Goal: Task Accomplishment & Management: Use online tool/utility

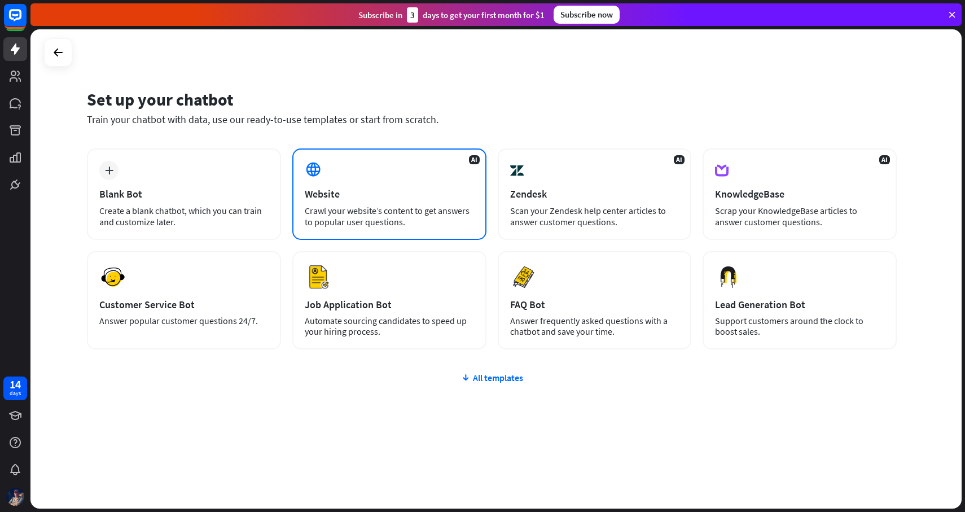
click at [340, 183] on div "AI Website Crawl your website’s content to get answers to popular user question…" at bounding box center [389, 193] width 194 height 91
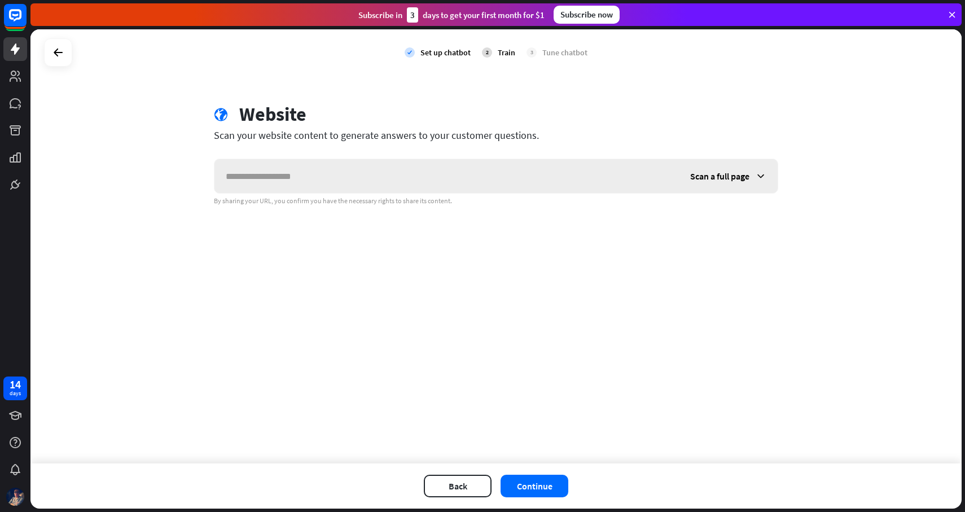
click at [379, 181] on input "text" at bounding box center [446, 176] width 464 height 34
click at [347, 170] on input "text" at bounding box center [446, 176] width 464 height 34
paste input "**********"
type input "**********"
click at [741, 177] on span "Scan a full page" at bounding box center [719, 175] width 59 height 11
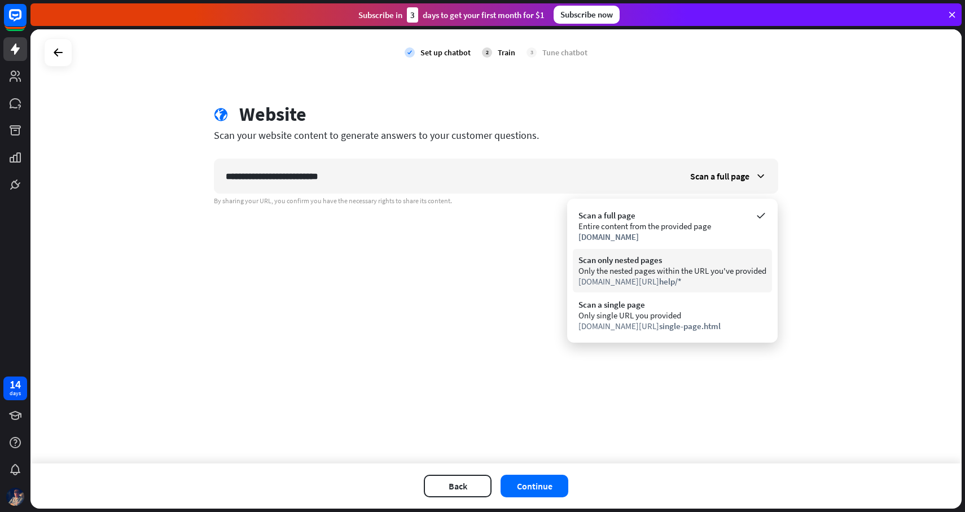
click at [714, 263] on div "Scan only nested pages" at bounding box center [672, 259] width 188 height 11
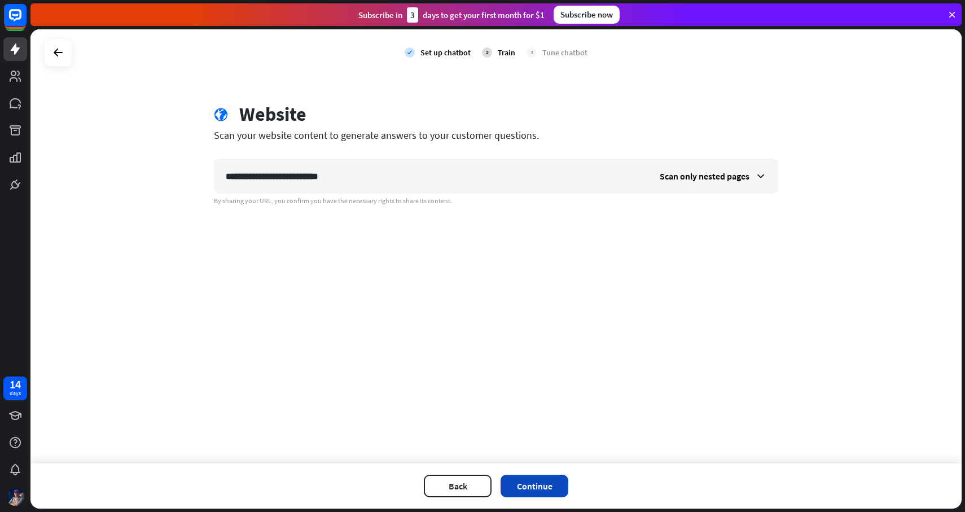
click at [542, 484] on button "Continue" at bounding box center [534, 485] width 68 height 23
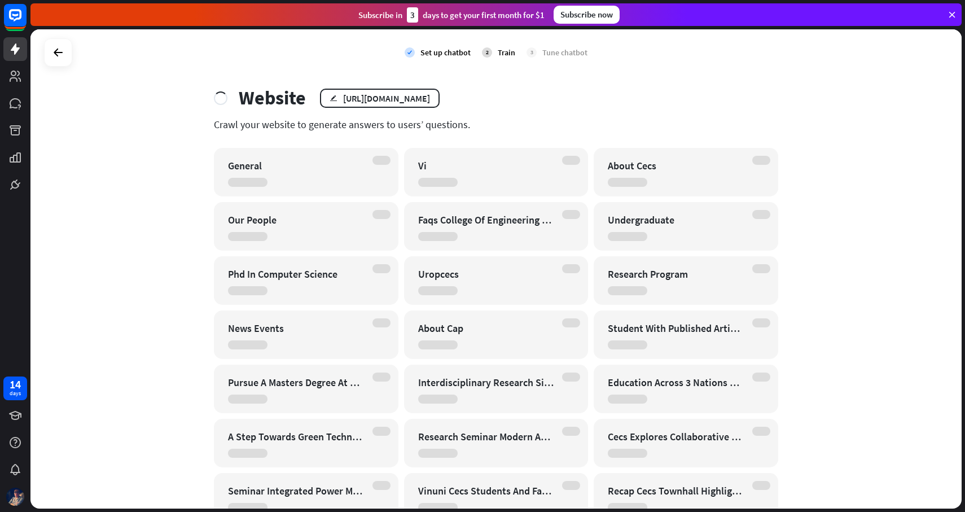
scroll to position [11, 0]
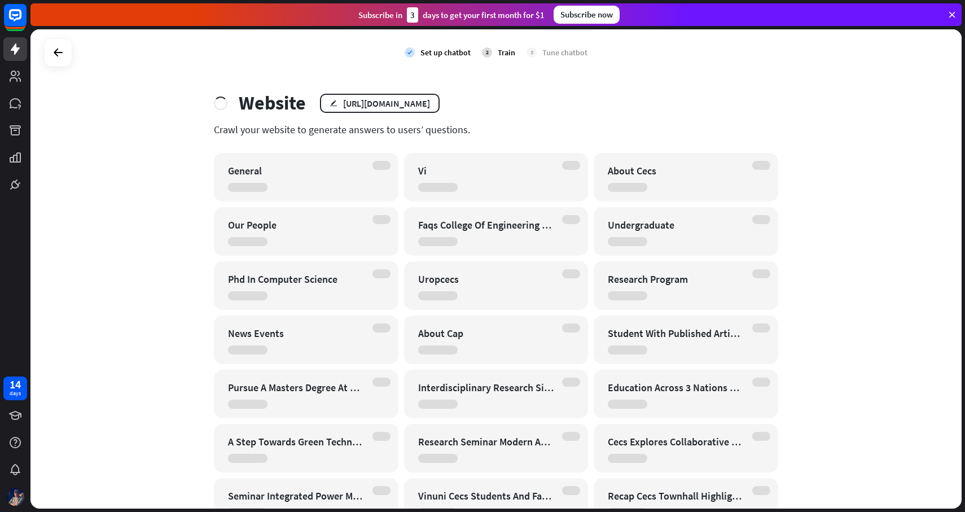
click at [260, 225] on div "Our People" at bounding box center [296, 224] width 137 height 13
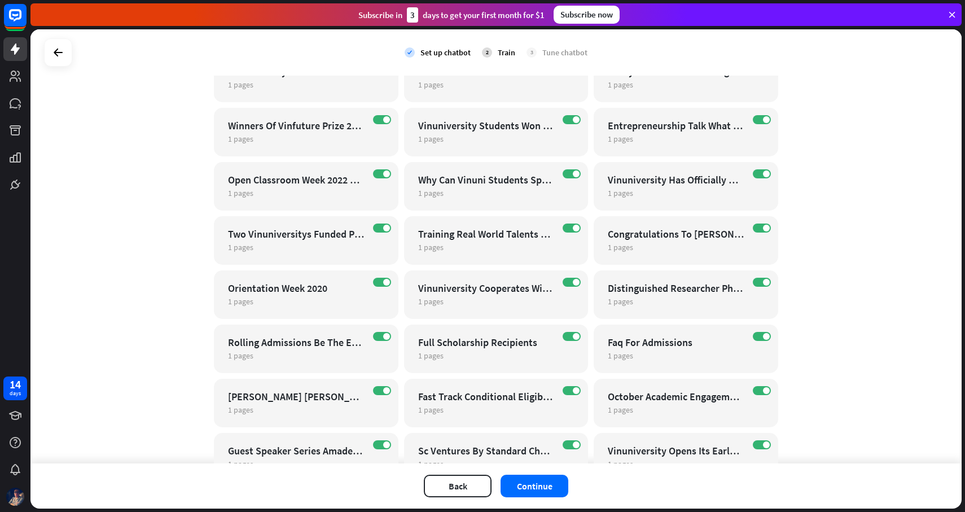
scroll to position [1532, 0]
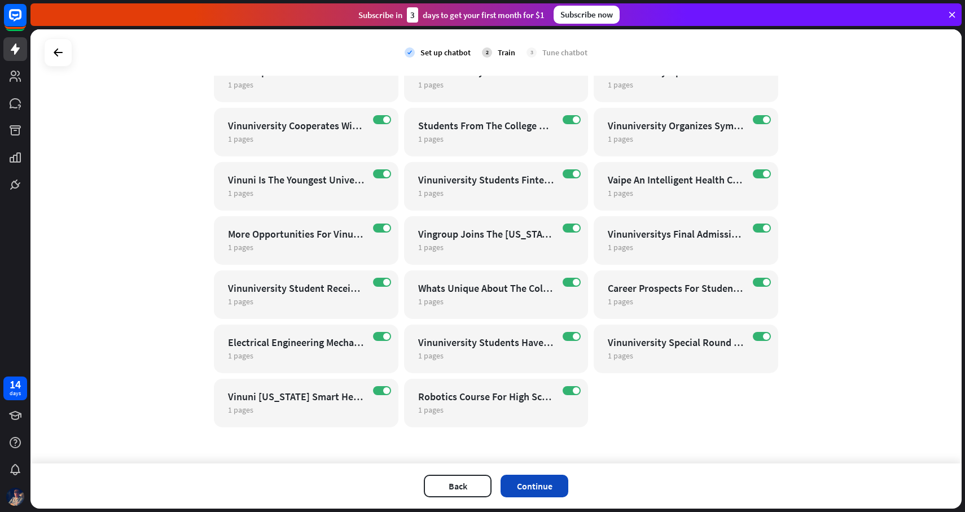
click at [542, 482] on button "Continue" at bounding box center [534, 485] width 68 height 23
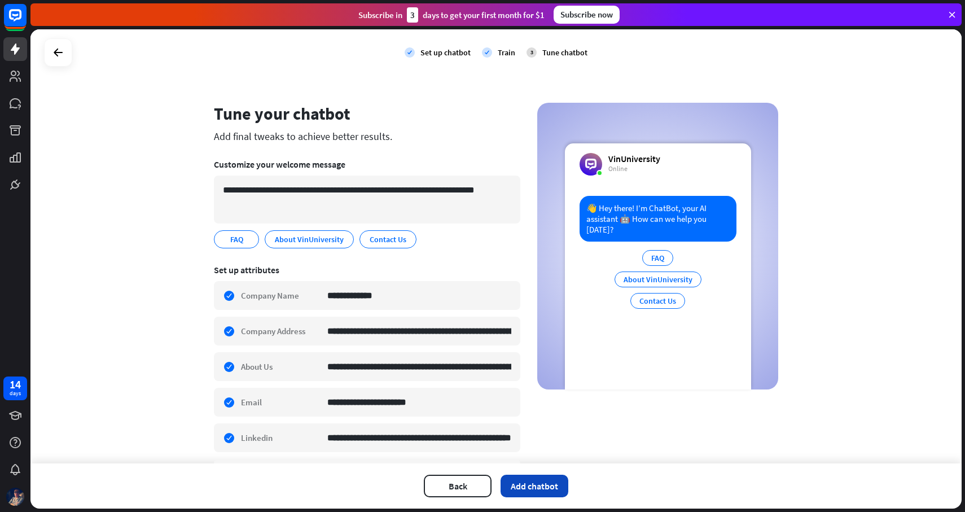
click at [556, 483] on button "Add chatbot" at bounding box center [534, 485] width 68 height 23
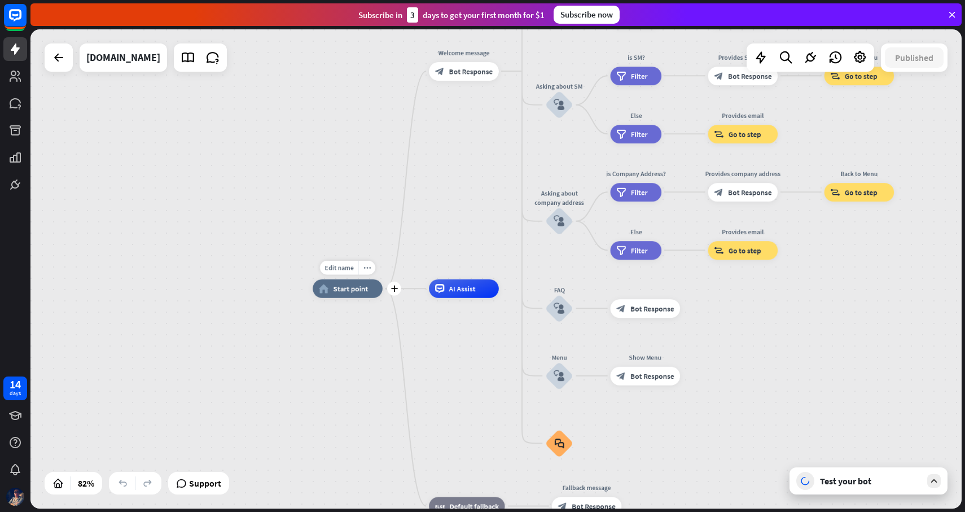
click at [356, 292] on span "Start point" at bounding box center [350, 288] width 35 height 9
click at [462, 199] on div "home_2 Start point Welcome message block_bot_response Bot Response About us blo…" at bounding box center [495, 268] width 931 height 479
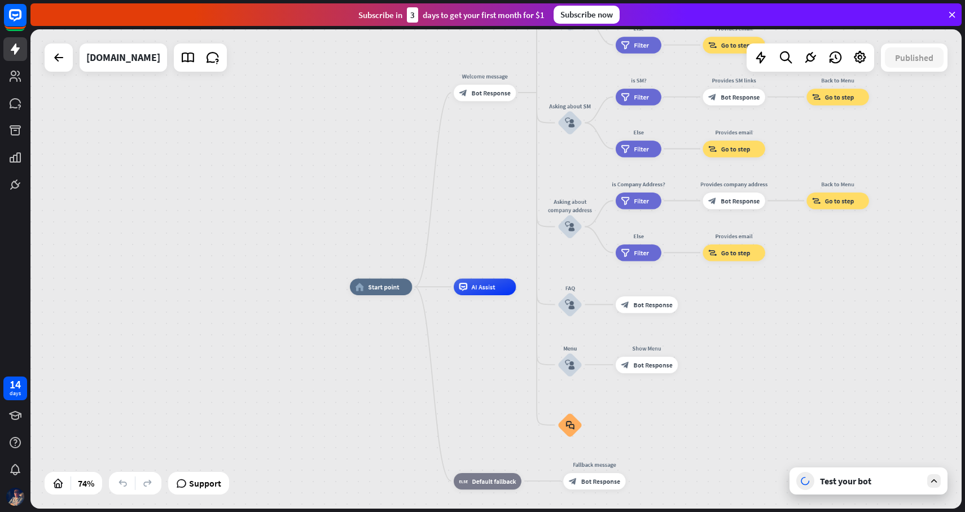
click at [931, 483] on icon at bounding box center [934, 481] width 10 height 10
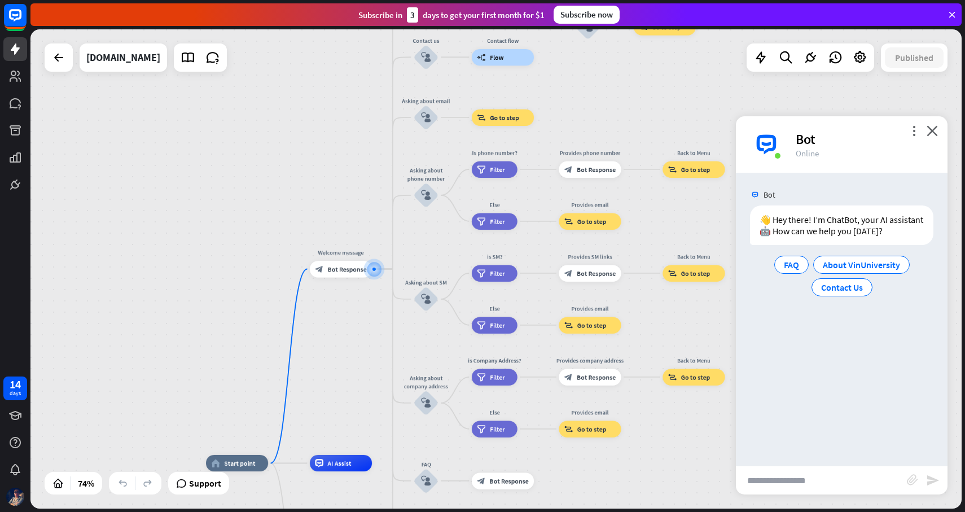
click at [806, 479] on input "text" at bounding box center [821, 480] width 171 height 28
type input "**********"
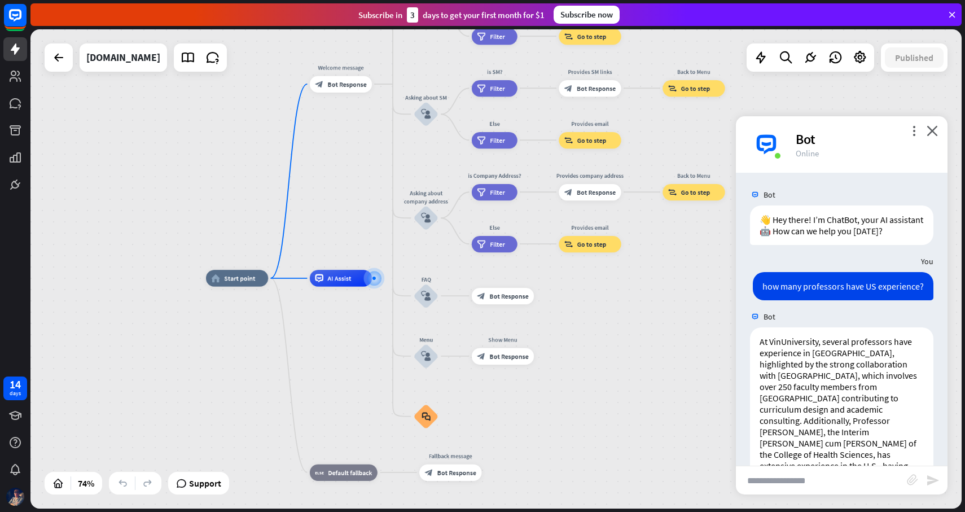
scroll to position [121, 0]
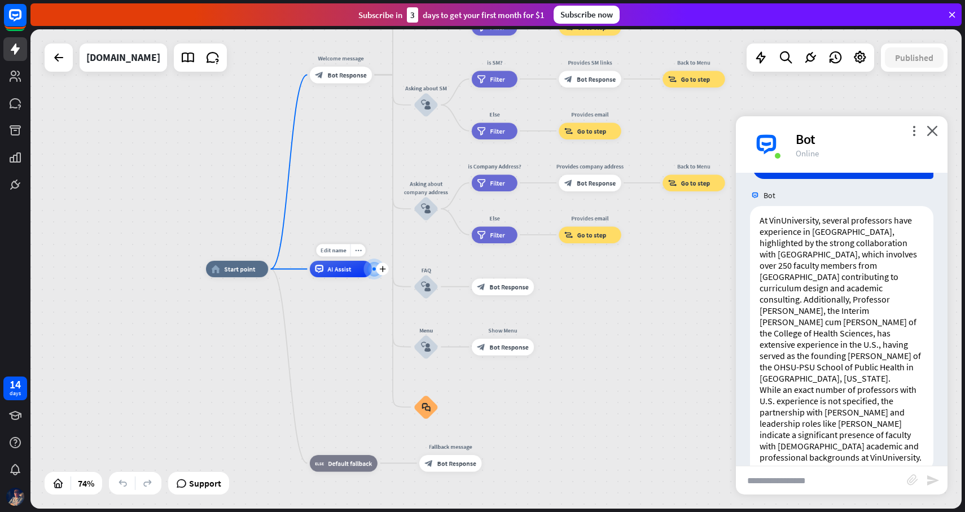
click at [348, 272] on span "AI Assist" at bounding box center [339, 269] width 24 height 8
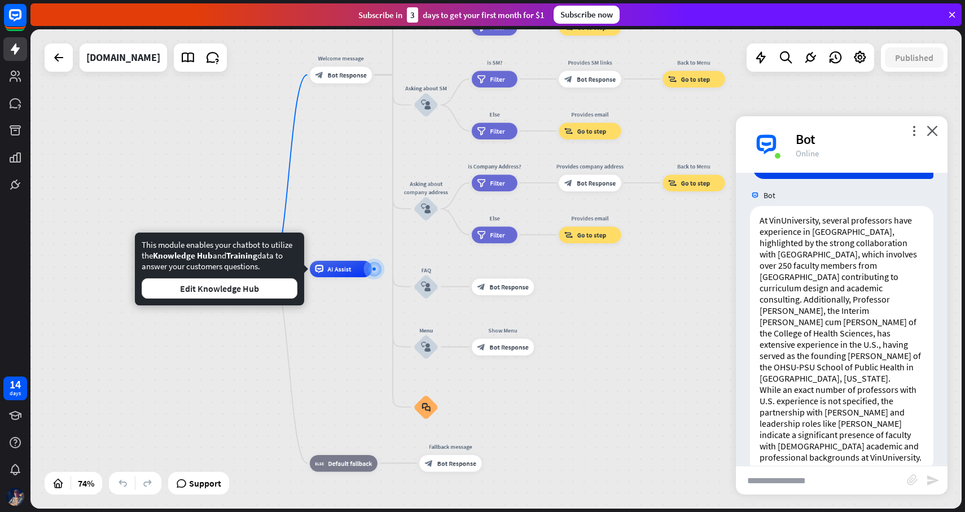
click at [351, 199] on div "home_2 Start point Welcome message block_bot_response Bot Response About us blo…" at bounding box center [495, 268] width 931 height 479
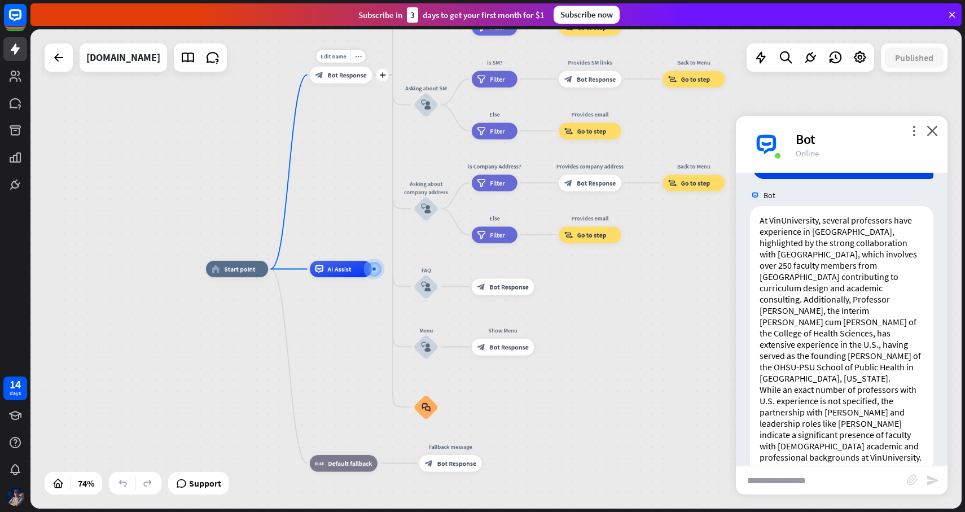
click at [357, 82] on div "block_bot_response Bot Response" at bounding box center [341, 75] width 62 height 16
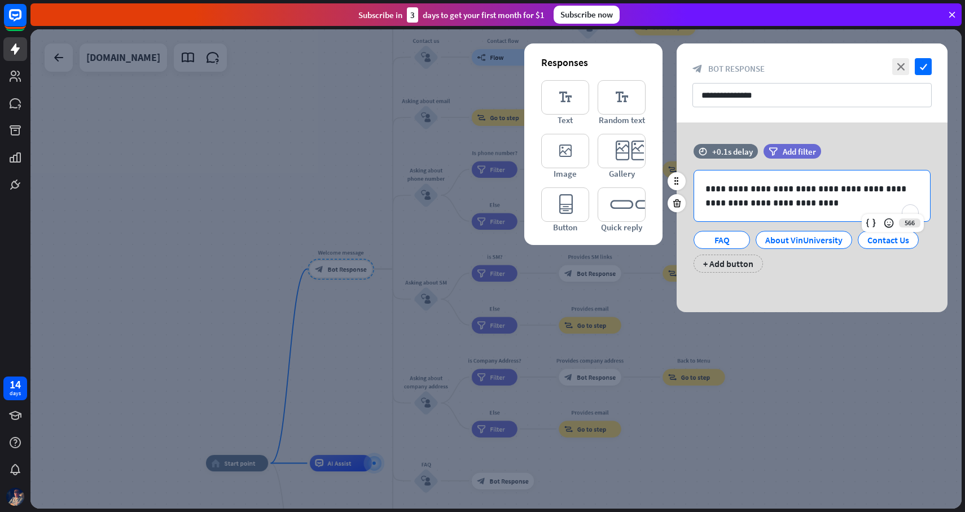
click at [807, 210] on div "**********" at bounding box center [812, 195] width 236 height 51
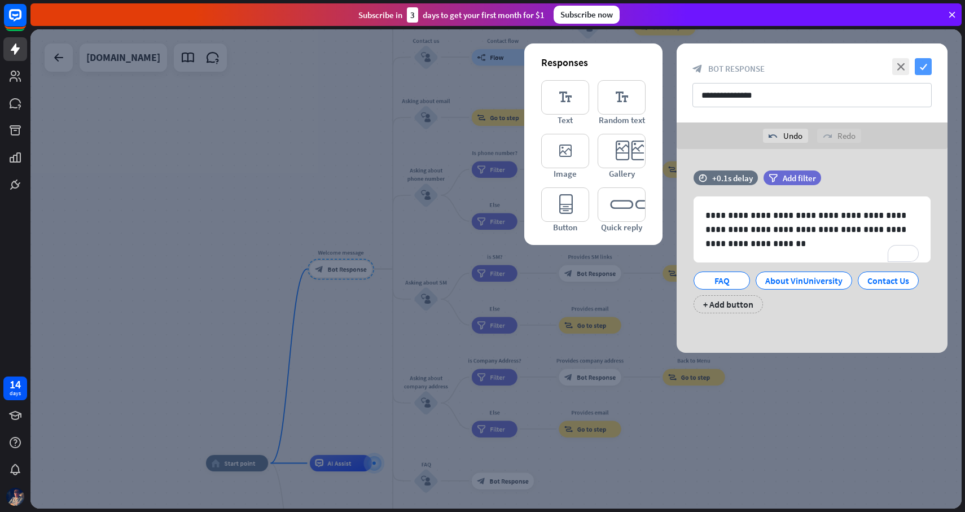
click at [929, 67] on icon "check" at bounding box center [922, 66] width 17 height 17
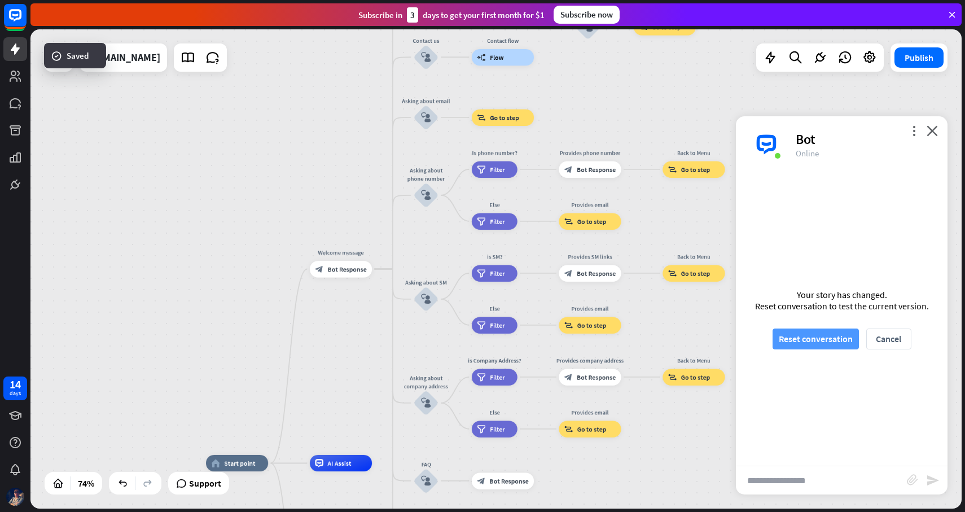
click at [818, 337] on button "Reset conversation" at bounding box center [815, 338] width 86 height 21
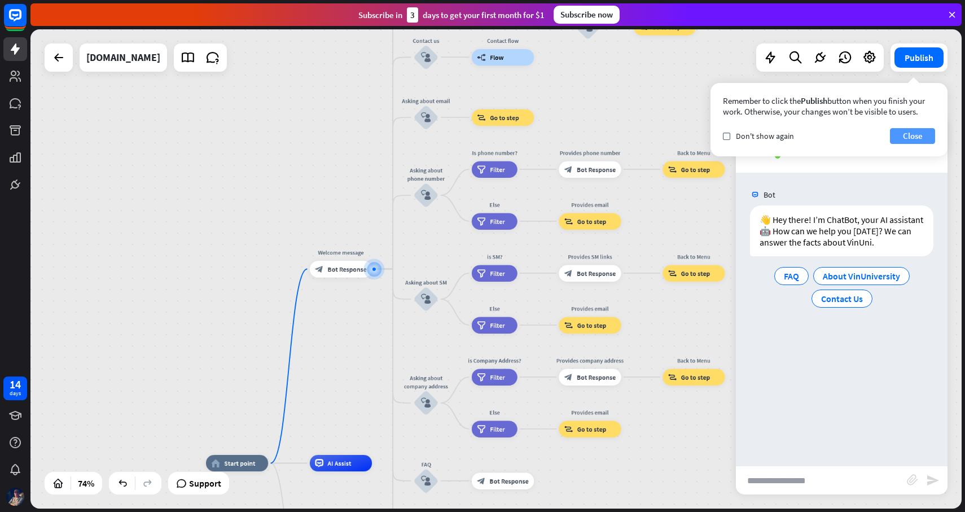
click at [921, 135] on button "Close" at bounding box center [912, 136] width 45 height 16
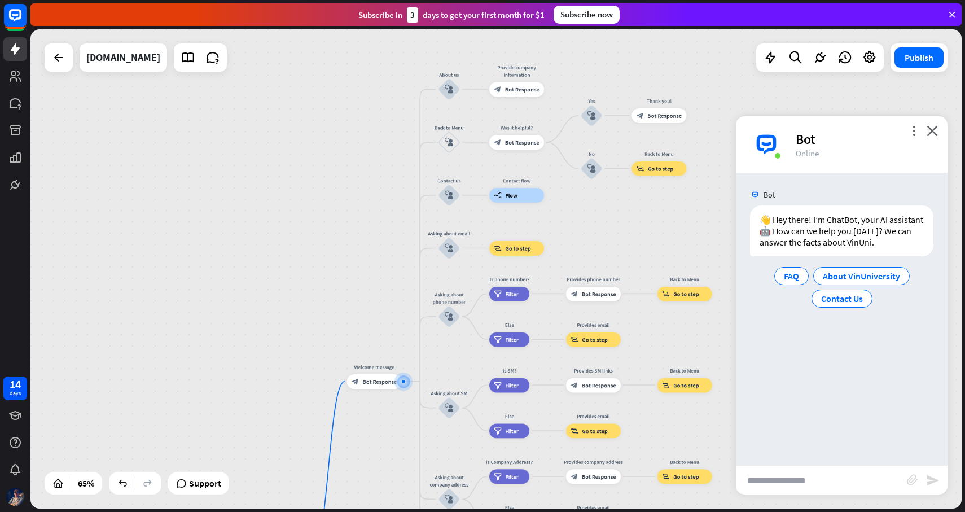
drag, startPoint x: 547, startPoint y: 115, endPoint x: 568, endPoint y: 231, distance: 118.5
click at [568, 231] on div "home_2 Start point Welcome message block_bot_response Bot Response About us blo…" at bounding box center [495, 268] width 931 height 479
click at [451, 96] on div "block_user_input" at bounding box center [449, 89] width 22 height 22
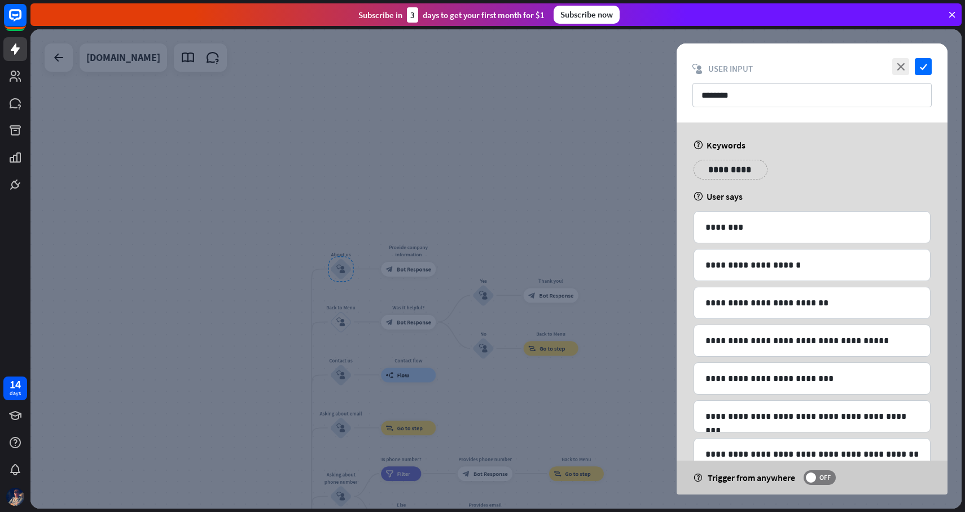
click at [811, 183] on div "**********" at bounding box center [812, 174] width 244 height 28
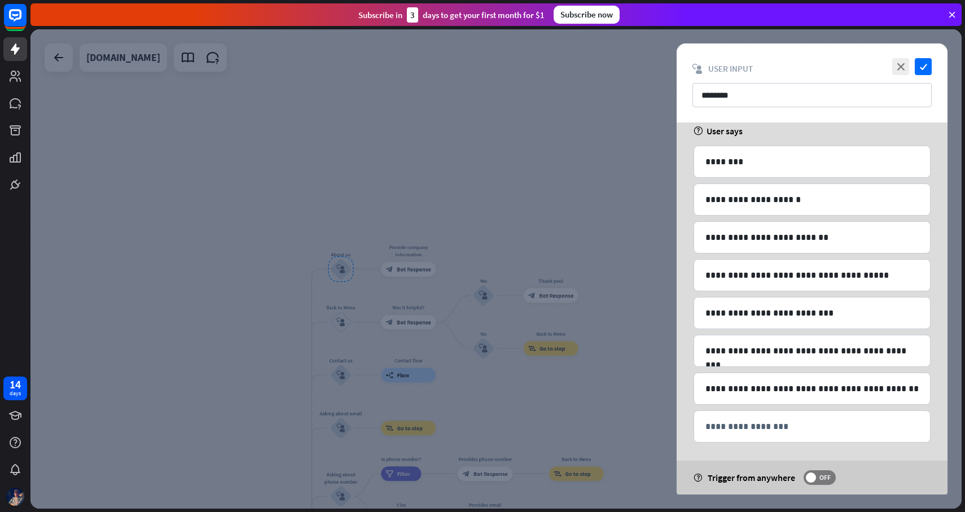
scroll to position [70, 0]
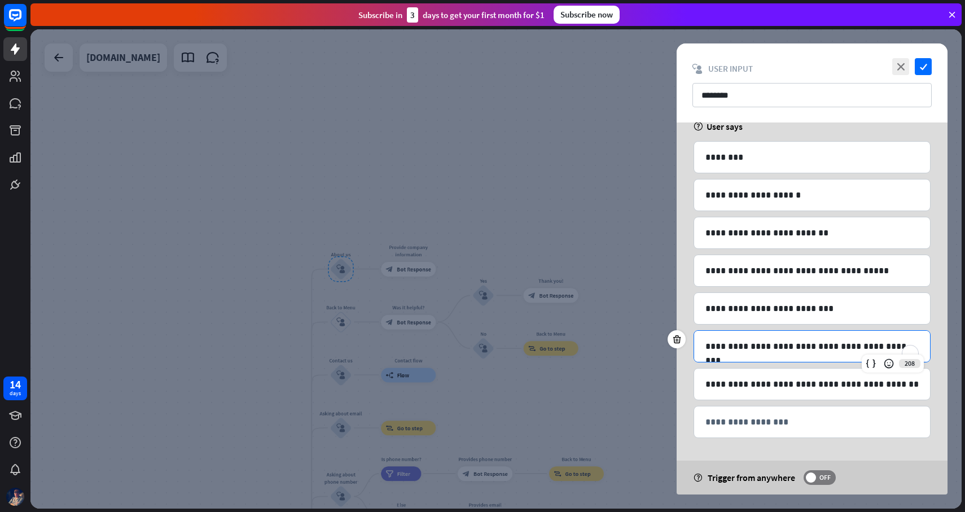
click at [829, 348] on p "**********" at bounding box center [811, 346] width 213 height 14
click at [925, 68] on icon "check" at bounding box center [922, 66] width 17 height 17
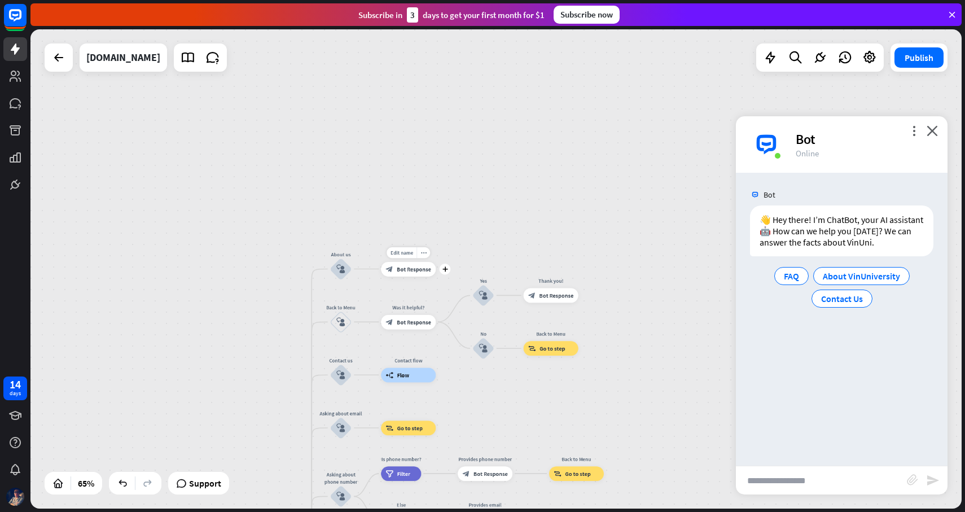
click at [417, 267] on span "Bot Response" at bounding box center [414, 268] width 34 height 7
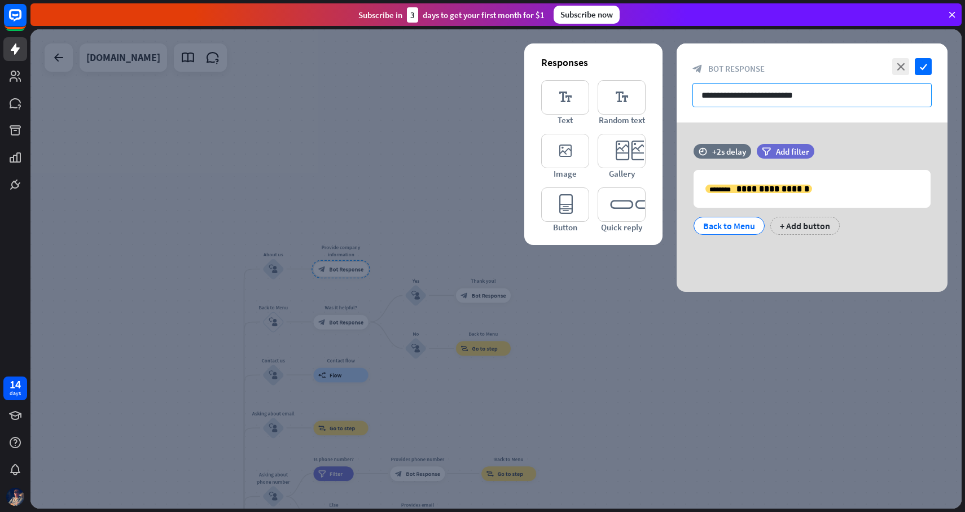
click at [847, 95] on input "**********" at bounding box center [811, 95] width 239 height 24
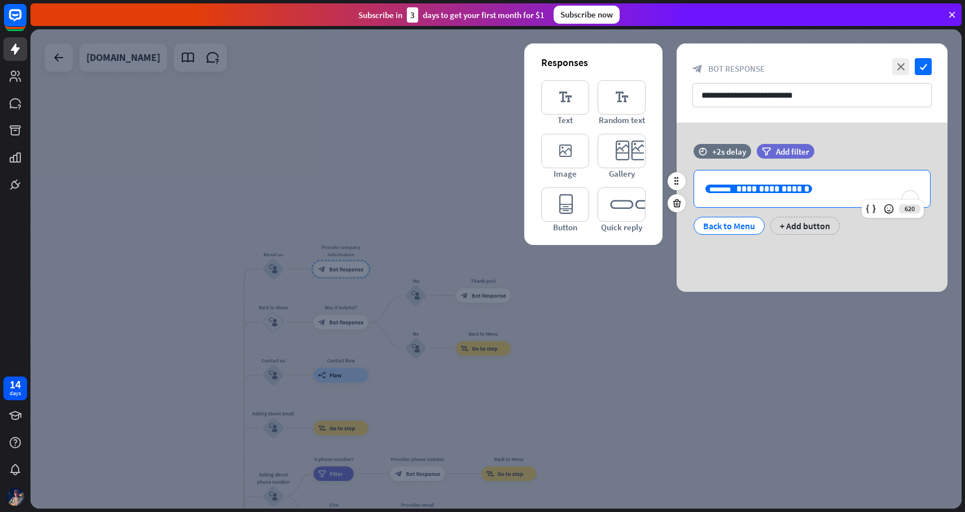
click at [806, 184] on p "**********" at bounding box center [811, 189] width 213 height 14
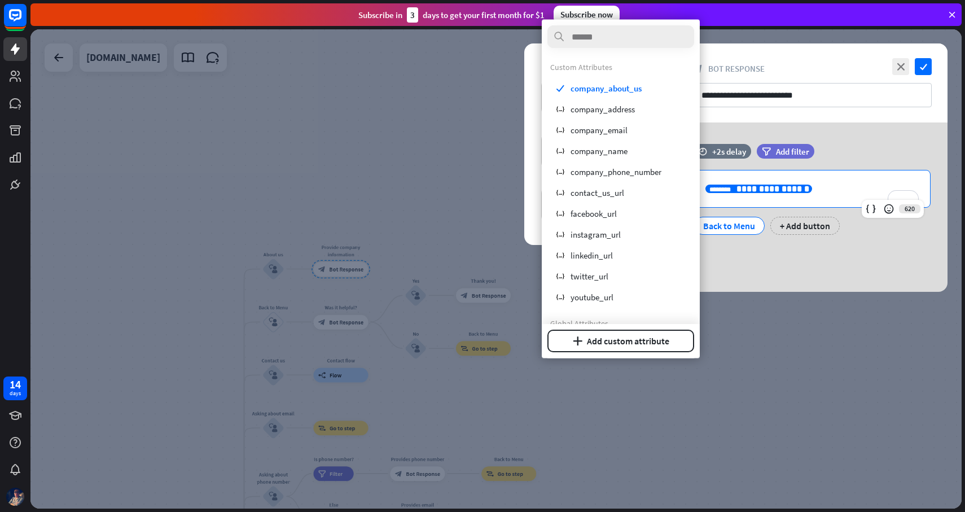
click at [828, 187] on p "**********" at bounding box center [811, 189] width 213 height 14
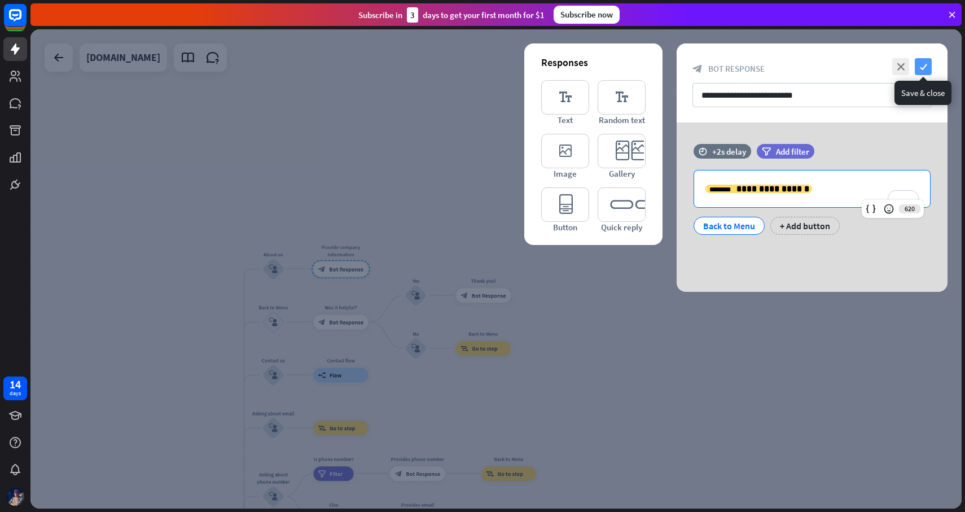
click at [925, 71] on icon "check" at bounding box center [922, 66] width 17 height 17
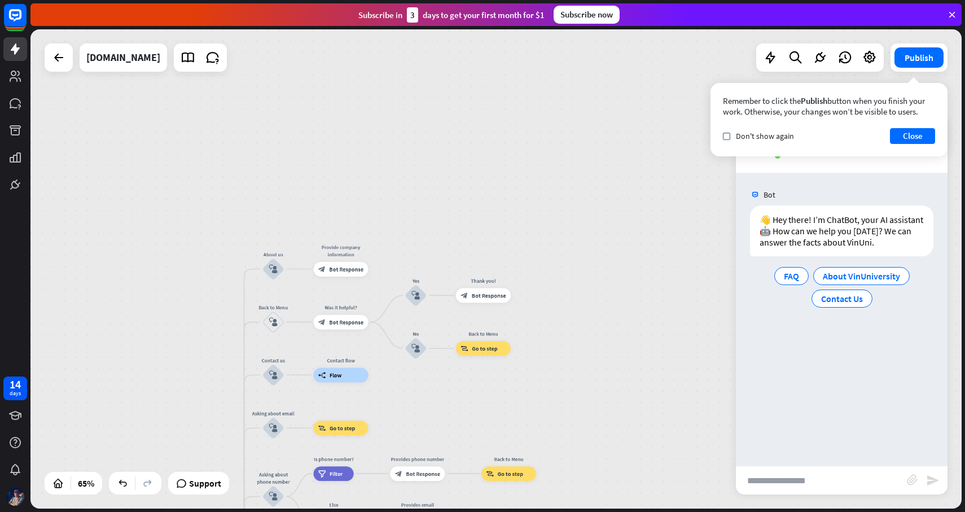
click at [763, 476] on input "text" at bounding box center [821, 480] width 171 height 28
type input "**********"
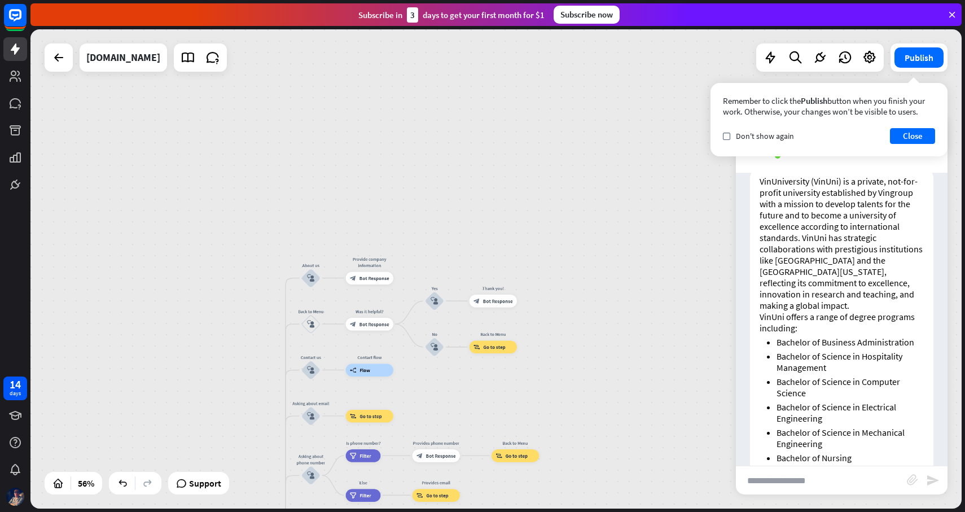
click at [838, 275] on p "VinUniversity (VinUni) is a private, not-for-profit university established by V…" at bounding box center [841, 242] width 164 height 135
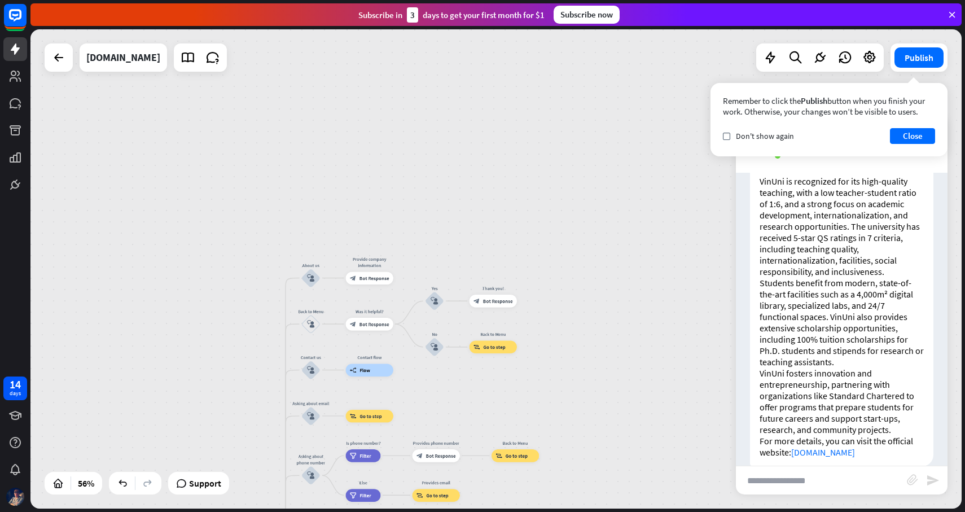
scroll to position [547, 0]
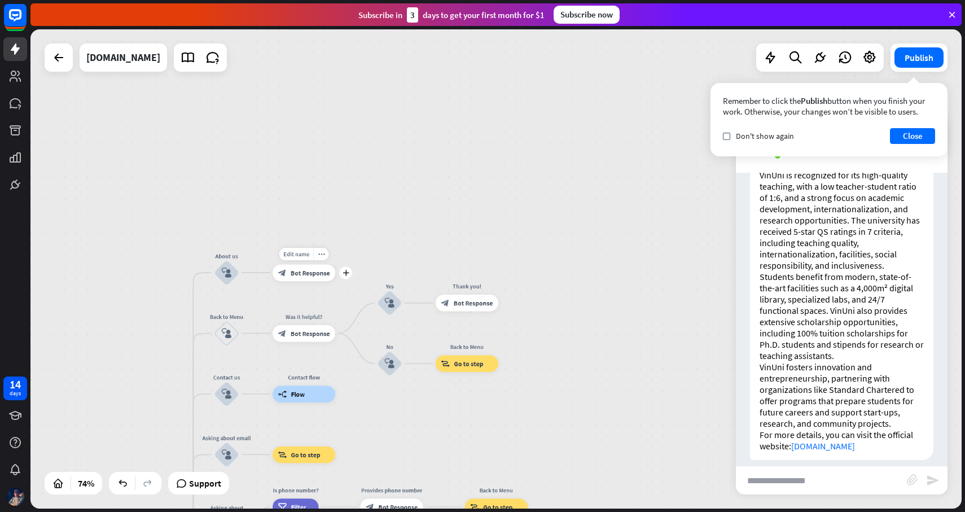
click at [293, 277] on div "block_bot_response Bot Response" at bounding box center [303, 272] width 63 height 17
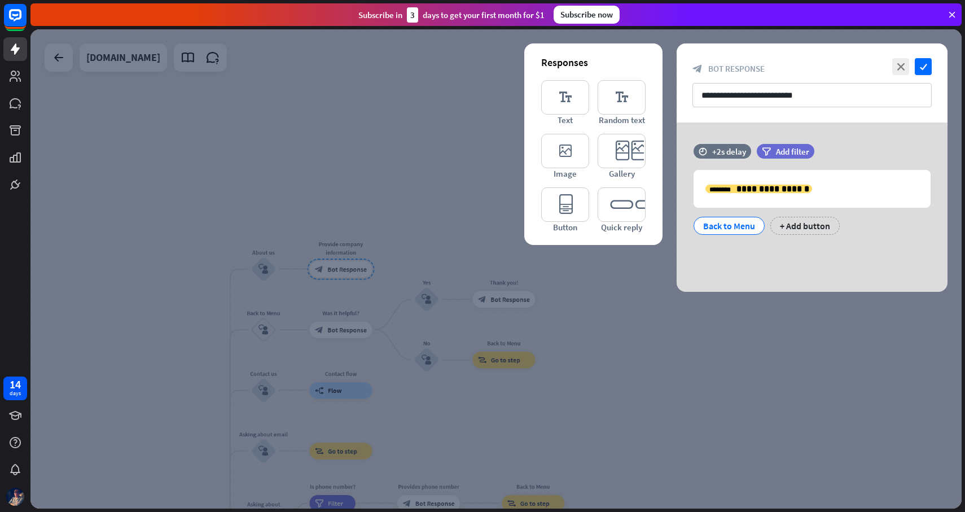
click at [430, 241] on div at bounding box center [495, 268] width 931 height 479
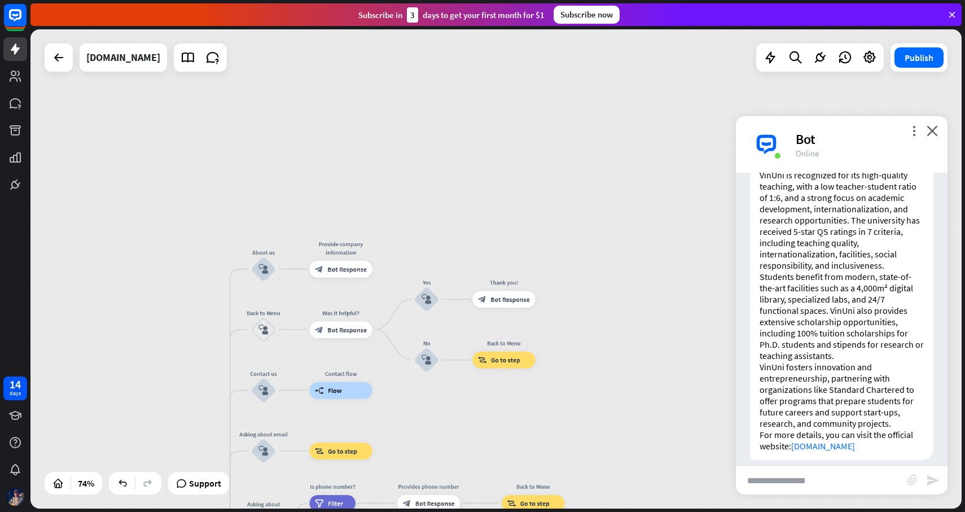
click at [619, 276] on div "home_2 Start point Welcome message block_bot_response Bot Response About us blo…" at bounding box center [495, 268] width 931 height 479
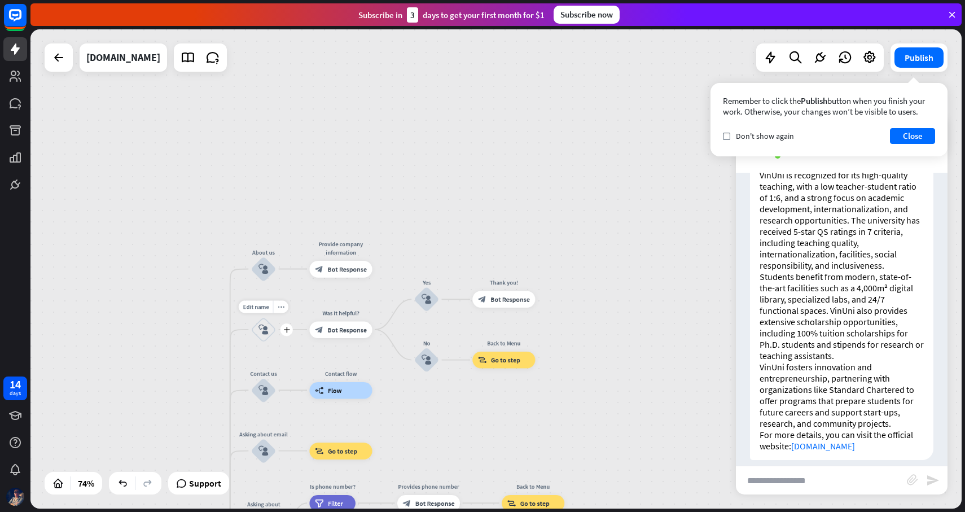
click at [265, 334] on div "block_user_input" at bounding box center [263, 329] width 25 height 25
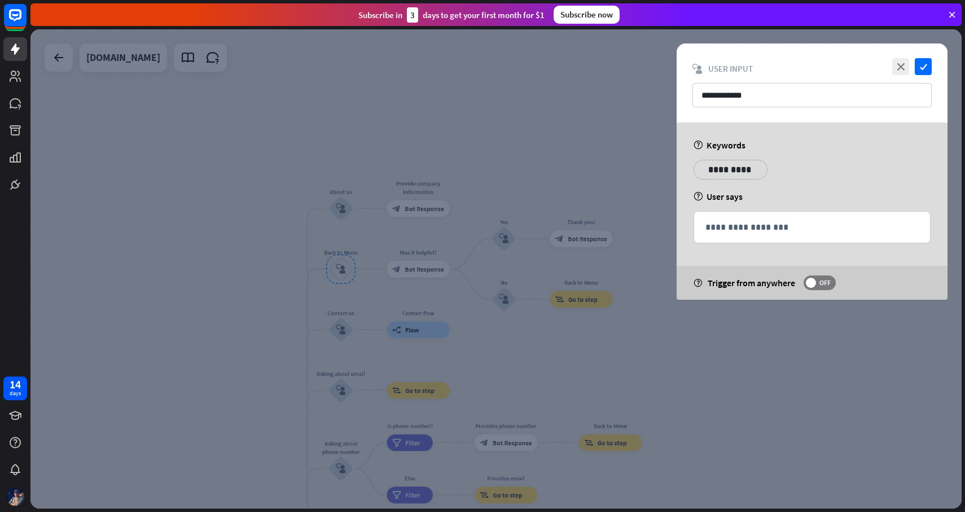
click at [508, 240] on div at bounding box center [495, 268] width 931 height 479
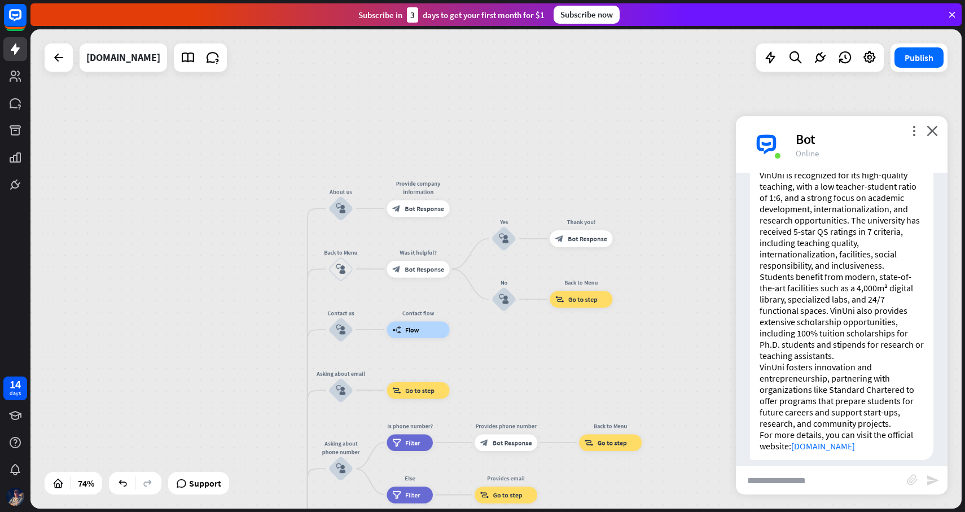
scroll to position [341, 0]
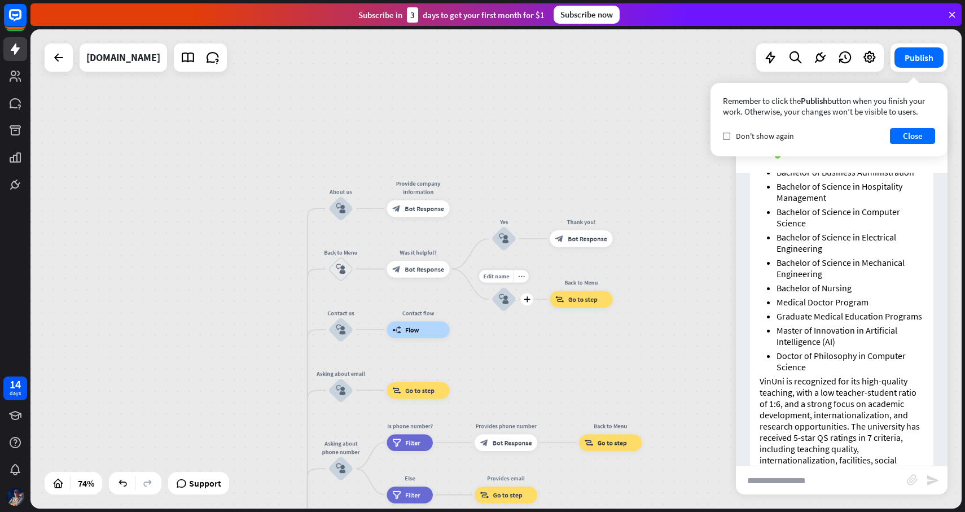
click at [509, 298] on div "block_user_input" at bounding box center [503, 299] width 25 height 25
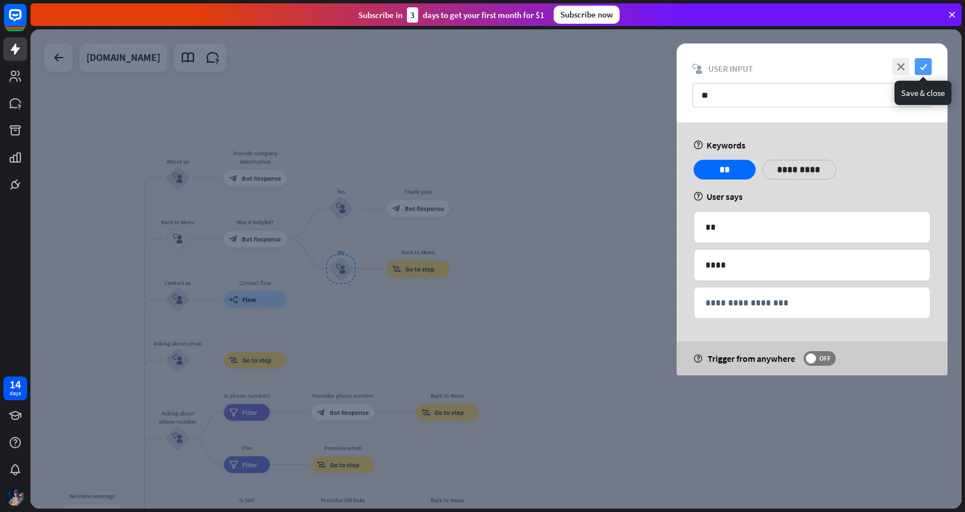
click at [931, 64] on icon "check" at bounding box center [922, 66] width 17 height 17
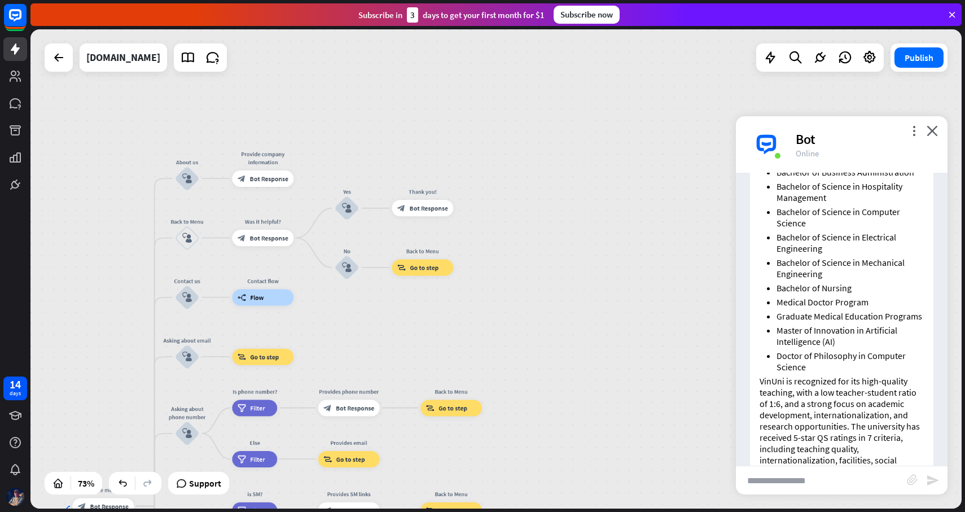
click at [941, 135] on div "[DOMAIN_NAME] Publish 73% Support close Interactions block_user_input User Inpu…" at bounding box center [495, 268] width 931 height 479
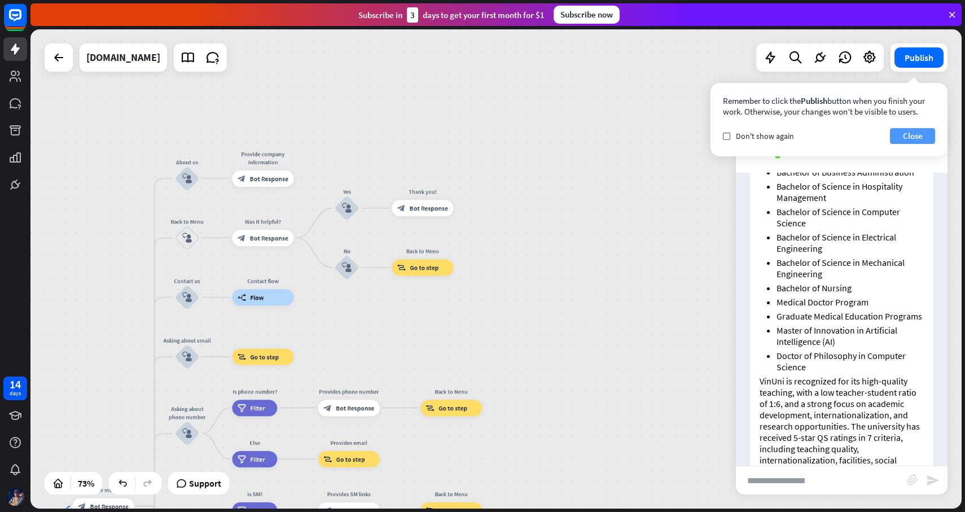
click at [921, 131] on button "Close" at bounding box center [912, 136] width 45 height 16
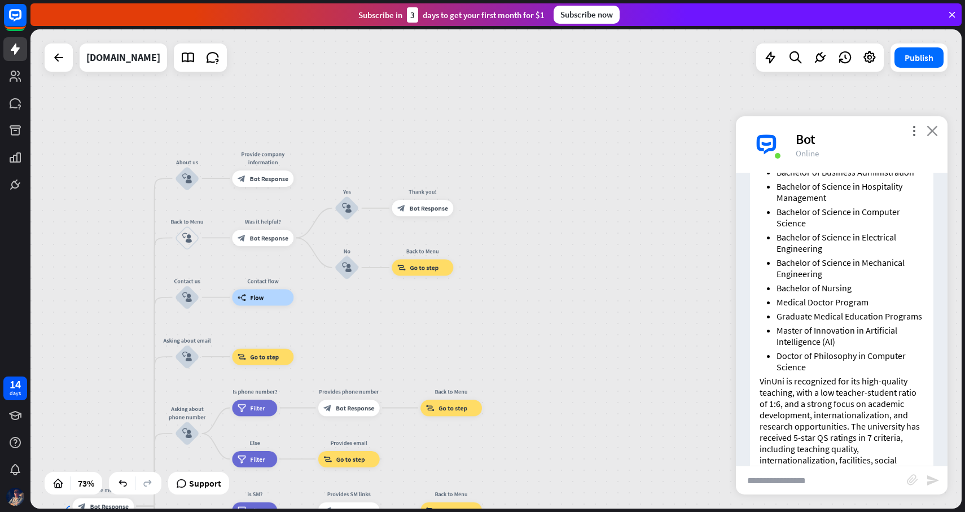
click at [933, 135] on icon "close" at bounding box center [931, 130] width 11 height 11
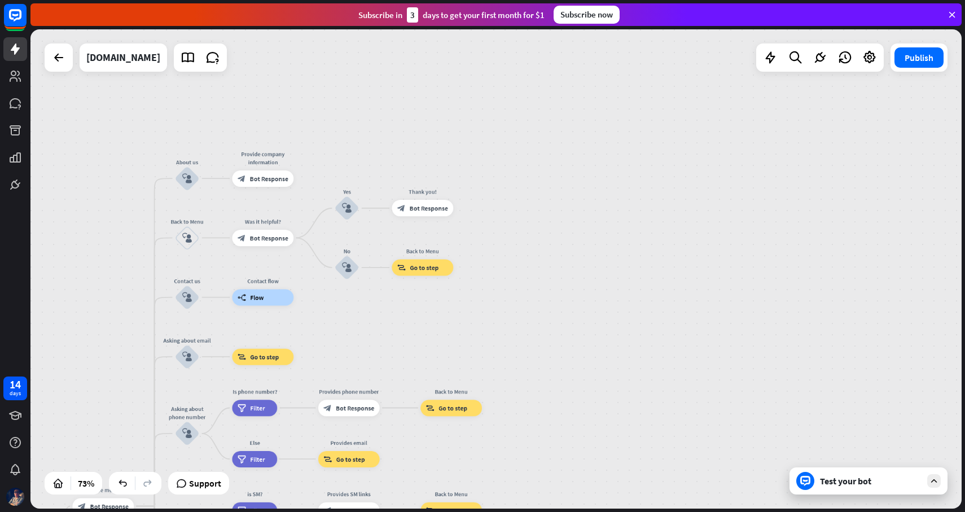
click at [933, 135] on div "home_2 Start point Welcome message block_bot_response Bot Response About us blo…" at bounding box center [495, 268] width 931 height 479
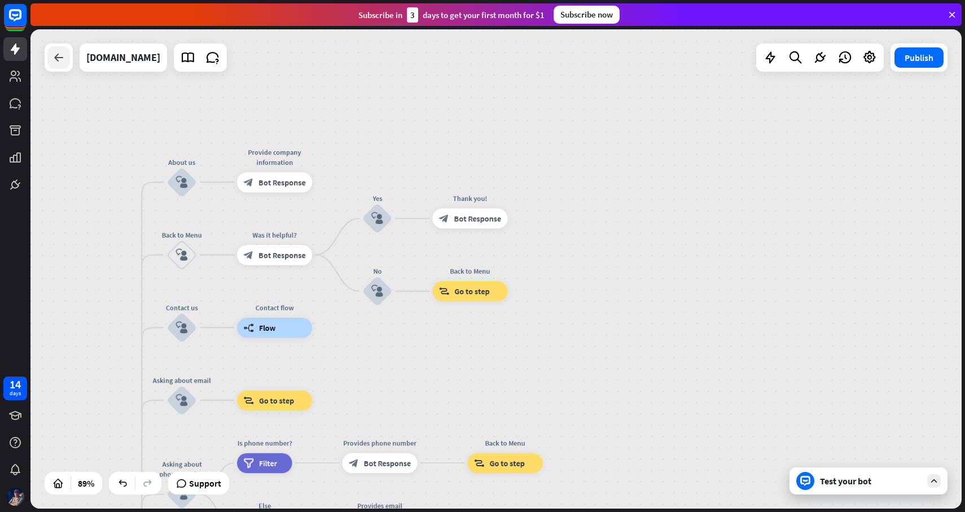
click at [59, 59] on icon at bounding box center [59, 58] width 14 height 14
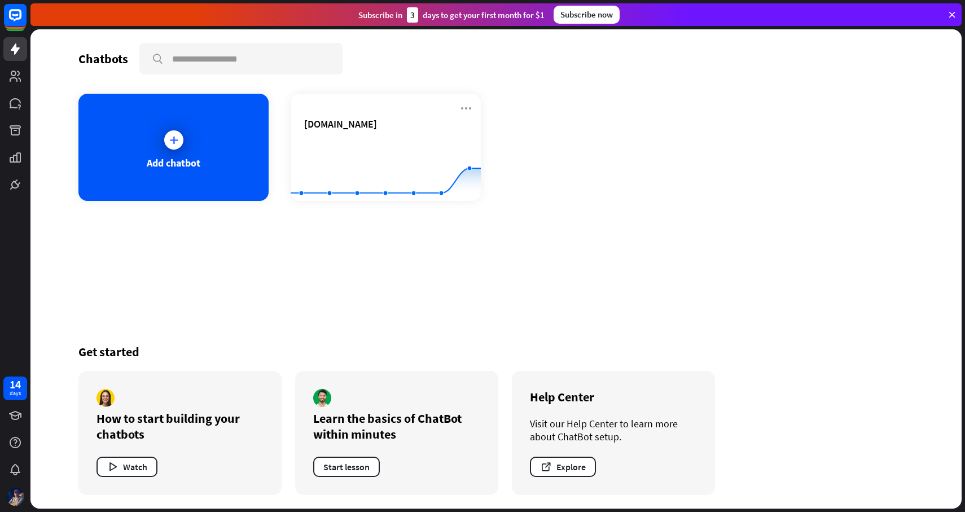
click at [485, 278] on div "Chatbots search Add chatbot [DOMAIN_NAME] Created with Highcharts 10.1.0 0 2 4 …" at bounding box center [496, 268] width 903 height 479
click at [170, 142] on icon at bounding box center [173, 139] width 11 height 11
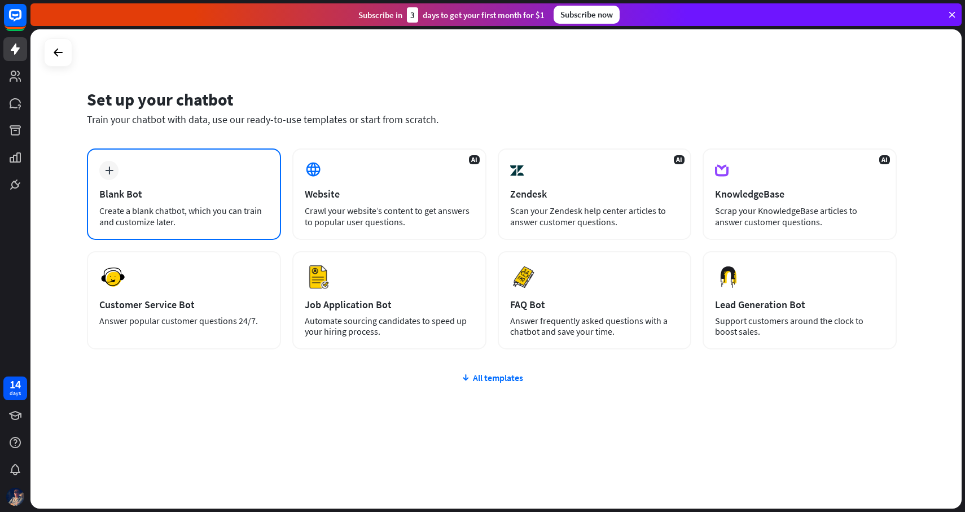
click at [135, 183] on div "plus Blank Bot Create a blank chatbot, which you can train and customize later." at bounding box center [184, 193] width 194 height 91
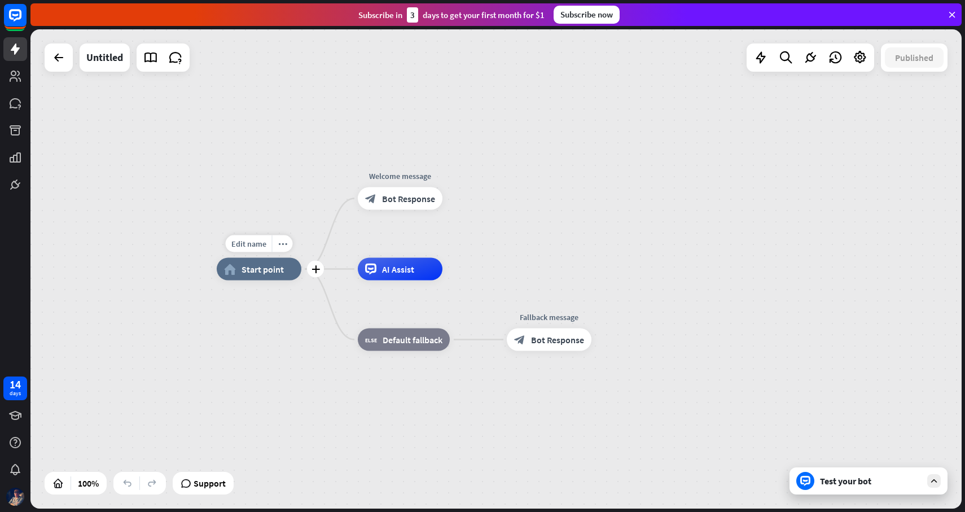
click at [270, 275] on div "home_2 Start point" at bounding box center [259, 269] width 85 height 23
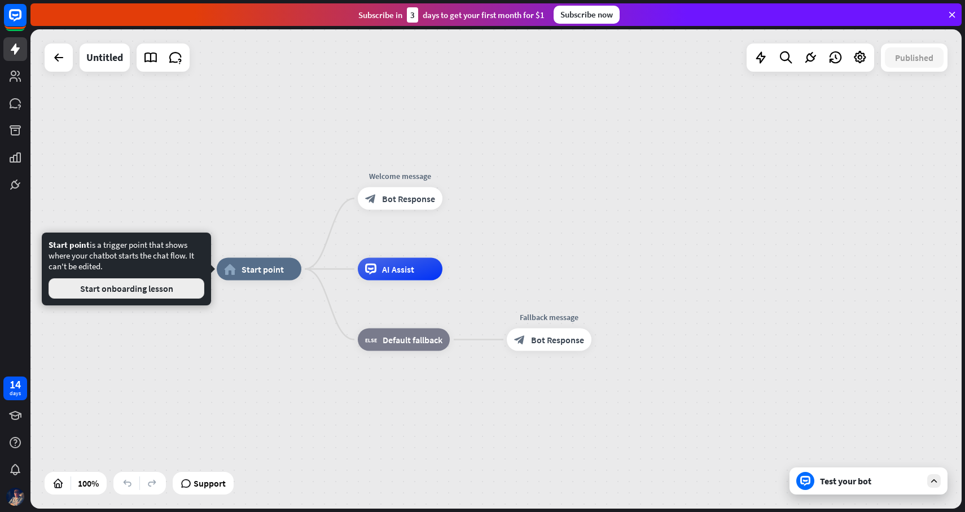
click at [173, 291] on button "Start onboarding lesson" at bounding box center [127, 288] width 156 height 20
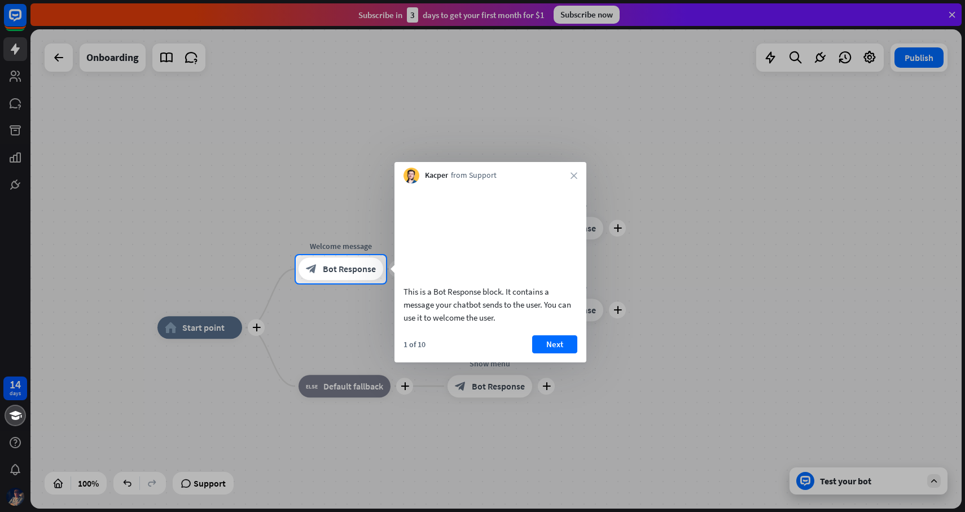
click at [578, 176] on div "Kacper from Support close" at bounding box center [490, 172] width 192 height 21
click at [553, 353] on button "Next" at bounding box center [554, 344] width 45 height 18
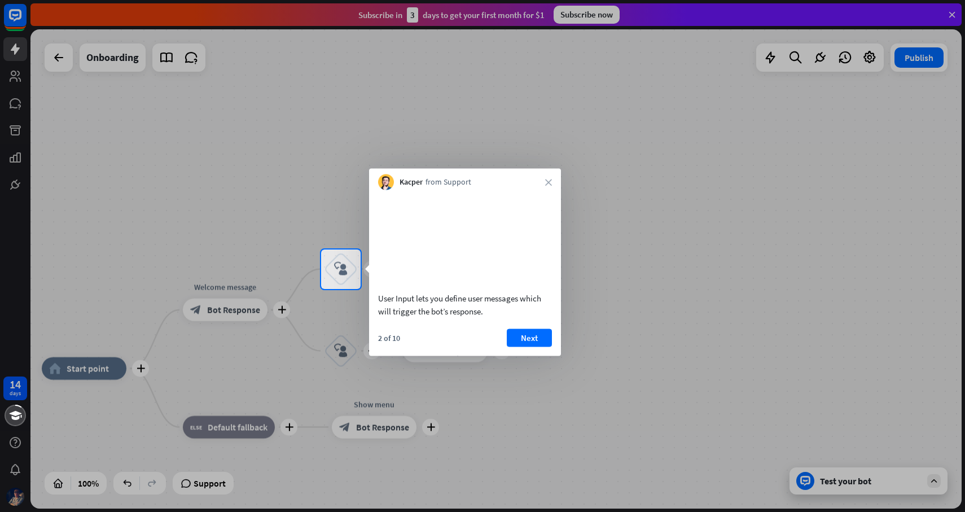
click at [253, 292] on div at bounding box center [482, 400] width 965 height 223
click at [238, 311] on div at bounding box center [482, 400] width 965 height 223
click at [527, 346] on button "Next" at bounding box center [529, 337] width 45 height 18
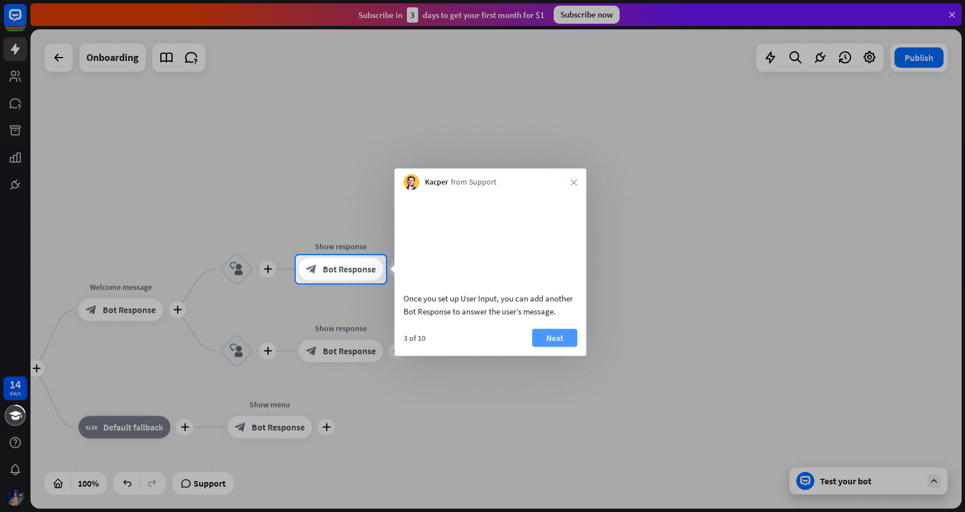
click at [556, 346] on button "Next" at bounding box center [554, 337] width 45 height 18
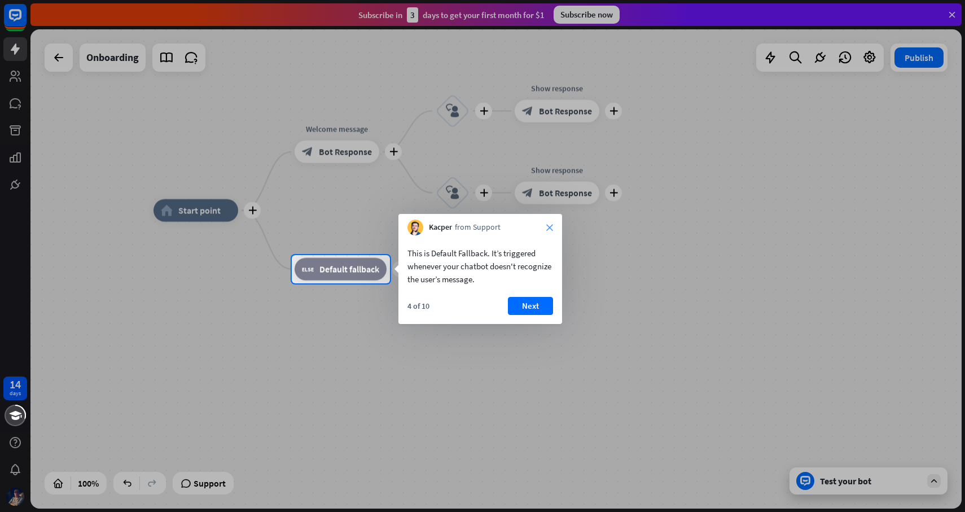
click at [551, 228] on icon "close" at bounding box center [549, 227] width 7 height 7
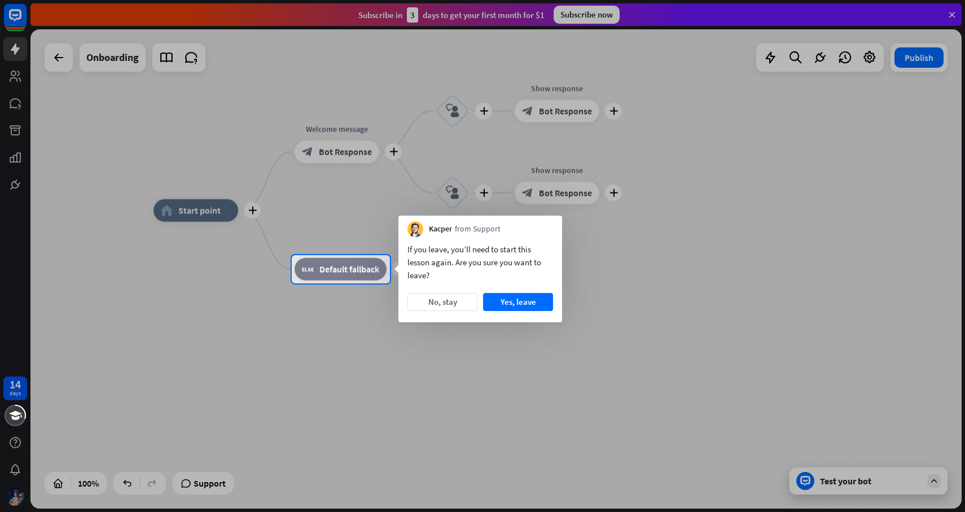
drag, startPoint x: 531, startPoint y: 302, endPoint x: 580, endPoint y: 290, distance: 50.1
click at [580, 290] on body "14 days close Product Help First steps Get started with ChatBot Help Center Fol…" at bounding box center [482, 256] width 965 height 512
click at [530, 303] on button "Yes, leave" at bounding box center [518, 302] width 70 height 18
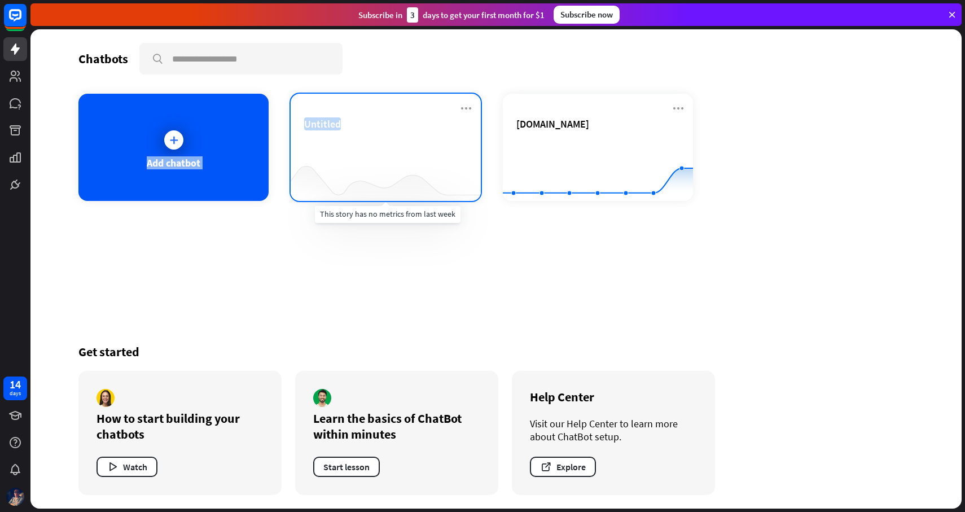
drag, startPoint x: 173, startPoint y: 145, endPoint x: 364, endPoint y: 170, distance: 192.9
click at [364, 170] on div "Add chatbot Untitled [DOMAIN_NAME] Created with Highcharts 10.1.0 0 2 4" at bounding box center [495, 147] width 835 height 107
click at [337, 128] on span "Untitled" at bounding box center [322, 123] width 37 height 13
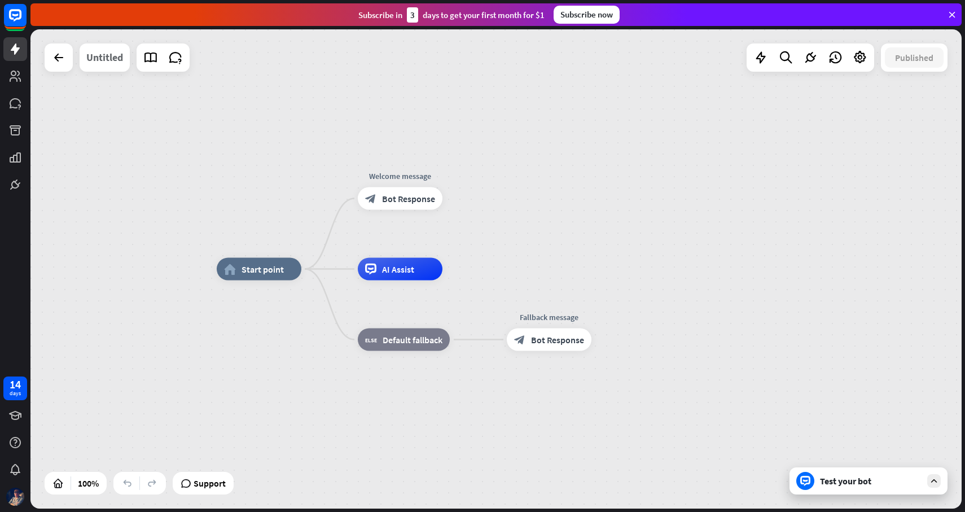
click at [112, 56] on div "Untitled" at bounding box center [104, 57] width 37 height 28
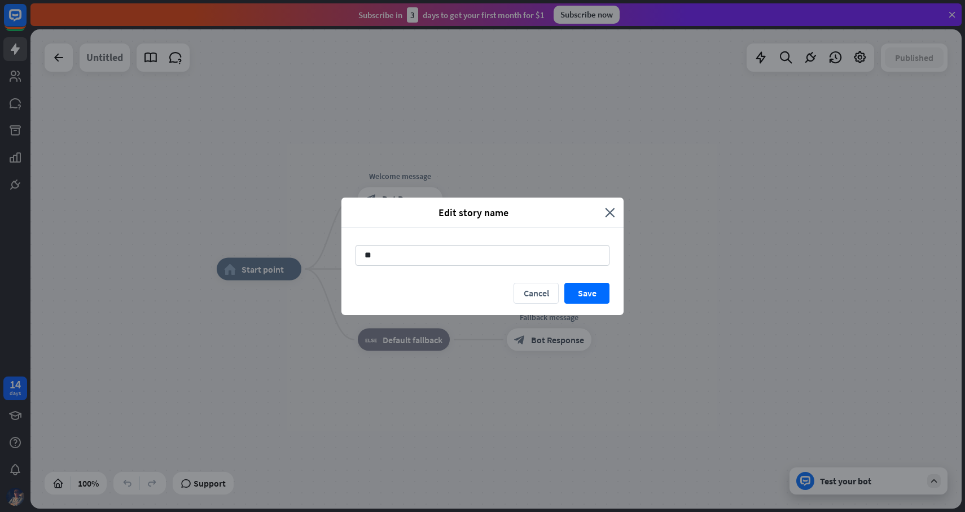
type input "*"
type input "**********"
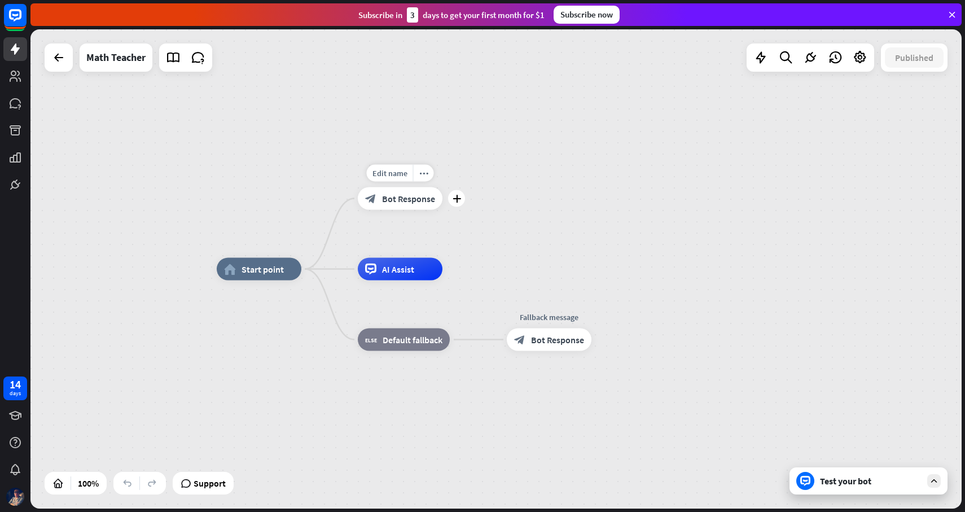
click at [403, 206] on div "block_bot_response Bot Response" at bounding box center [400, 198] width 85 height 23
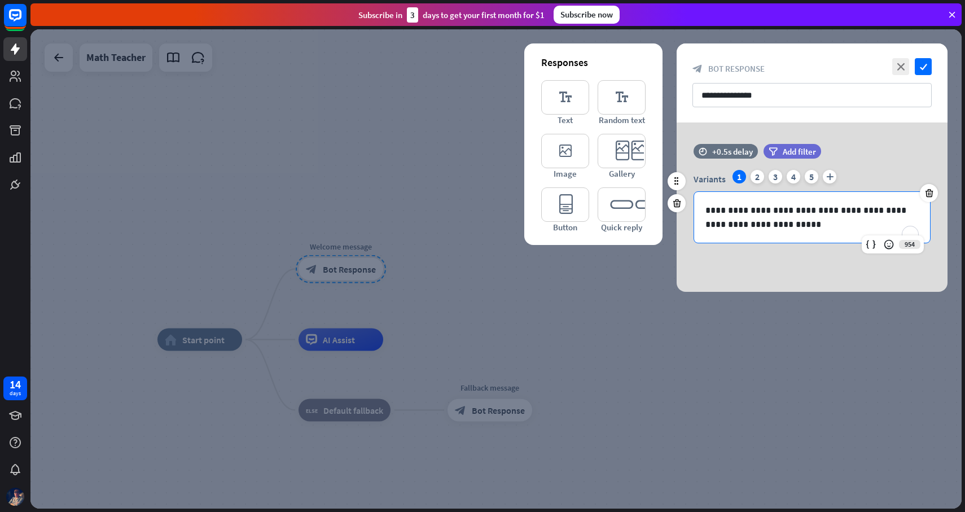
click at [817, 227] on p "**********" at bounding box center [811, 217] width 213 height 28
click at [748, 213] on p "**********" at bounding box center [811, 217] width 213 height 28
click at [757, 178] on div "2" at bounding box center [757, 177] width 14 height 14
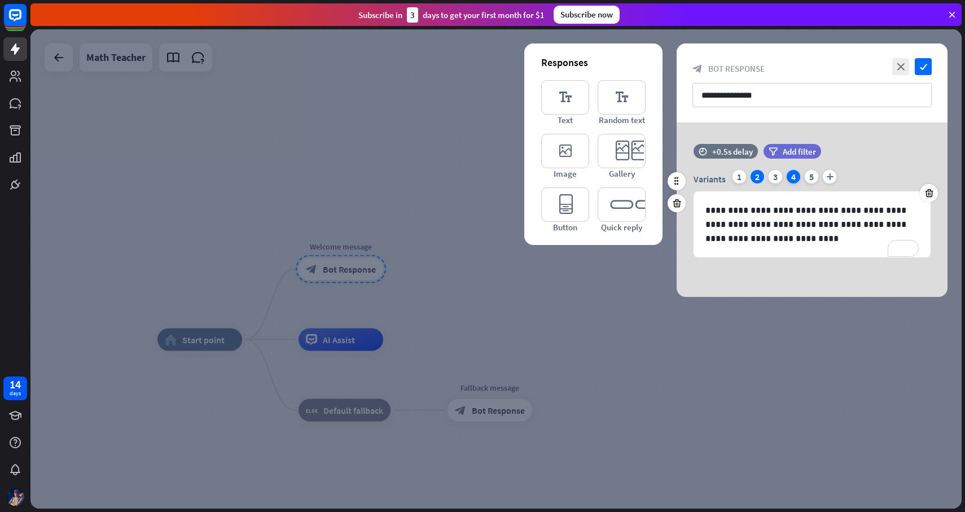
click at [790, 178] on div "4" at bounding box center [793, 177] width 14 height 14
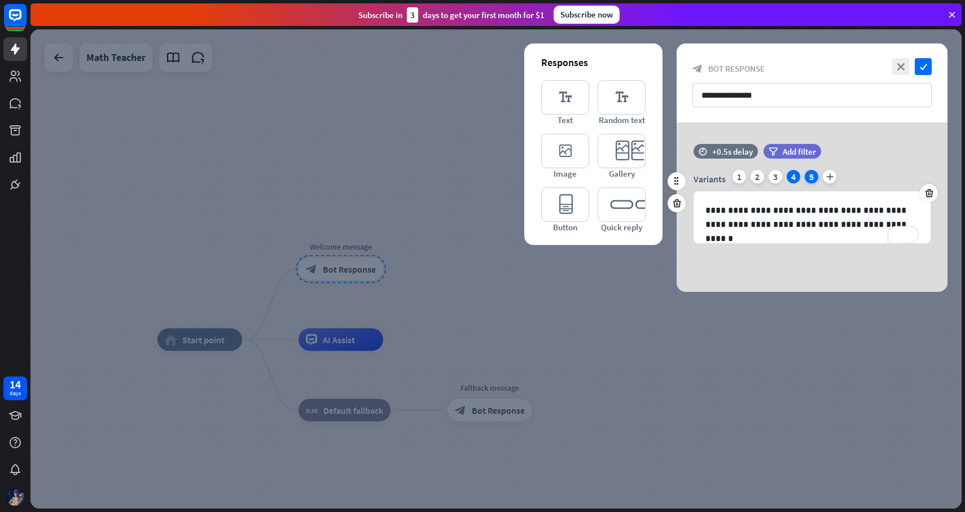
click at [811, 178] on div "5" at bounding box center [811, 177] width 14 height 14
click at [571, 205] on icon "editor_button" at bounding box center [565, 204] width 48 height 34
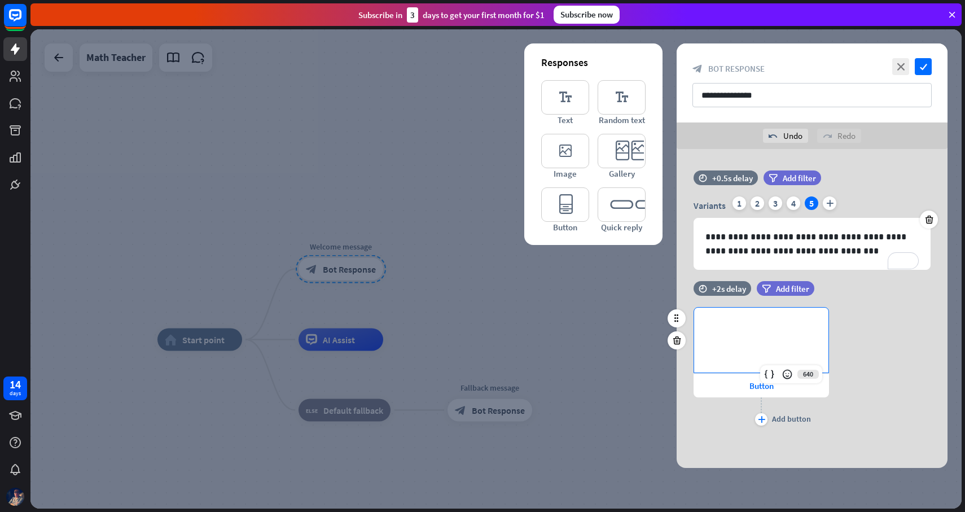
click at [792, 331] on p "**********" at bounding box center [761, 326] width 112 height 14
click at [894, 328] on div "**********" at bounding box center [811, 367] width 271 height 121
click at [782, 341] on div "**********" at bounding box center [761, 339] width 134 height 65
click at [895, 323] on div "**********" at bounding box center [811, 367] width 271 height 121
click at [764, 419] on icon "plus" at bounding box center [761, 419] width 7 height 7
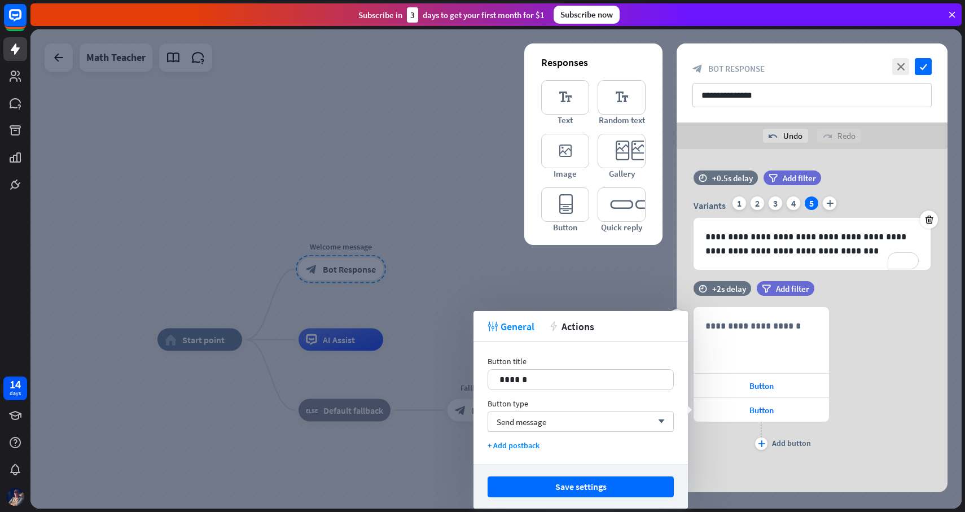
click at [891, 332] on div "**********" at bounding box center [811, 380] width 271 height 146
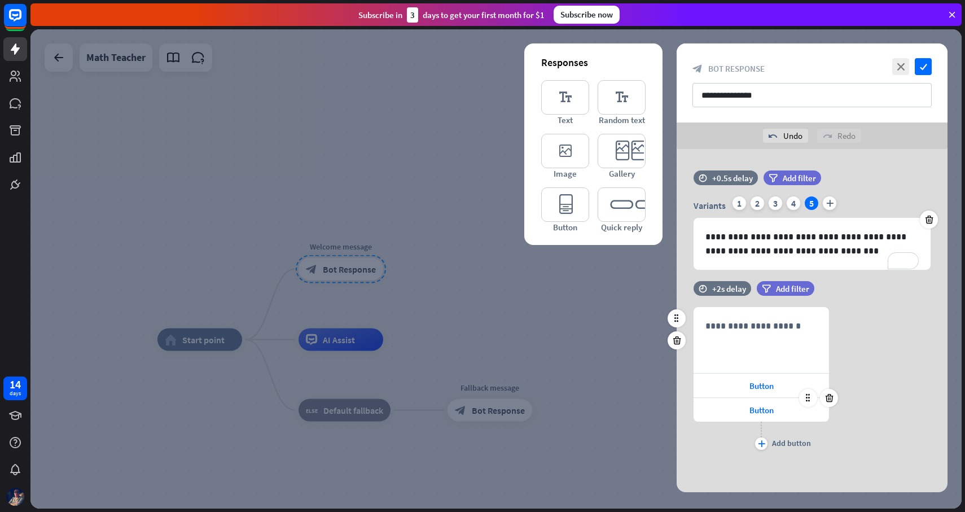
click at [773, 397] on div "Button" at bounding box center [760, 409] width 135 height 24
click at [773, 387] on span "Button" at bounding box center [761, 385] width 24 height 11
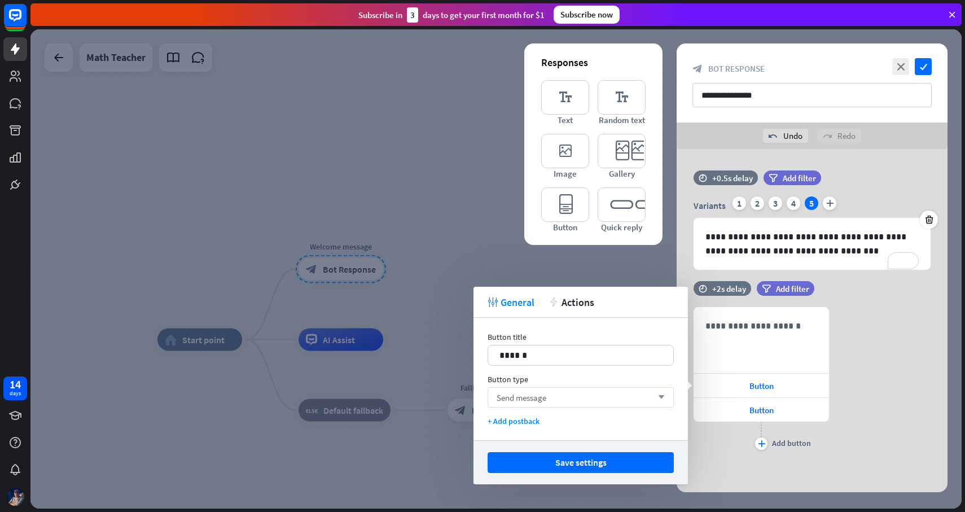
click at [614, 395] on div "Send message arrow_down" at bounding box center [580, 397] width 186 height 20
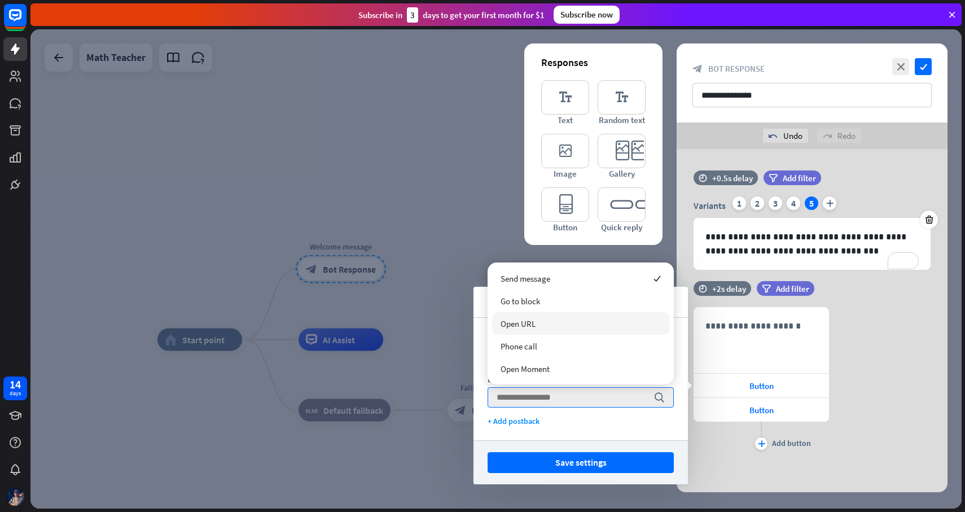
click at [613, 320] on div "Open URL" at bounding box center [580, 323] width 177 height 23
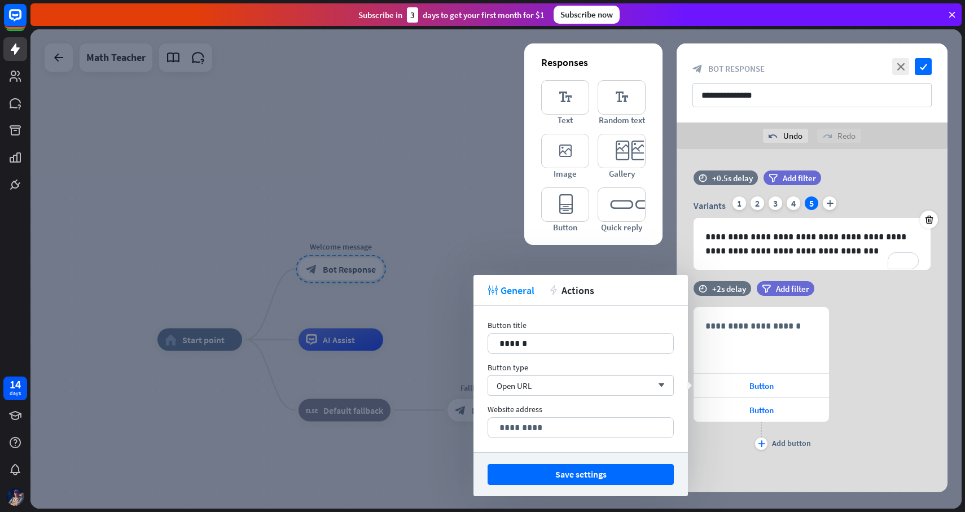
click at [613, 320] on div "Button title" at bounding box center [580, 325] width 186 height 10
click at [608, 340] on p "******" at bounding box center [580, 343] width 162 height 14
click at [569, 425] on p "*********" at bounding box center [580, 427] width 162 height 14
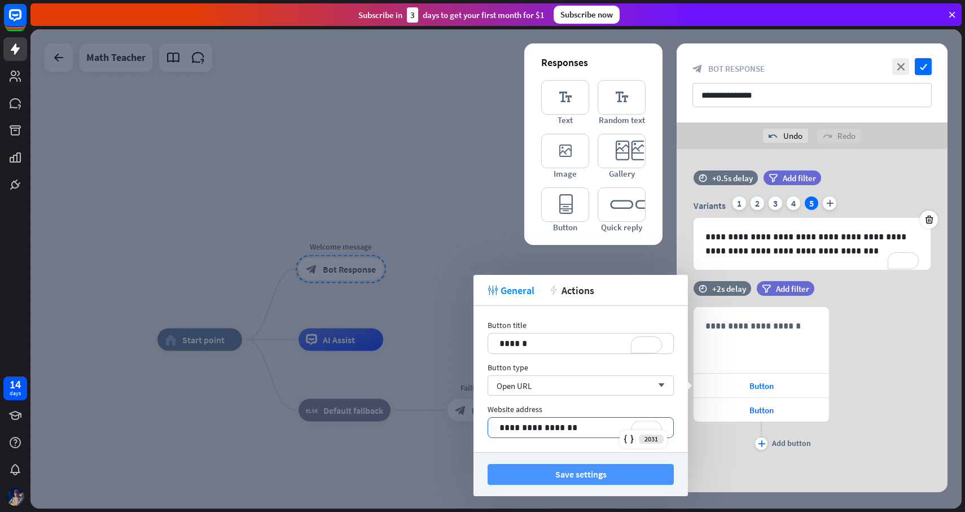
click at [569, 477] on button "Save settings" at bounding box center [580, 474] width 186 height 21
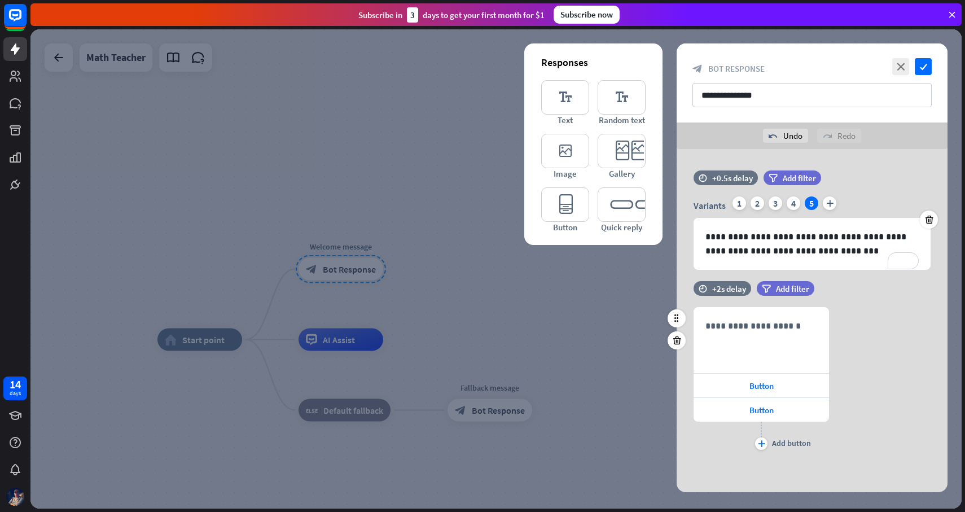
click at [881, 359] on div "**********" at bounding box center [811, 380] width 271 height 146
click at [771, 385] on span "Button" at bounding box center [761, 385] width 24 height 11
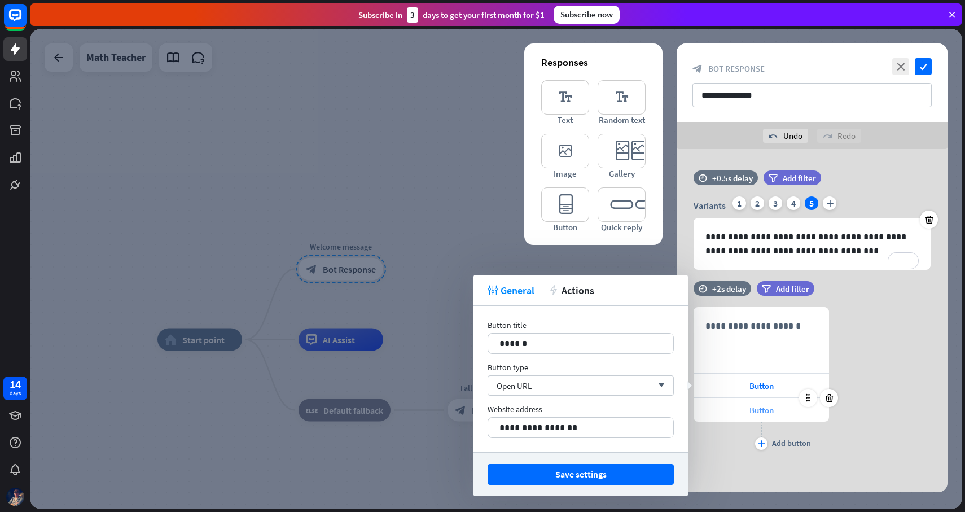
click at [764, 411] on span "Button" at bounding box center [761, 409] width 24 height 11
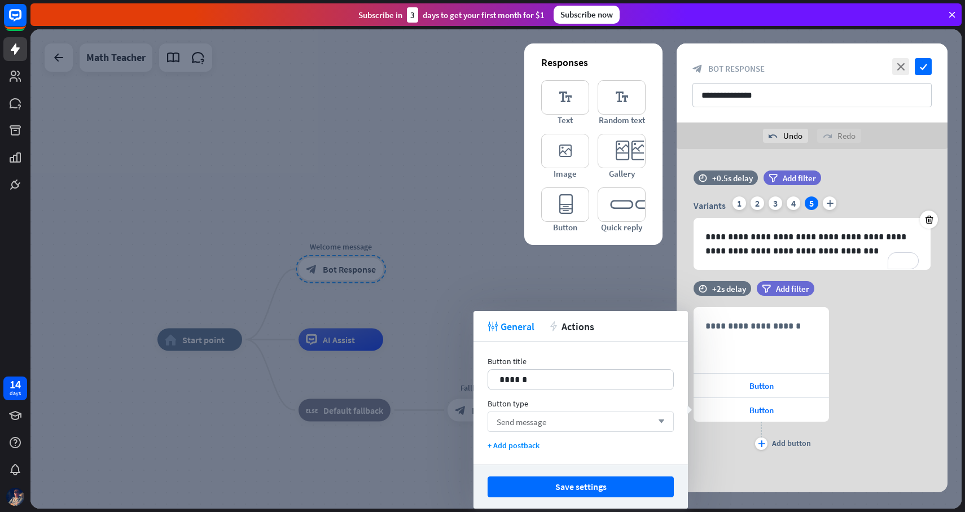
click at [644, 417] on div "Send message arrow_down" at bounding box center [580, 421] width 186 height 20
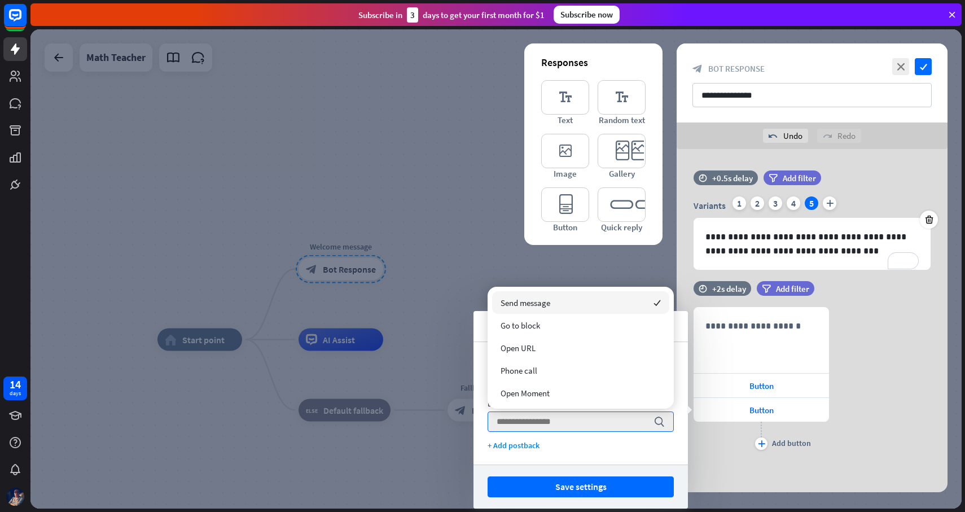
click at [660, 300] on icon "checked" at bounding box center [656, 302] width 7 height 7
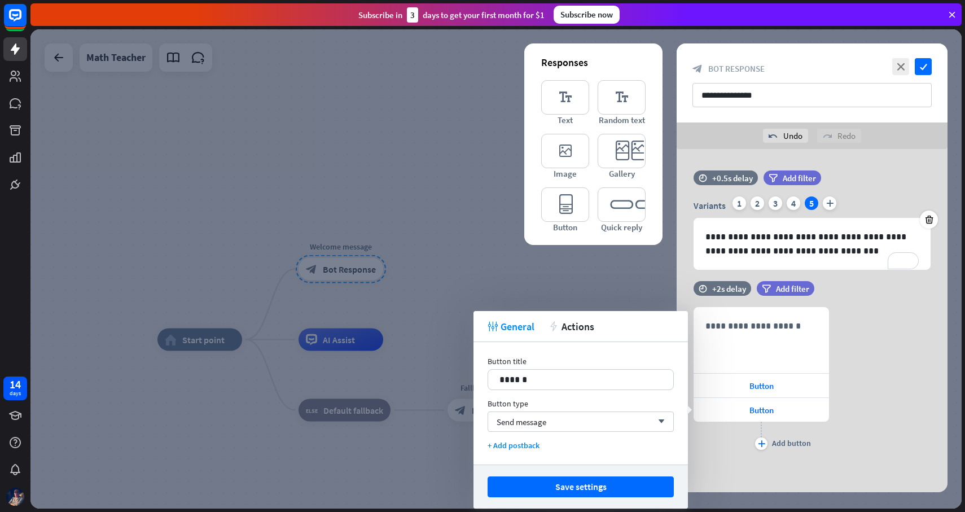
drag, startPoint x: 710, startPoint y: 458, endPoint x: 719, endPoint y: 473, distance: 18.0
click at [719, 473] on div "**********" at bounding box center [811, 320] width 271 height 343
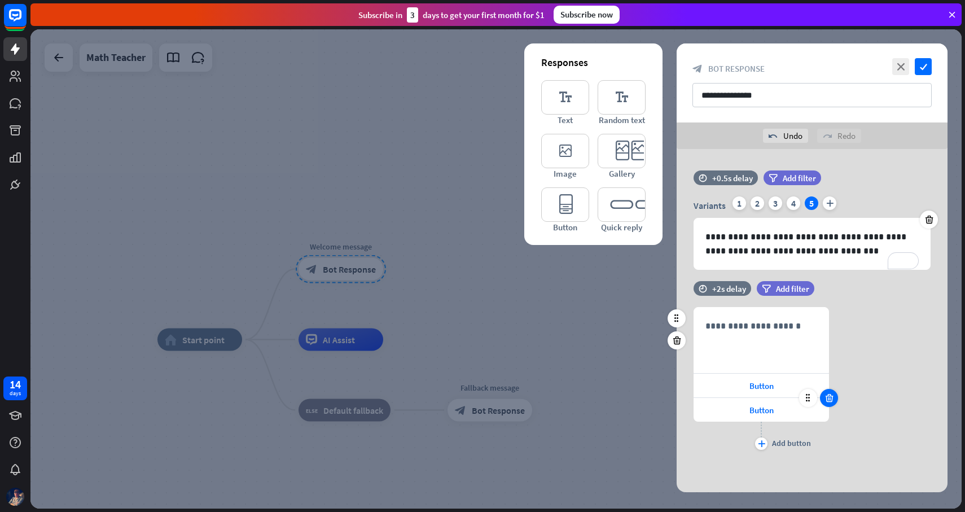
click at [830, 400] on icon at bounding box center [829, 398] width 11 height 10
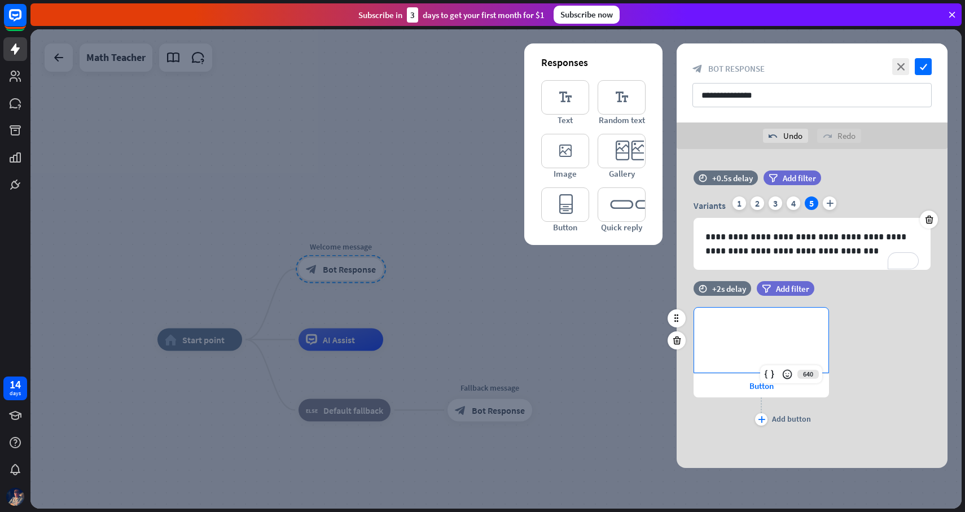
click at [778, 326] on p "**********" at bounding box center [761, 326] width 112 height 14
click at [930, 329] on div "**********" at bounding box center [811, 367] width 271 height 121
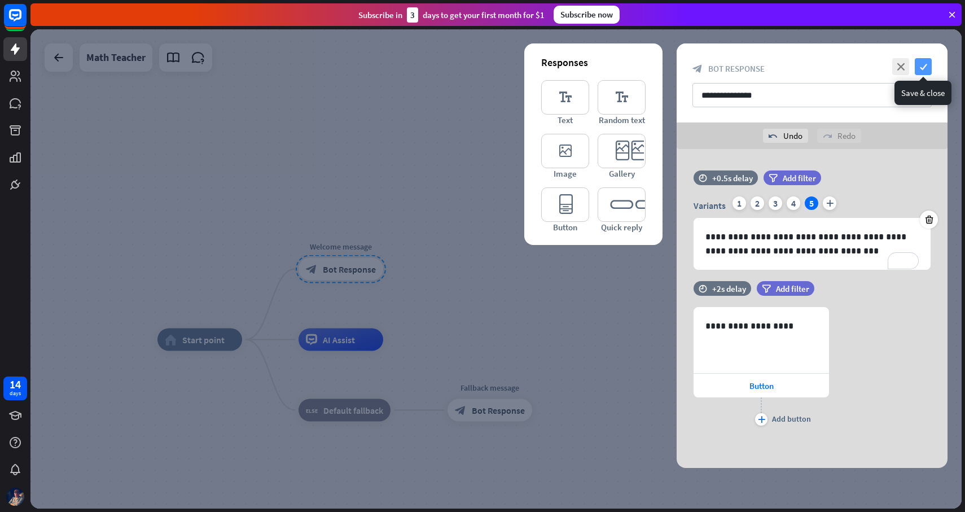
click at [926, 68] on icon "check" at bounding box center [922, 66] width 17 height 17
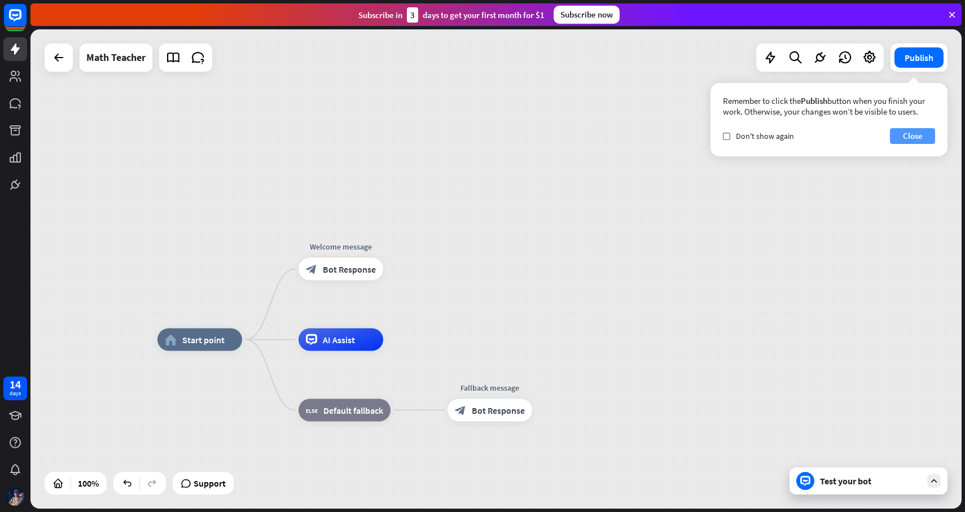
click at [914, 134] on button "Close" at bounding box center [912, 136] width 45 height 16
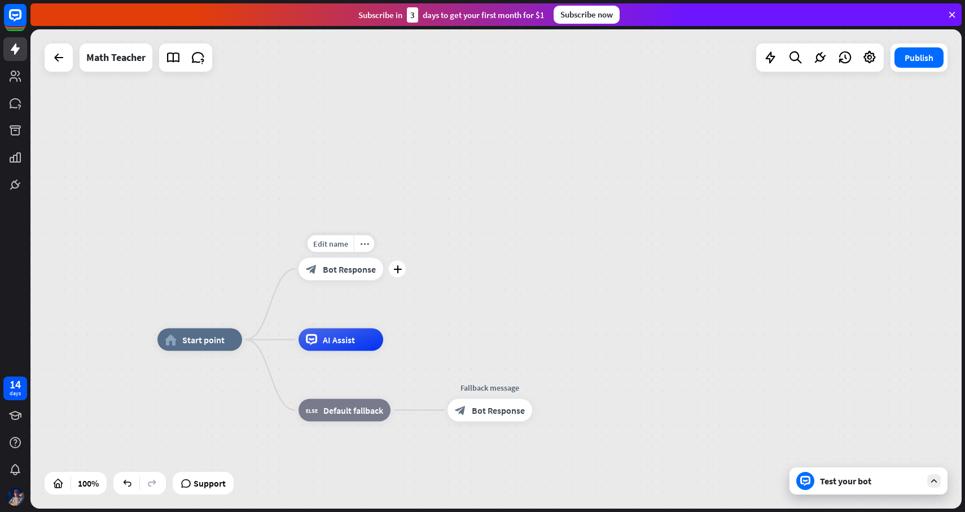
click at [363, 278] on div "block_bot_response Bot Response" at bounding box center [340, 269] width 85 height 23
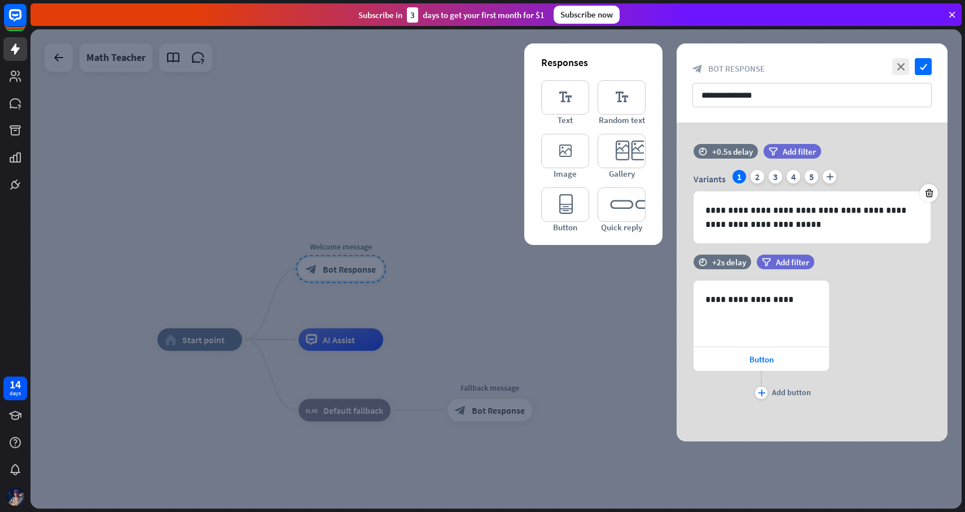
click at [420, 269] on div at bounding box center [495, 268] width 931 height 479
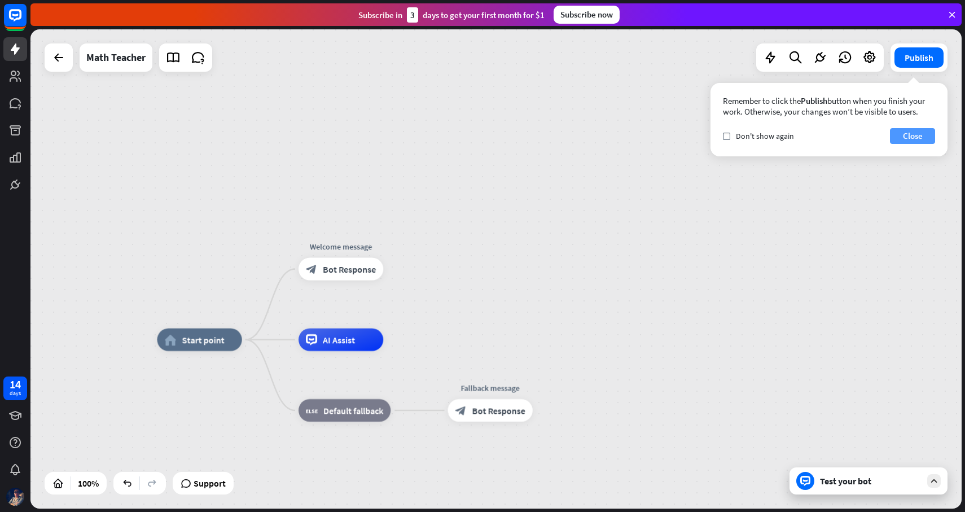
click at [900, 133] on button "Close" at bounding box center [912, 136] width 45 height 16
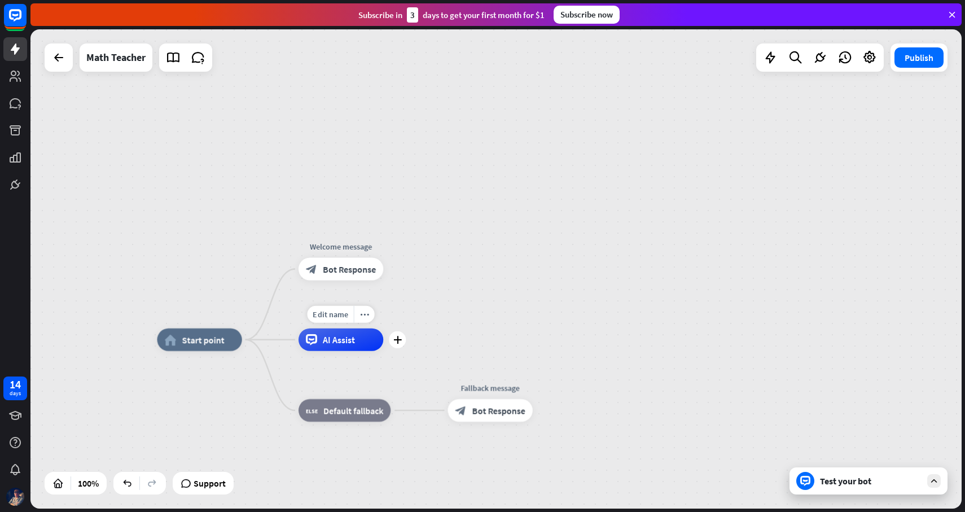
click at [344, 338] on span "AI Assist" at bounding box center [339, 339] width 32 height 11
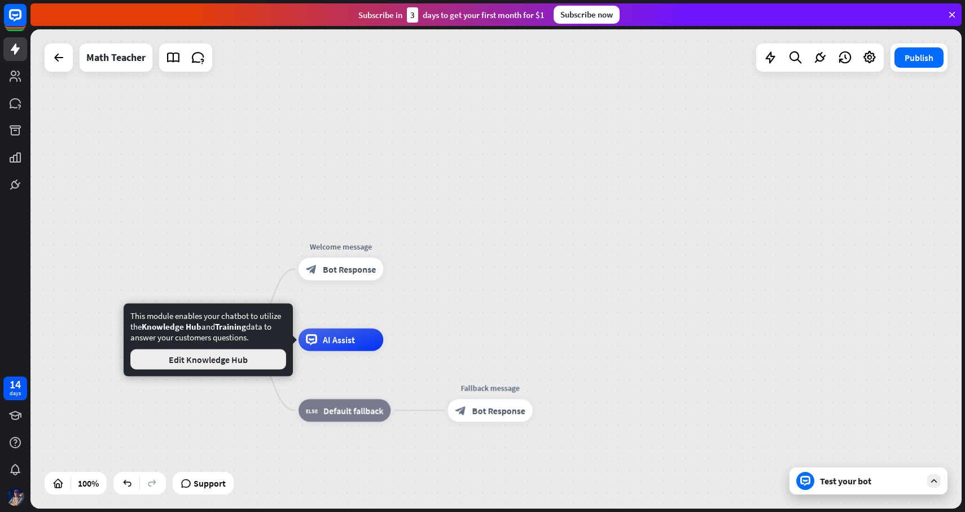
click at [261, 353] on button "Edit Knowledge Hub" at bounding box center [208, 359] width 156 height 20
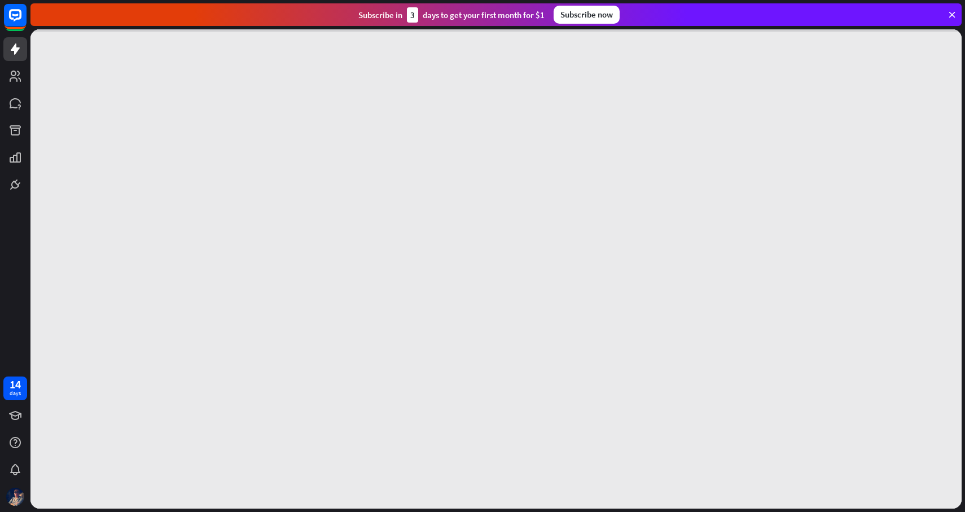
click at [261, 353] on div at bounding box center [495, 268] width 931 height 479
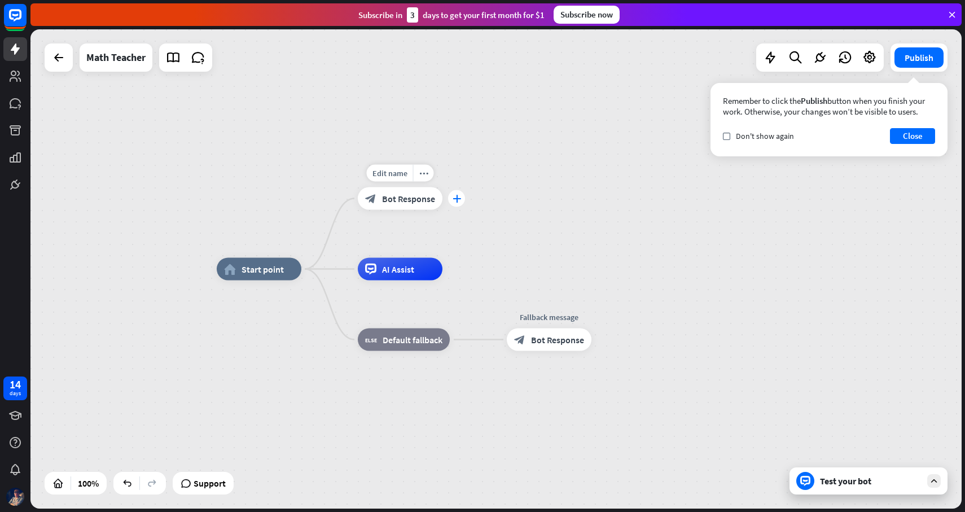
click at [459, 200] on icon "plus" at bounding box center [456, 199] width 8 height 8
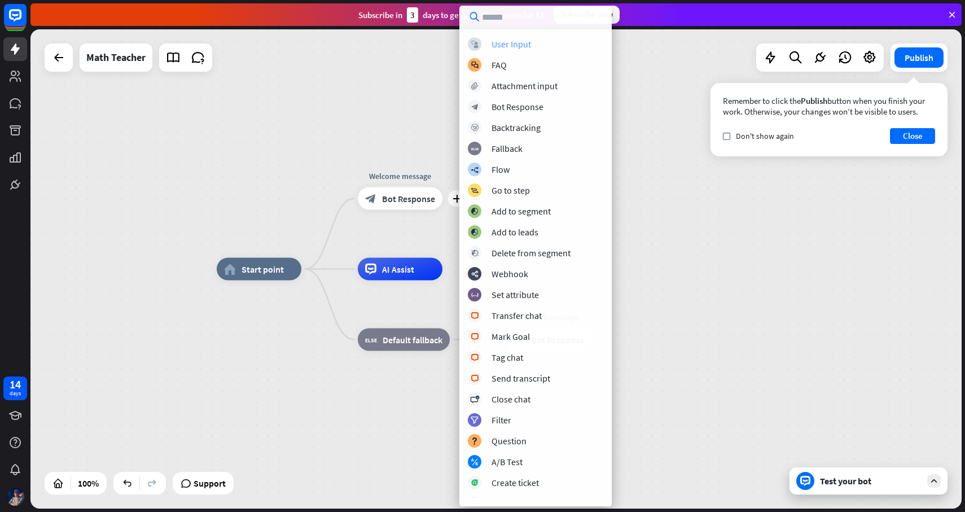
click at [552, 41] on div "block_user_input User Input" at bounding box center [535, 44] width 135 height 14
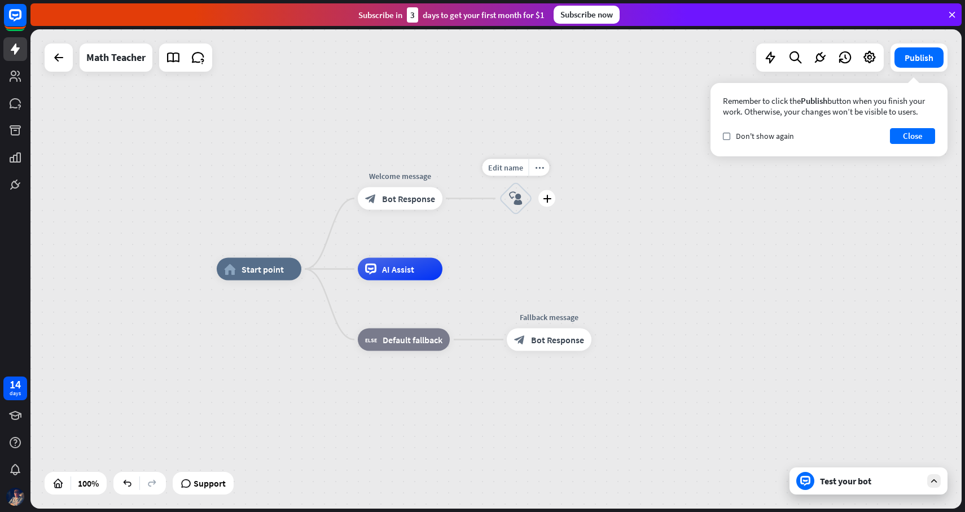
click at [516, 196] on icon "block_user_input" at bounding box center [516, 199] width 14 height 14
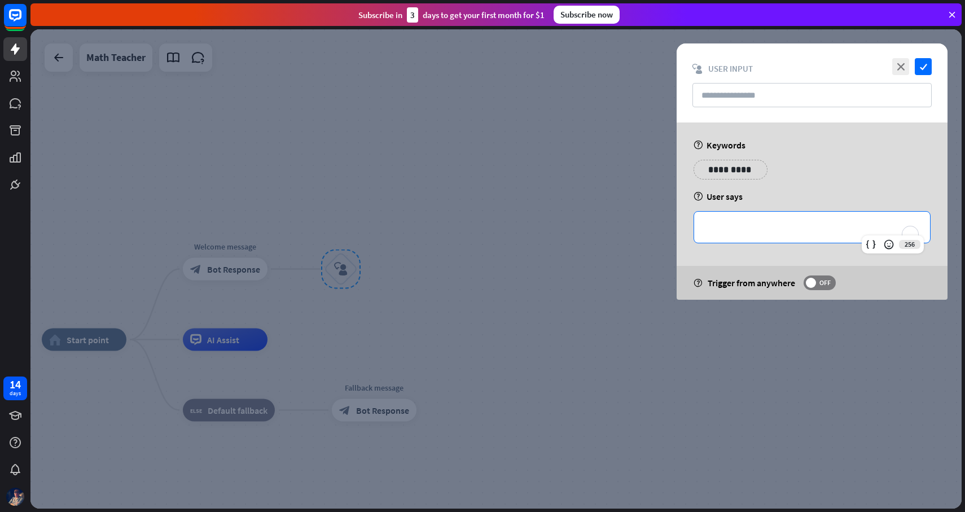
click at [753, 232] on p "**********" at bounding box center [811, 227] width 213 height 14
click at [759, 95] on input "text" at bounding box center [811, 95] width 239 height 24
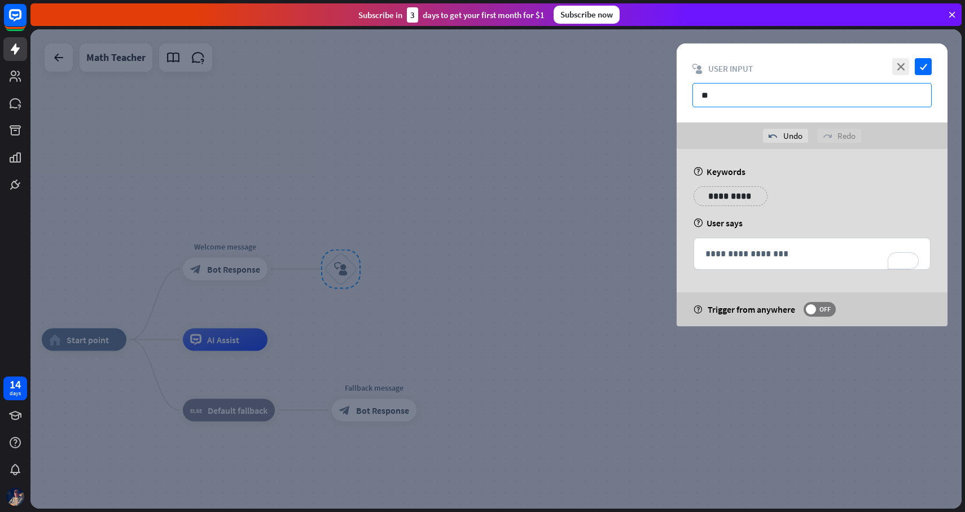
type input "*"
type input "*********"
click at [828, 175] on div "help Keywords" at bounding box center [811, 171] width 237 height 11
click at [926, 67] on icon "check" at bounding box center [922, 66] width 17 height 17
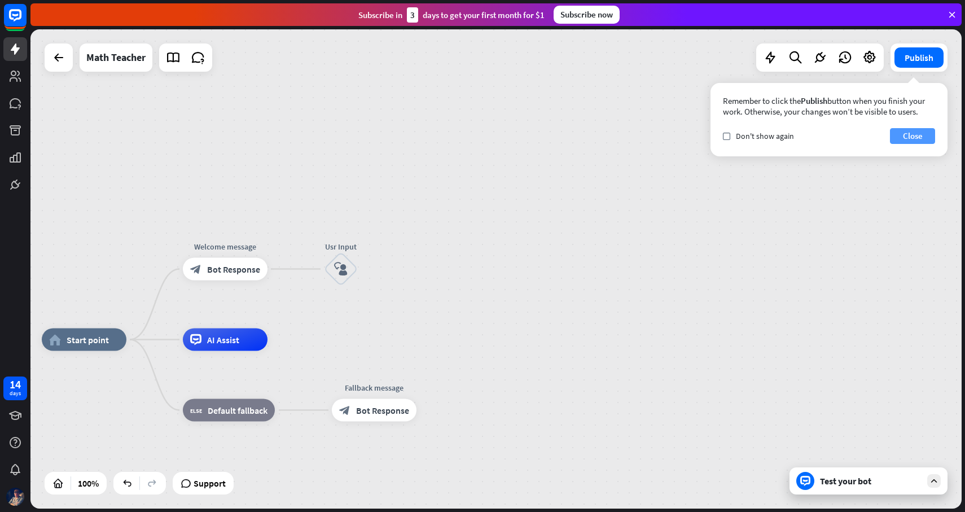
click at [925, 140] on button "Close" at bounding box center [912, 136] width 45 height 16
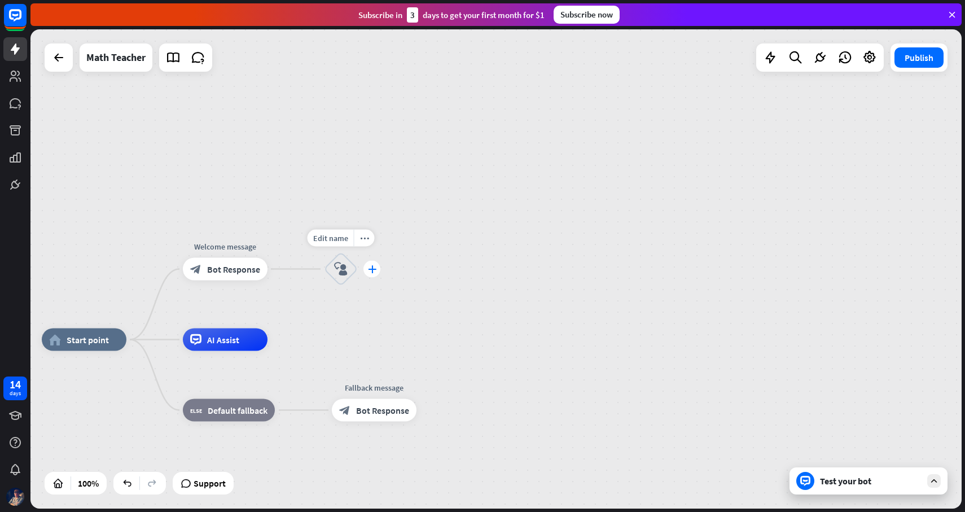
click at [371, 270] on icon "plus" at bounding box center [372, 269] width 8 height 8
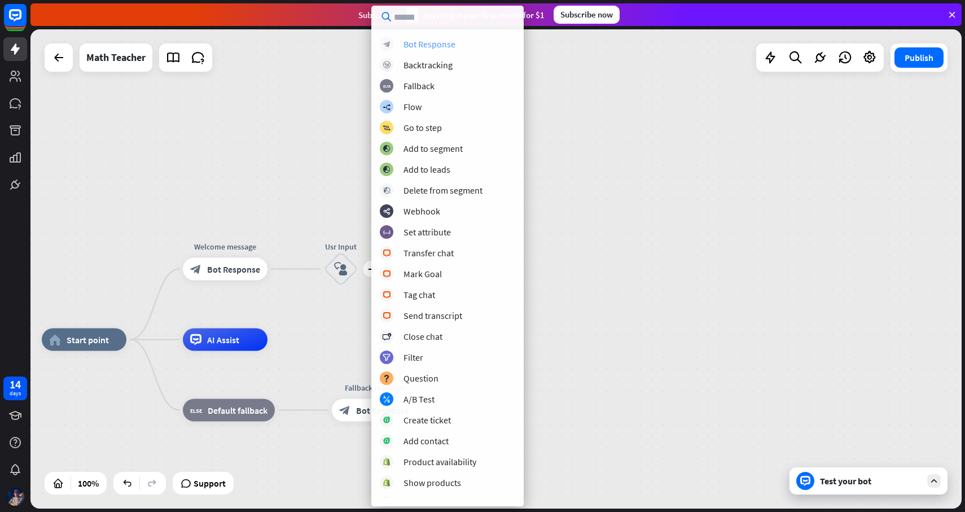
click at [448, 45] on div "Bot Response" at bounding box center [429, 43] width 52 height 11
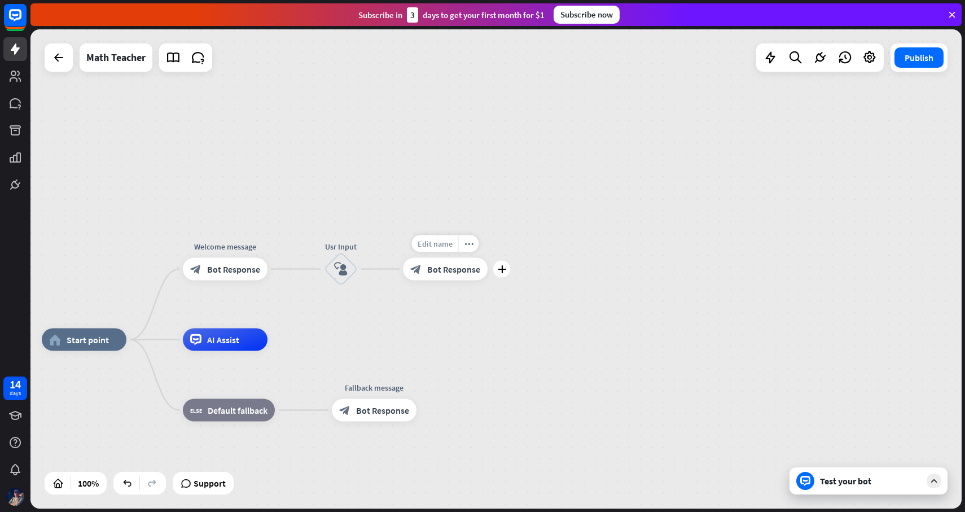
click at [442, 244] on span "Edit name" at bounding box center [434, 244] width 35 height 10
type input "*"
type input "**********"
click at [660, 336] on div "**********" at bounding box center [495, 268] width 931 height 479
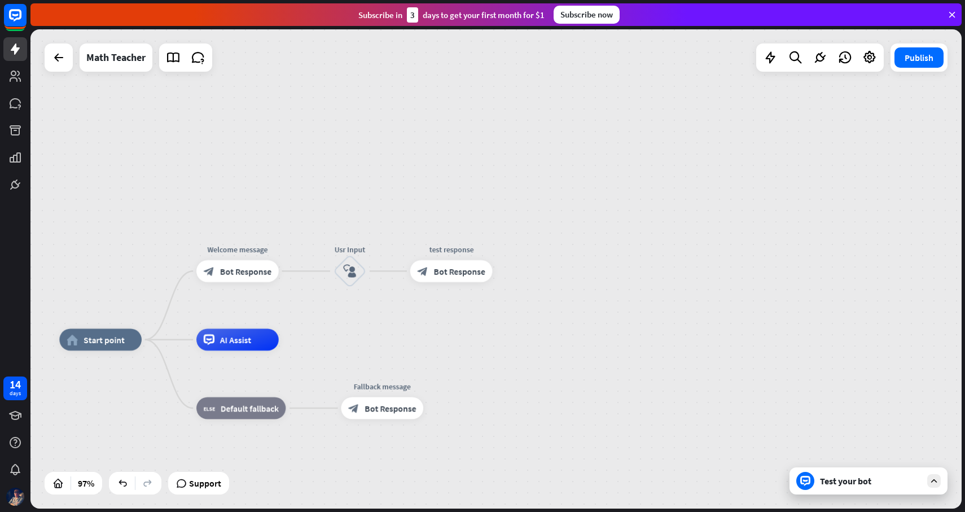
click at [853, 480] on div "Test your bot" at bounding box center [871, 480] width 102 height 11
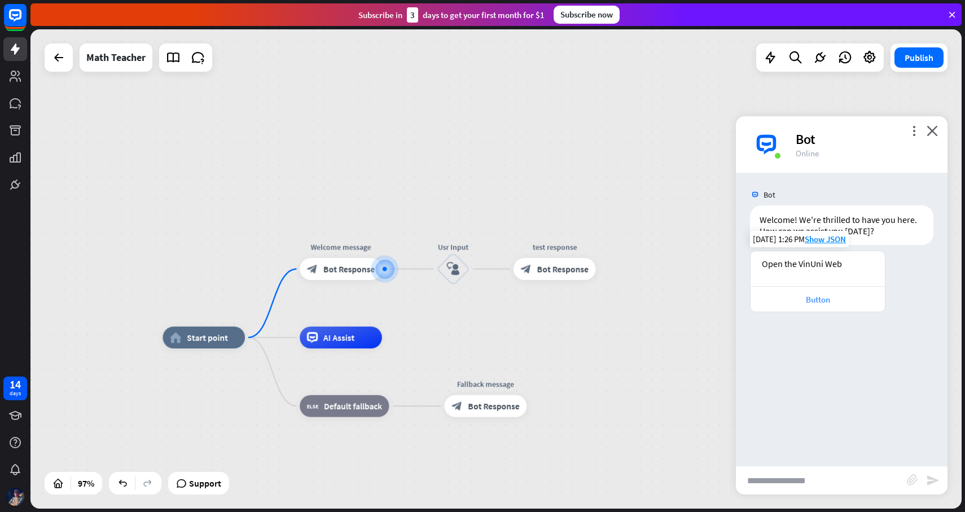
click at [824, 302] on div "Button" at bounding box center [817, 299] width 123 height 11
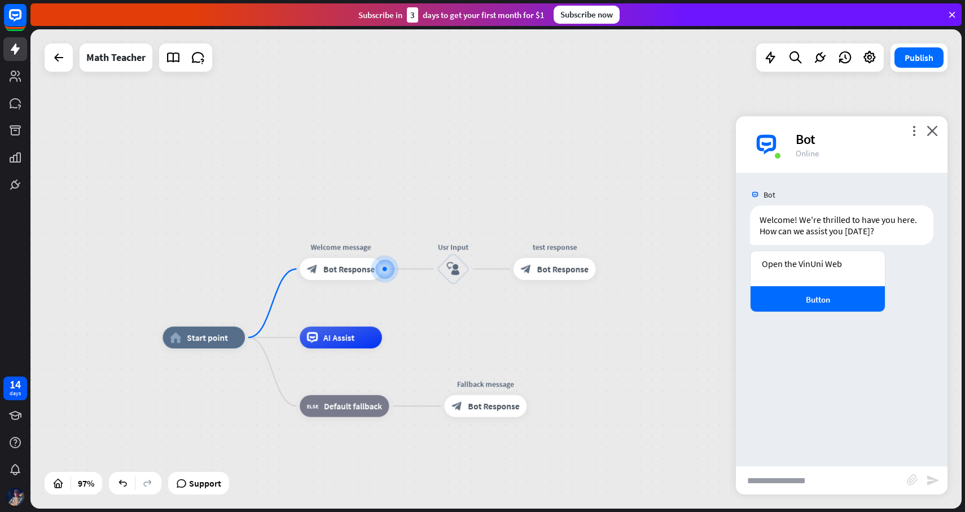
click at [800, 479] on input "text" at bounding box center [821, 480] width 171 height 28
type input "**********"
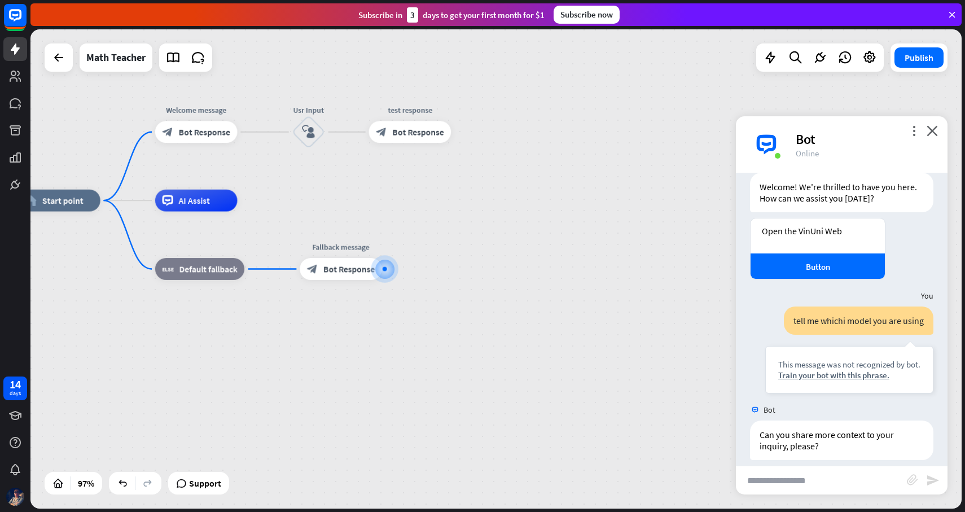
scroll to position [44, 0]
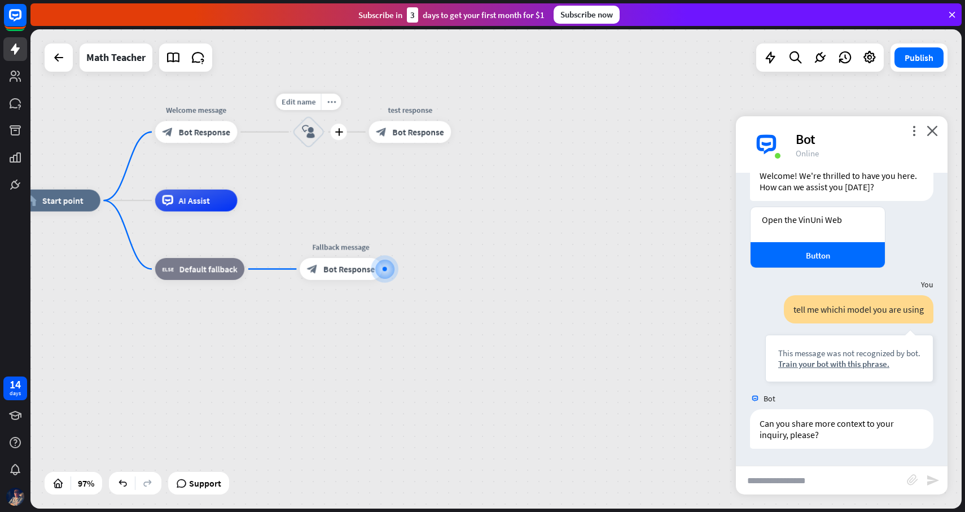
click at [310, 137] on icon "block_user_input" at bounding box center [308, 131] width 13 height 13
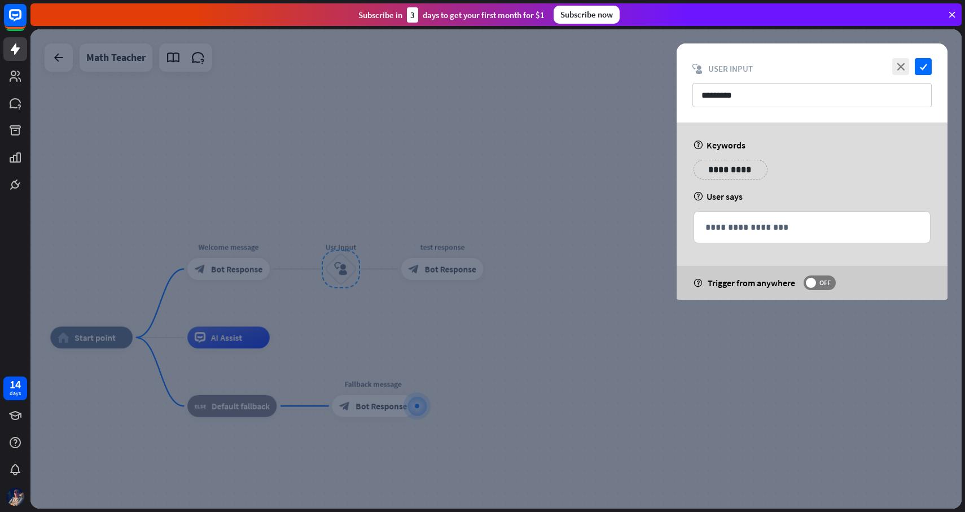
click at [741, 169] on p "**********" at bounding box center [730, 169] width 57 height 14
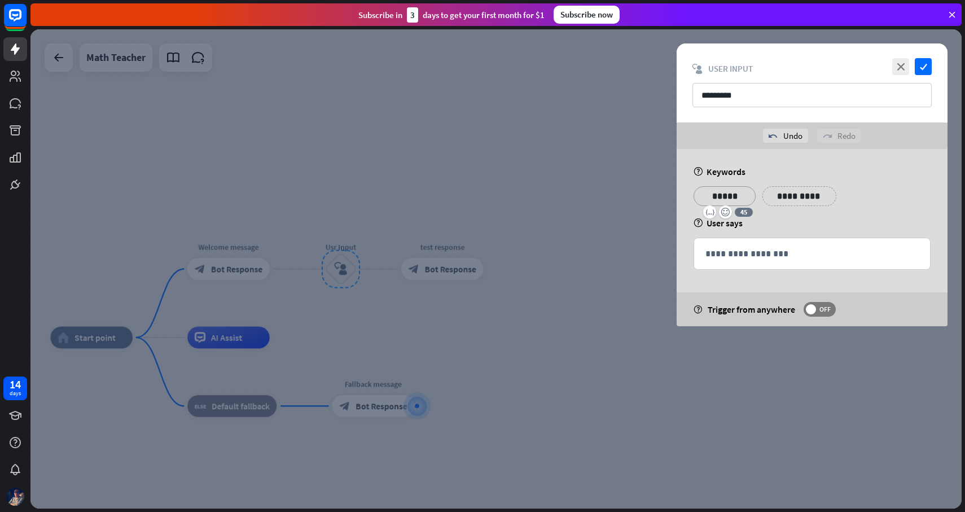
click at [814, 195] on p "**********" at bounding box center [799, 196] width 57 height 14
click at [860, 200] on p "**********" at bounding box center [867, 196] width 57 height 14
click at [845, 198] on p "**********" at bounding box center [861, 196] width 45 height 14
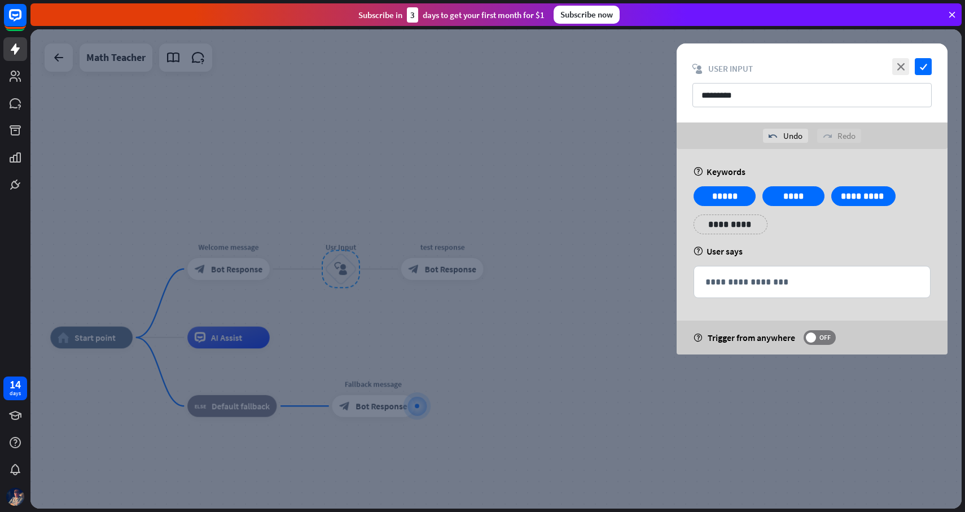
click at [790, 250] on div "help User says" at bounding box center [811, 250] width 237 height 11
click at [779, 279] on p "**********" at bounding box center [811, 282] width 213 height 14
click at [719, 281] on p "**********" at bounding box center [811, 282] width 213 height 14
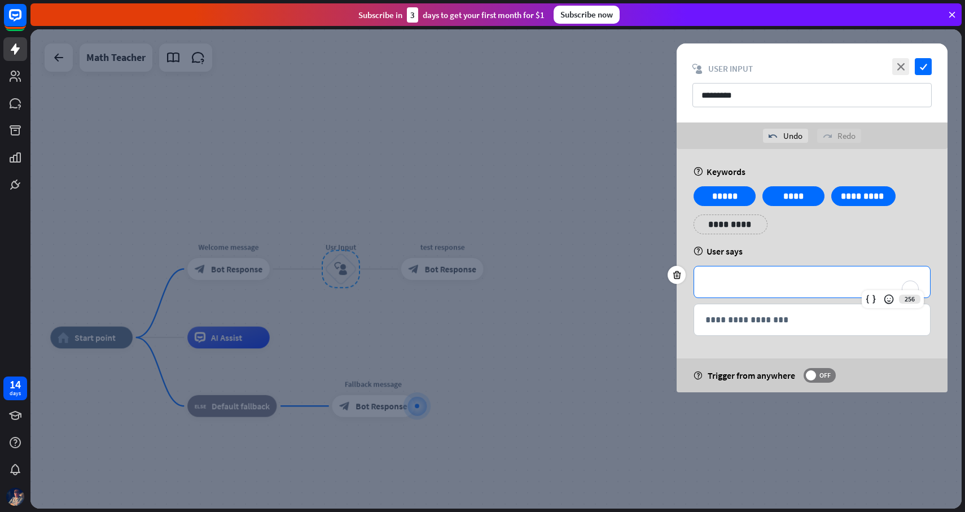
click at [882, 234] on div "**********" at bounding box center [812, 214] width 244 height 56
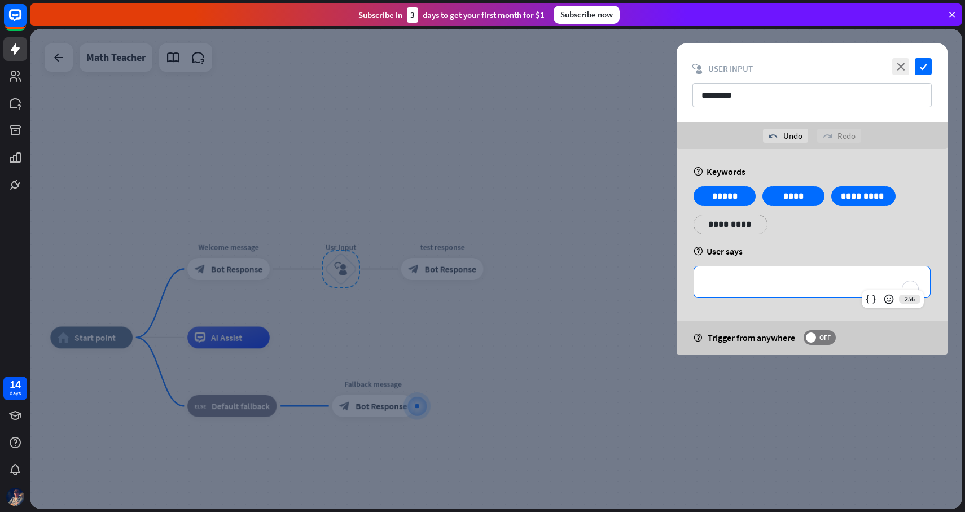
click at [792, 287] on p "**********" at bounding box center [811, 282] width 213 height 14
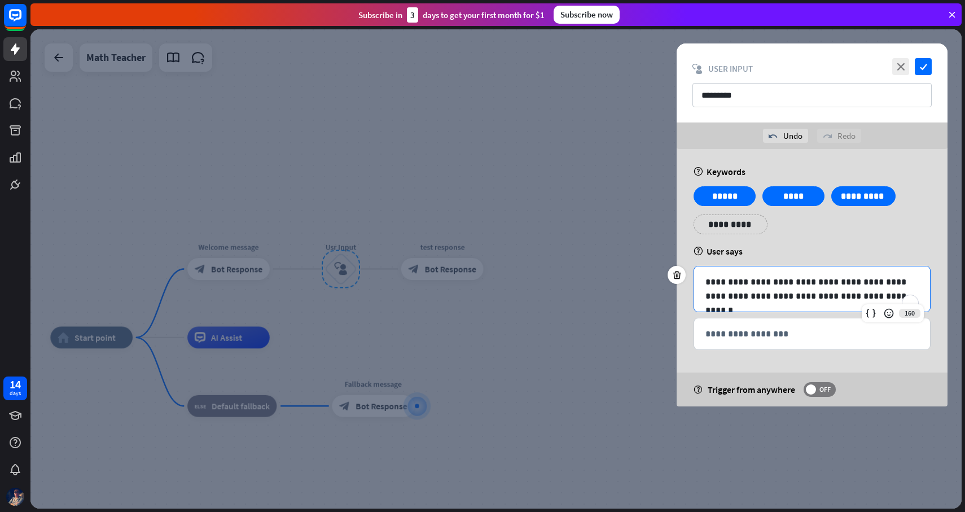
click at [928, 232] on div "**********" at bounding box center [812, 214] width 244 height 56
click at [928, 71] on icon "check" at bounding box center [922, 66] width 17 height 17
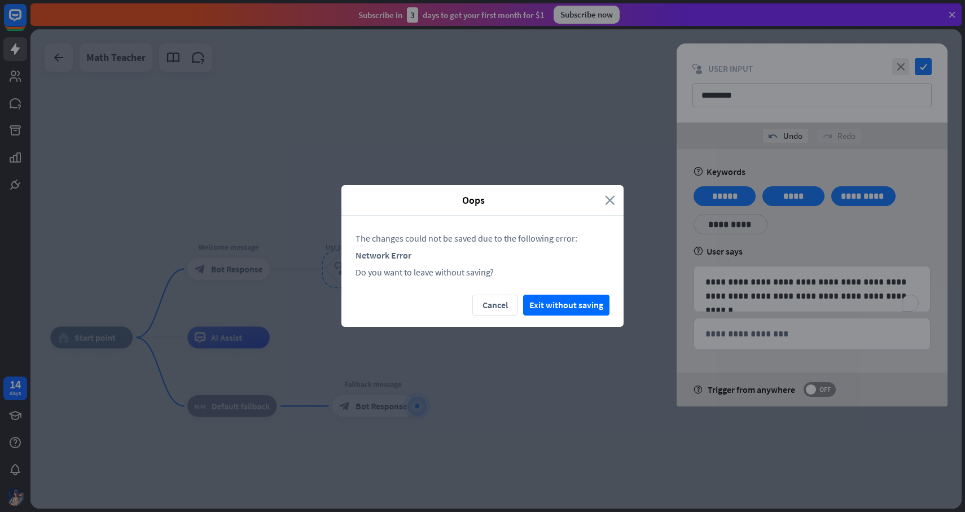
click at [611, 203] on icon "close" at bounding box center [610, 200] width 10 height 13
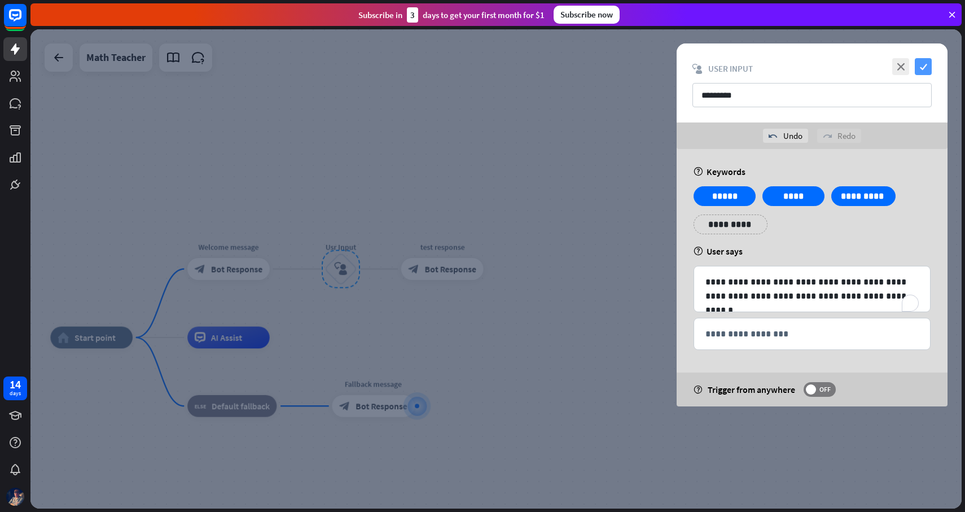
click at [926, 65] on icon "check" at bounding box center [922, 66] width 17 height 17
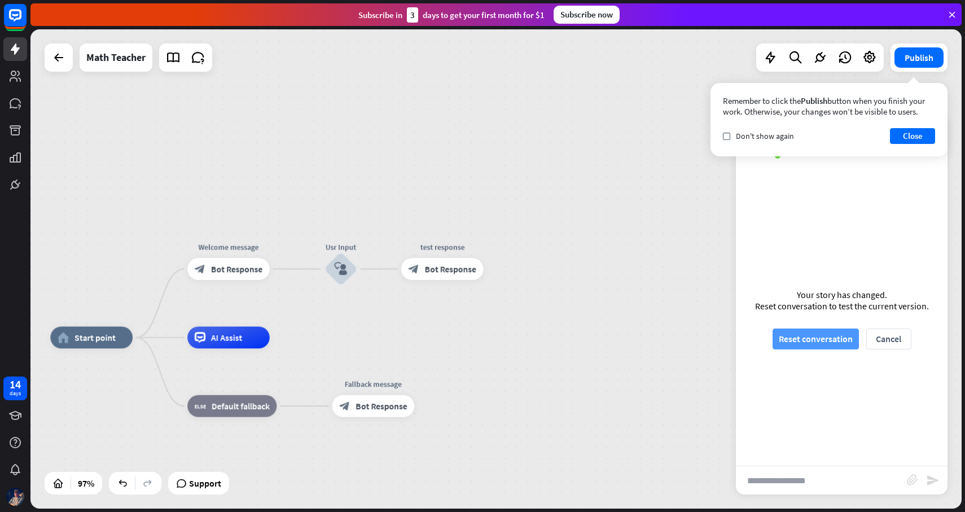
click at [832, 343] on button "Reset conversation" at bounding box center [815, 338] width 86 height 21
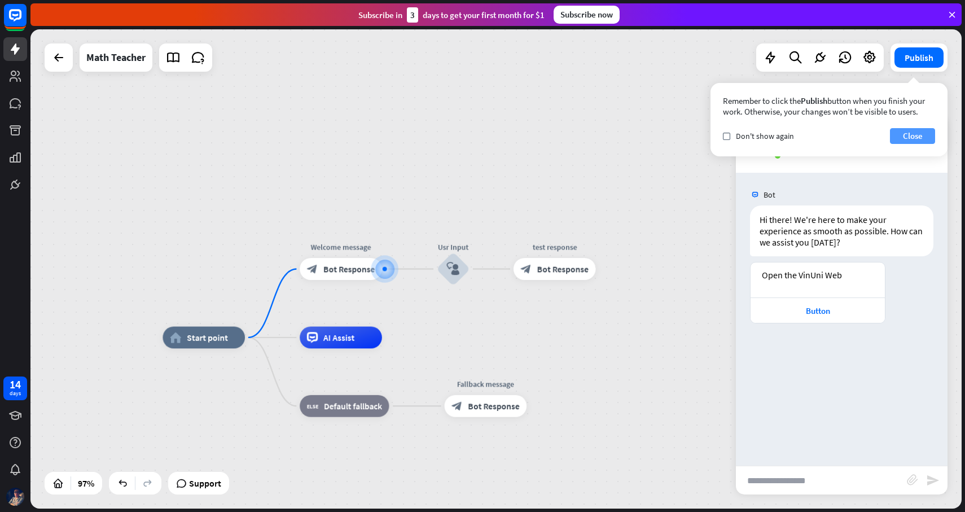
click at [919, 140] on button "Close" at bounding box center [912, 136] width 45 height 16
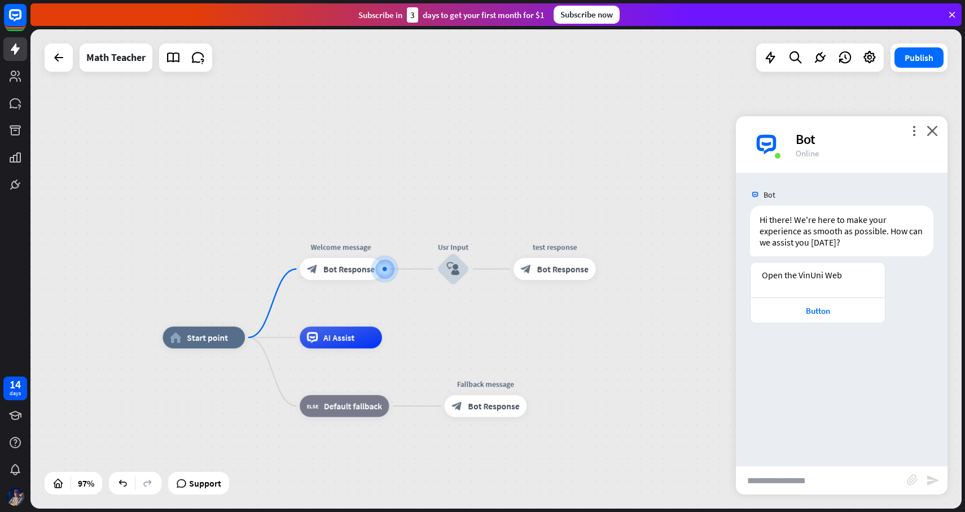
click at [793, 476] on input "text" at bounding box center [821, 480] width 171 height 28
type input "**********"
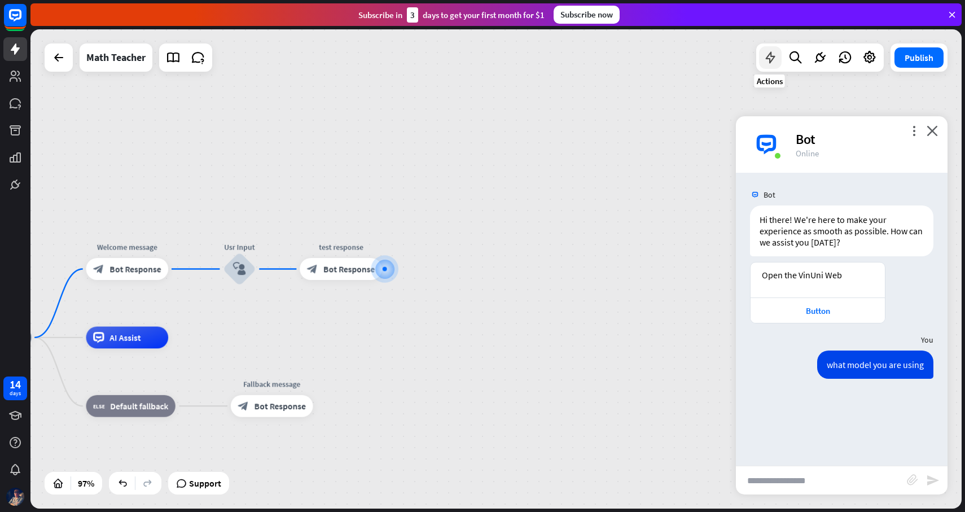
click at [772, 64] on icon at bounding box center [770, 57] width 15 height 15
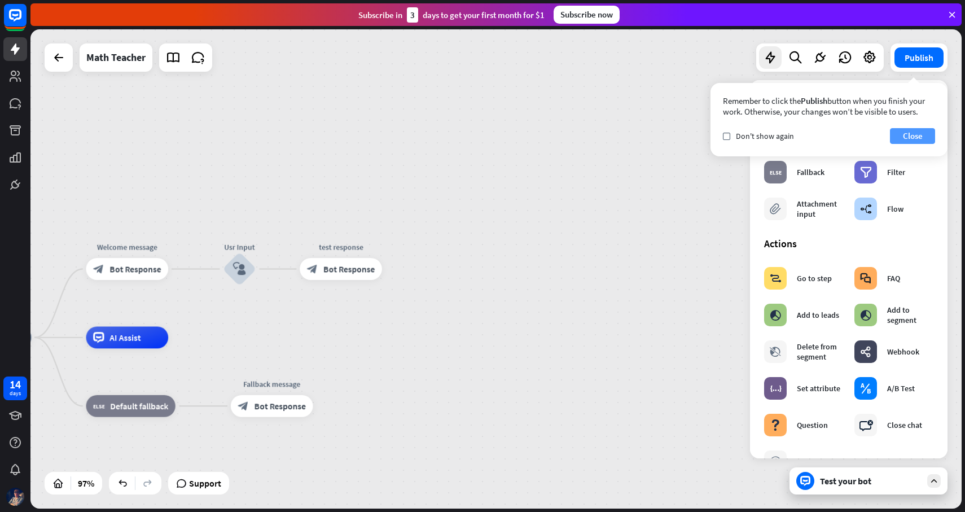
click at [906, 135] on button "Close" at bounding box center [912, 136] width 45 height 16
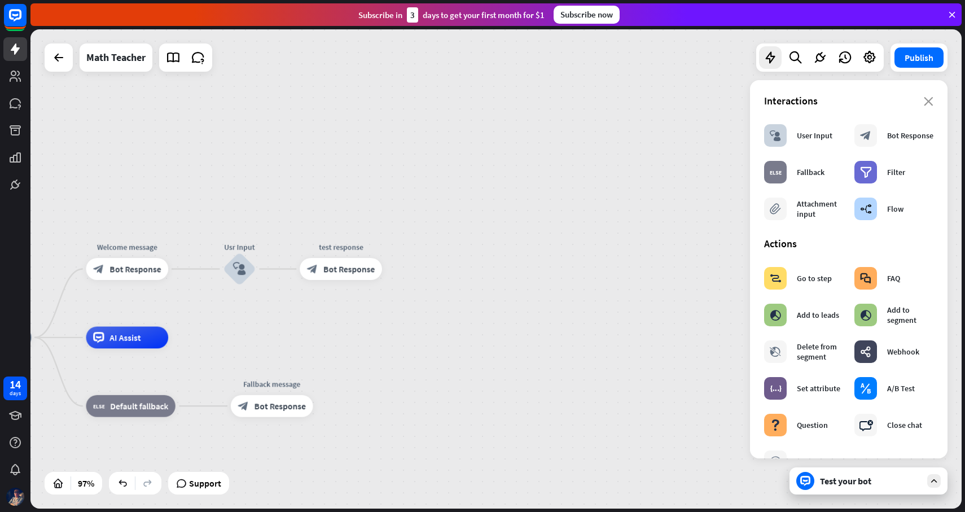
click at [851, 483] on div "Test your bot" at bounding box center [871, 480] width 102 height 11
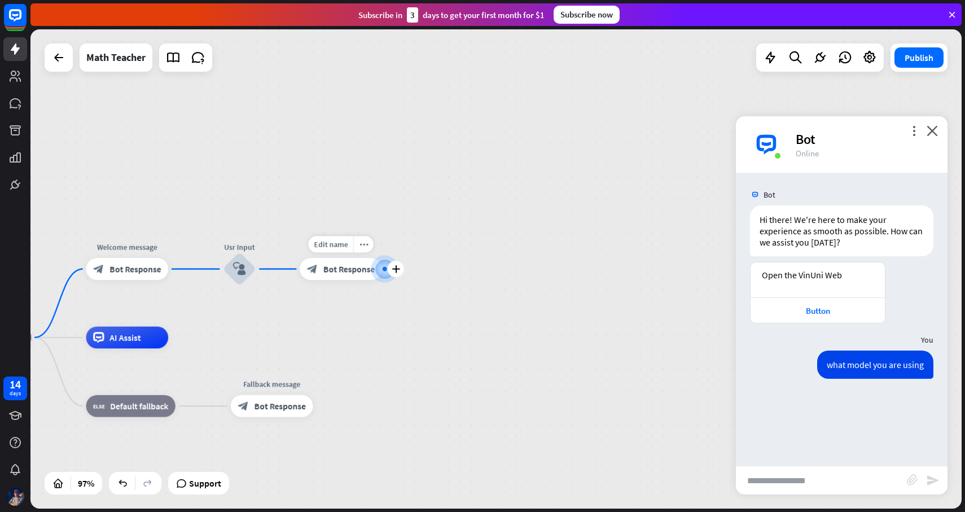
click at [348, 266] on span "Bot Response" at bounding box center [348, 268] width 51 height 11
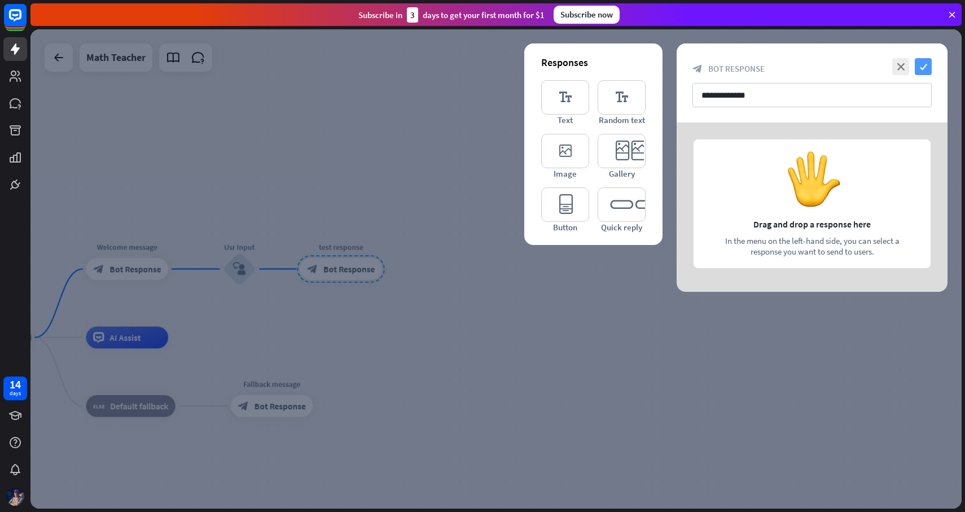
click at [926, 68] on icon "check" at bounding box center [922, 66] width 17 height 17
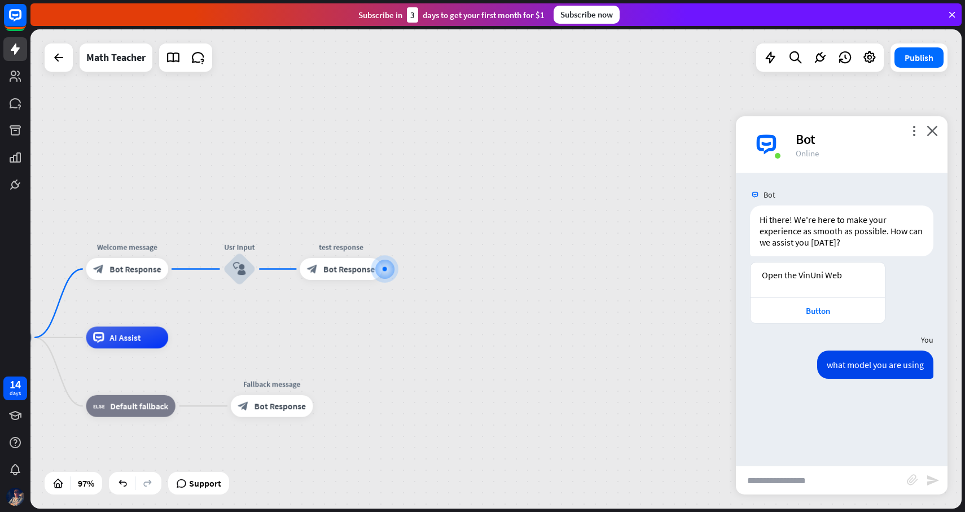
click at [496, 297] on div "home_2 Start point Welcome message block_bot_response Bot Response Usr Input bl…" at bounding box center [495, 268] width 931 height 479
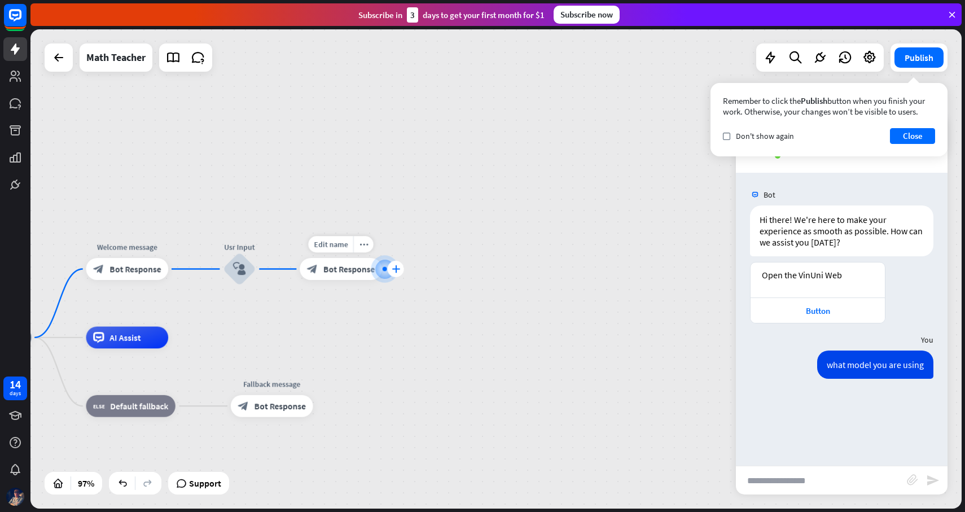
click at [395, 268] on icon "plus" at bounding box center [396, 269] width 8 height 8
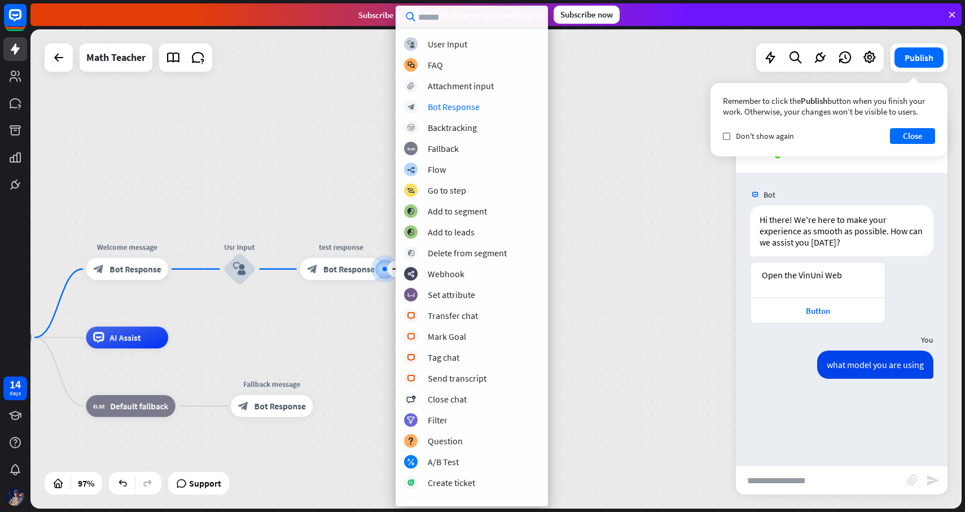
click at [587, 122] on div "home_2 Start point Welcome message block_bot_response Bot Response Usr Input bl…" at bounding box center [495, 268] width 931 height 479
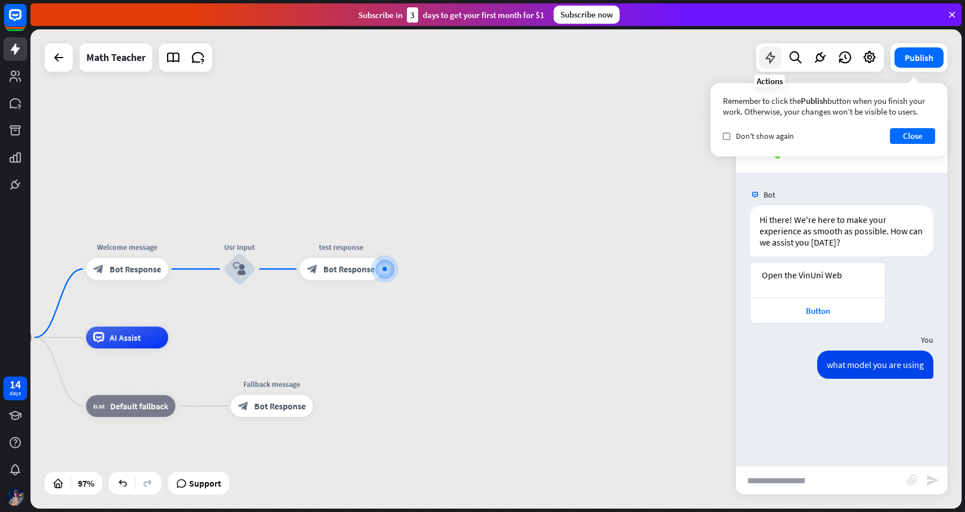
click at [770, 60] on icon at bounding box center [770, 57] width 15 height 15
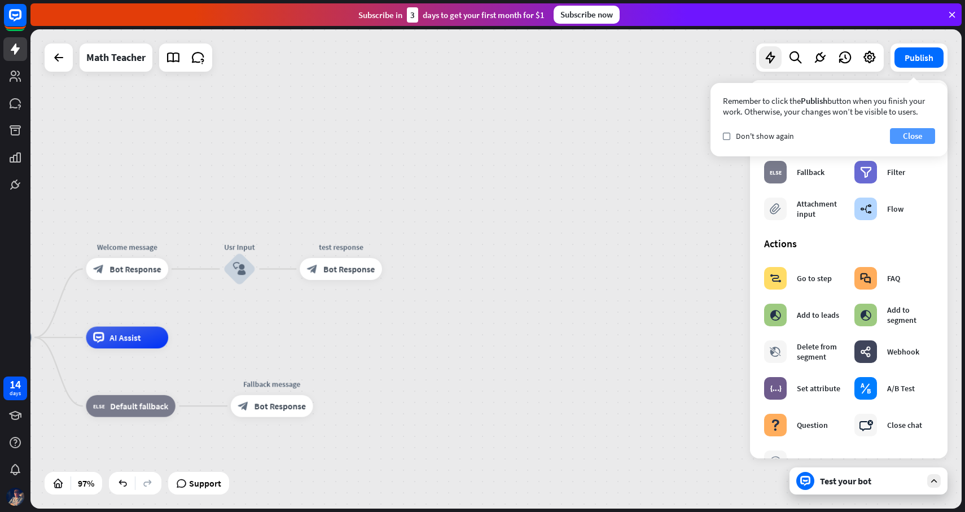
click at [908, 131] on button "Close" at bounding box center [912, 136] width 45 height 16
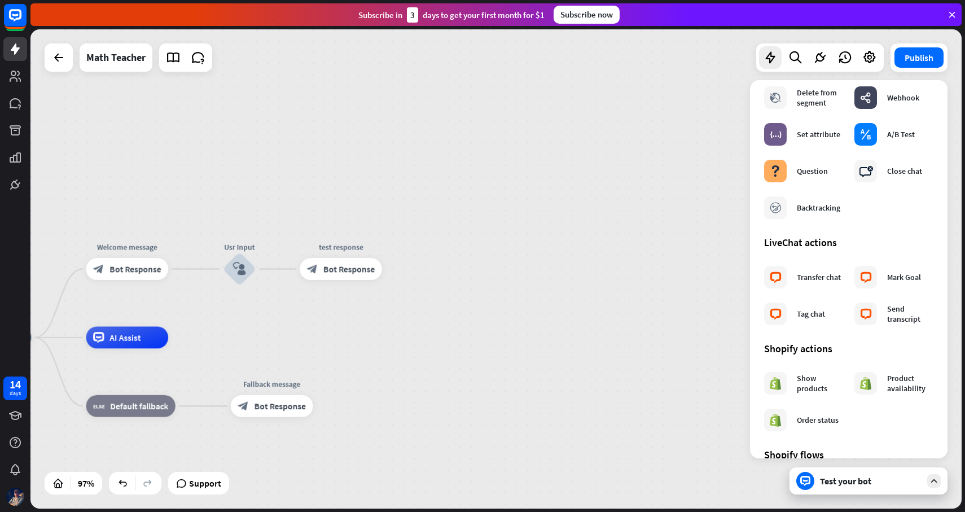
click at [890, 274] on div "Mark Goal" at bounding box center [904, 277] width 34 height 10
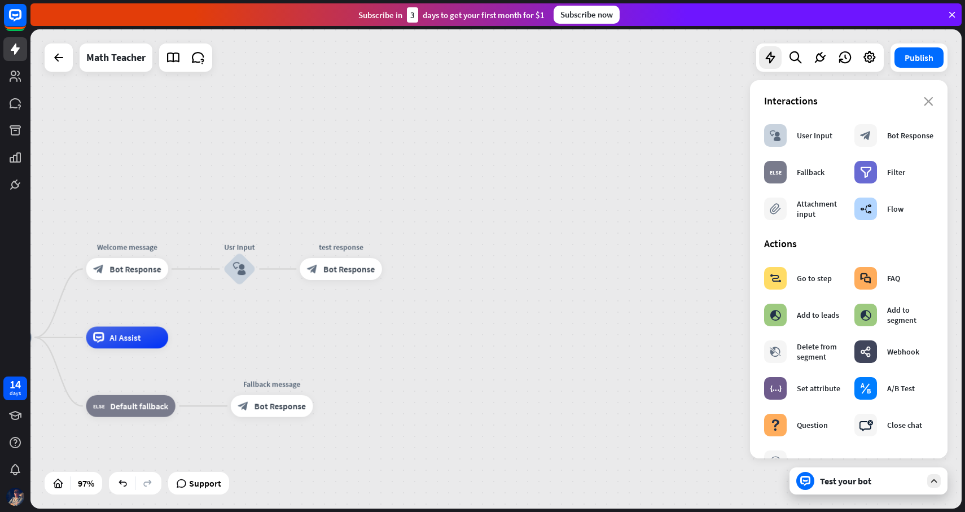
click at [457, 298] on div "home_2 Start point Welcome message block_bot_response Bot Response Usr Input bl…" at bounding box center [495, 268] width 931 height 479
click at [885, 478] on div "Test your bot" at bounding box center [871, 480] width 102 height 11
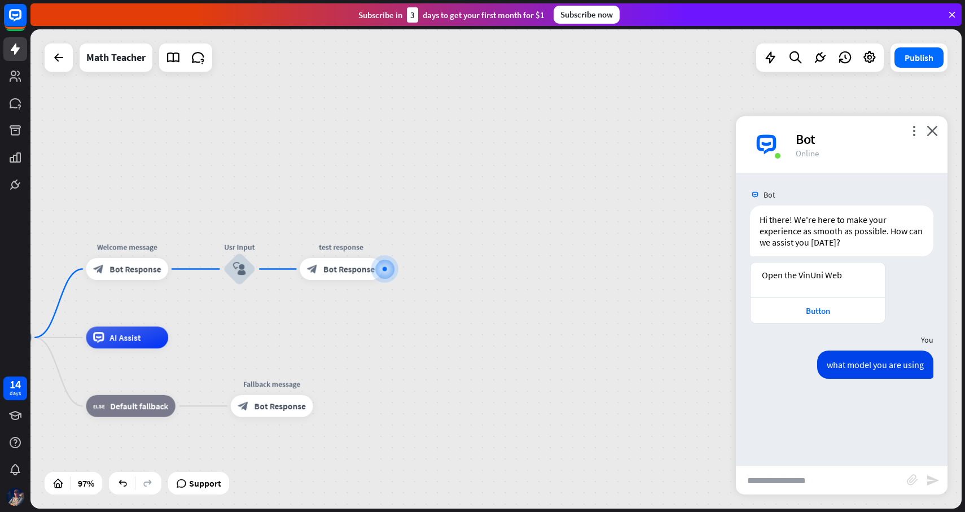
drag, startPoint x: 807, startPoint y: 404, endPoint x: 637, endPoint y: 380, distance: 171.6
click at [800, 404] on div "Bot Hi there! We're here to make your experience as smooth as possible. How can…" at bounding box center [842, 319] width 212 height 293
click at [469, 335] on div "home_2 Start point Welcome message block_bot_response Bot Response Usr Input bl…" at bounding box center [495, 268] width 931 height 479
click at [382, 271] on div at bounding box center [385, 268] width 20 height 20
click at [379, 270] on div at bounding box center [384, 268] width 11 height 11
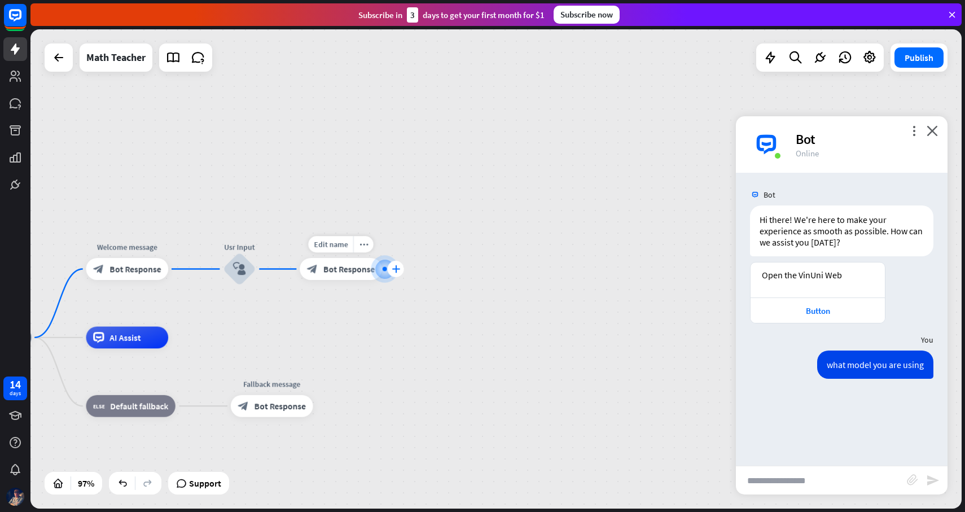
click at [395, 266] on icon "plus" at bounding box center [396, 269] width 8 height 8
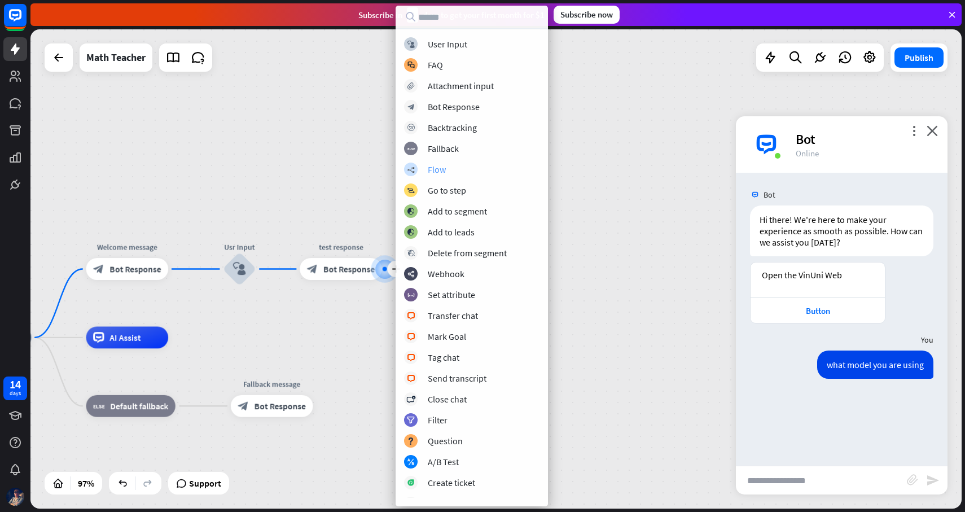
click at [509, 172] on div "builder_tree Flow" at bounding box center [471, 169] width 135 height 14
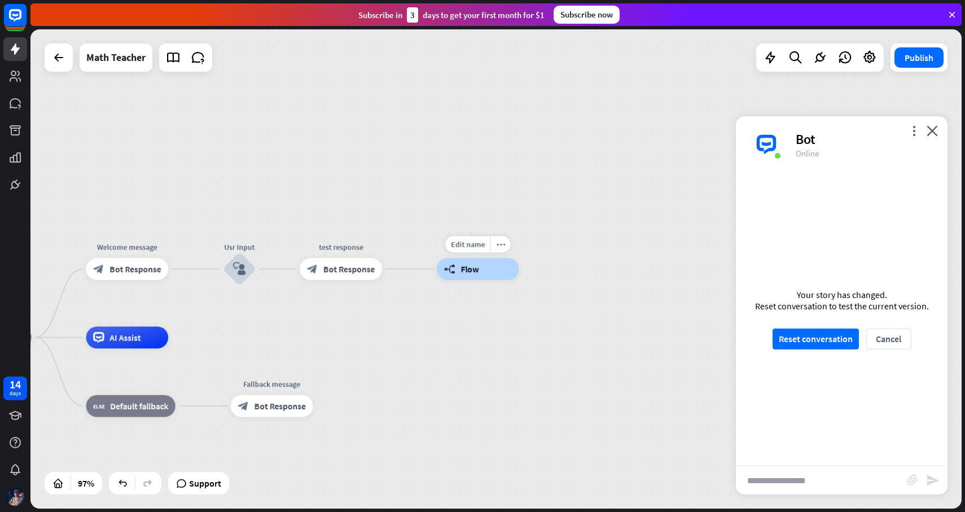
click at [484, 274] on div "builder_tree Flow" at bounding box center [478, 269] width 82 height 22
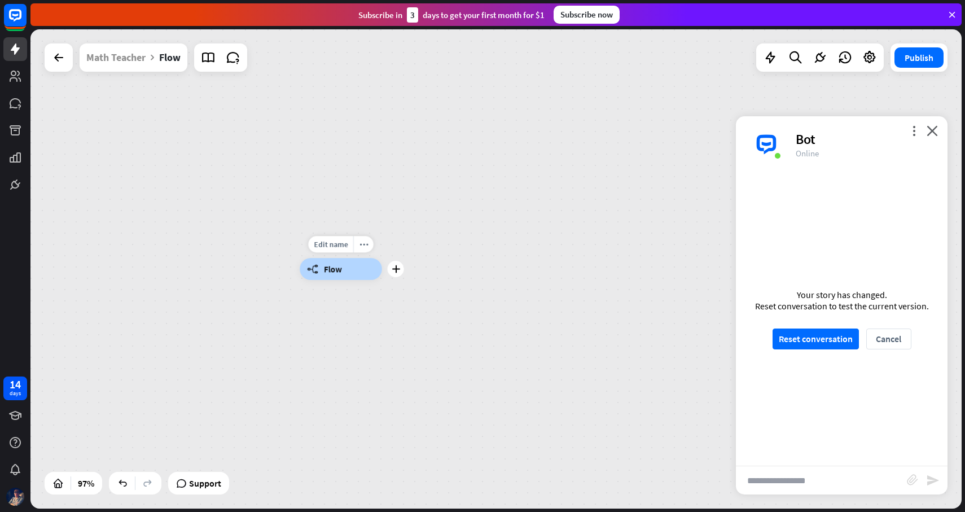
click at [347, 278] on div "builder_tree Flow" at bounding box center [341, 269] width 82 height 22
click at [340, 269] on span "Flow" at bounding box center [333, 268] width 18 height 11
click at [827, 342] on button "Reset conversation" at bounding box center [815, 338] width 86 height 21
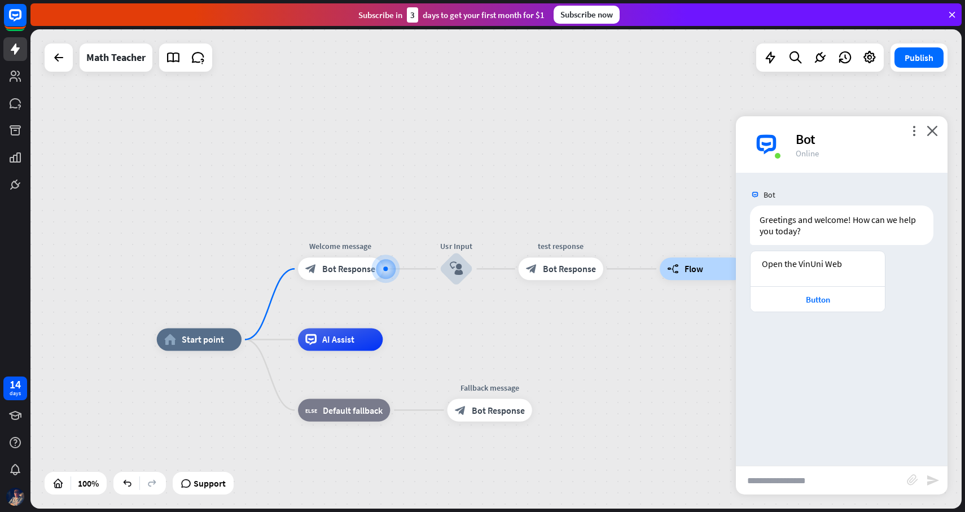
click at [803, 476] on input "text" at bounding box center [821, 480] width 171 height 28
type input "**********"
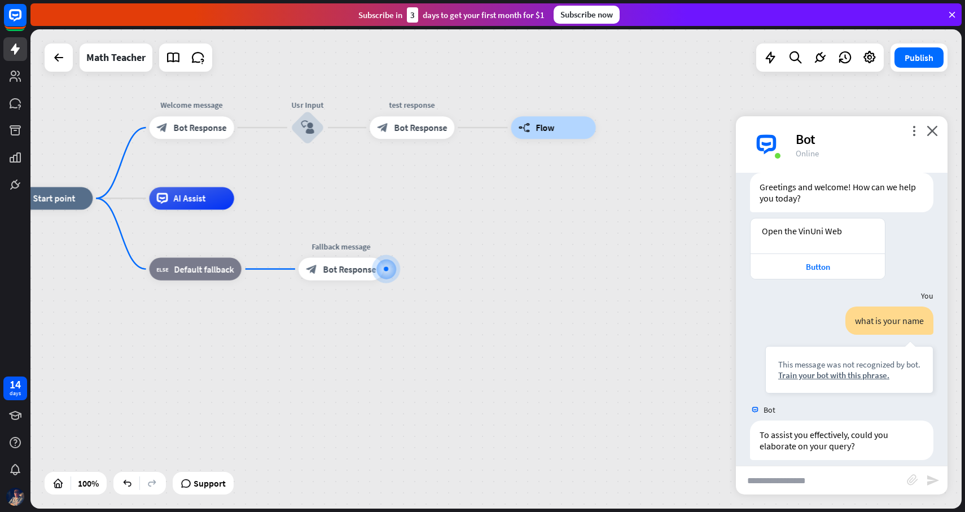
scroll to position [44, 0]
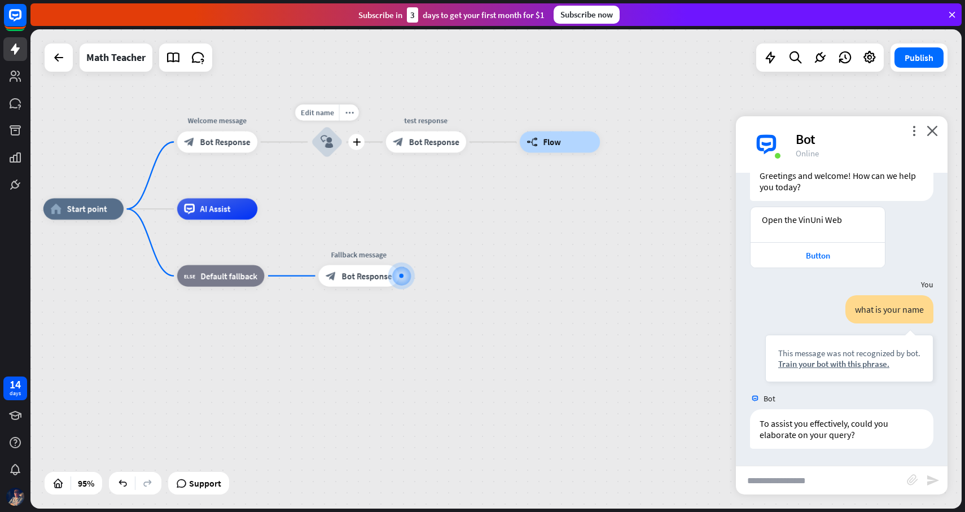
click at [332, 147] on icon "block_user_input" at bounding box center [326, 141] width 13 height 13
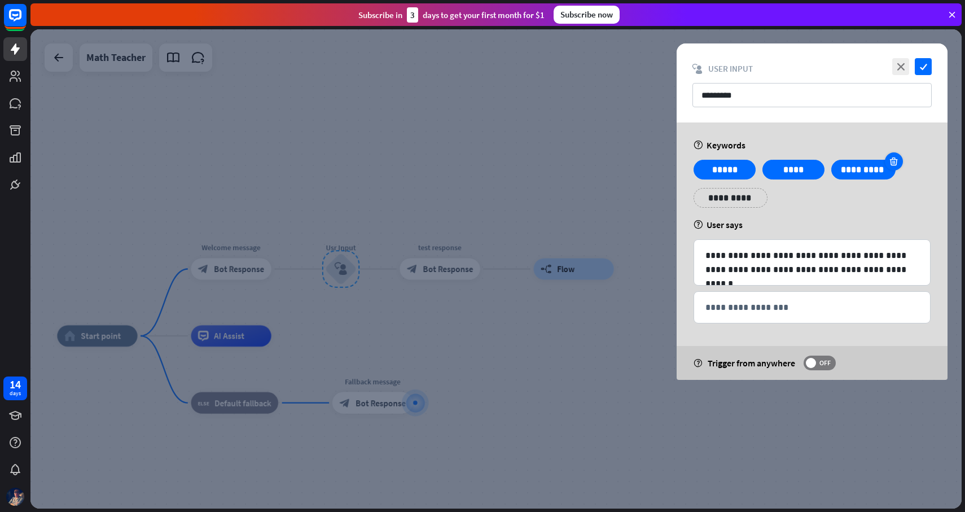
click at [895, 166] on icon at bounding box center [893, 161] width 11 height 10
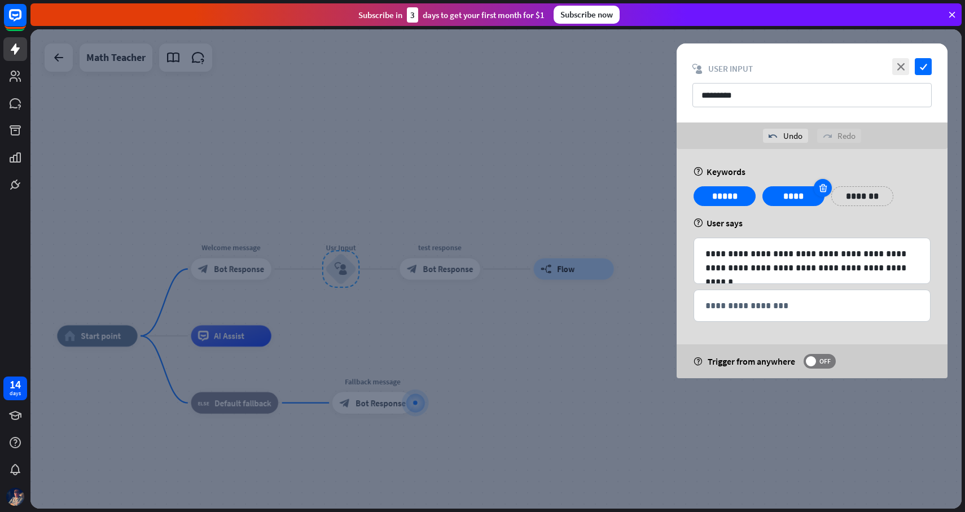
click at [822, 187] on icon at bounding box center [822, 188] width 11 height 10
click at [751, 193] on div at bounding box center [754, 188] width 18 height 18
click at [731, 197] on p "*******" at bounding box center [724, 196] width 45 height 14
click at [820, 197] on div "**********" at bounding box center [799, 196] width 74 height 20
click at [868, 225] on div "help User says" at bounding box center [811, 222] width 237 height 11
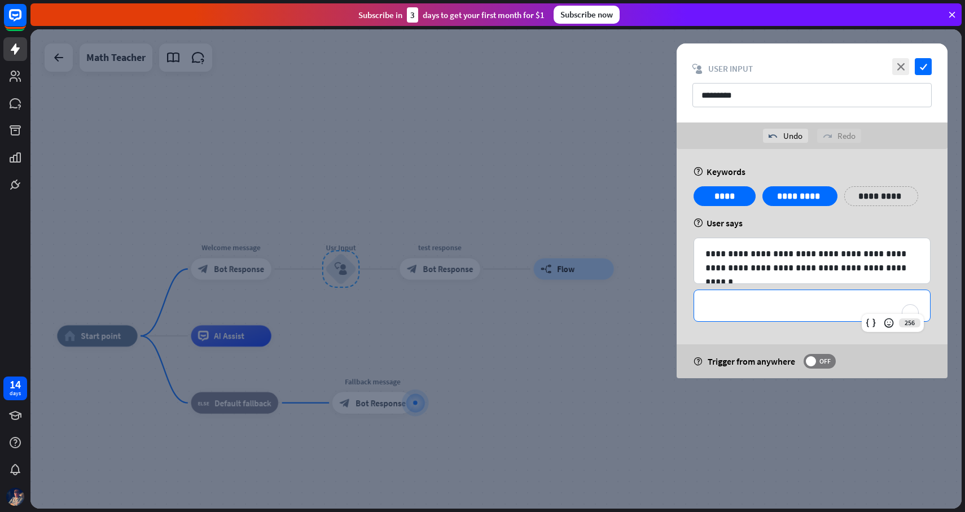
click at [797, 306] on p "**********" at bounding box center [811, 305] width 213 height 14
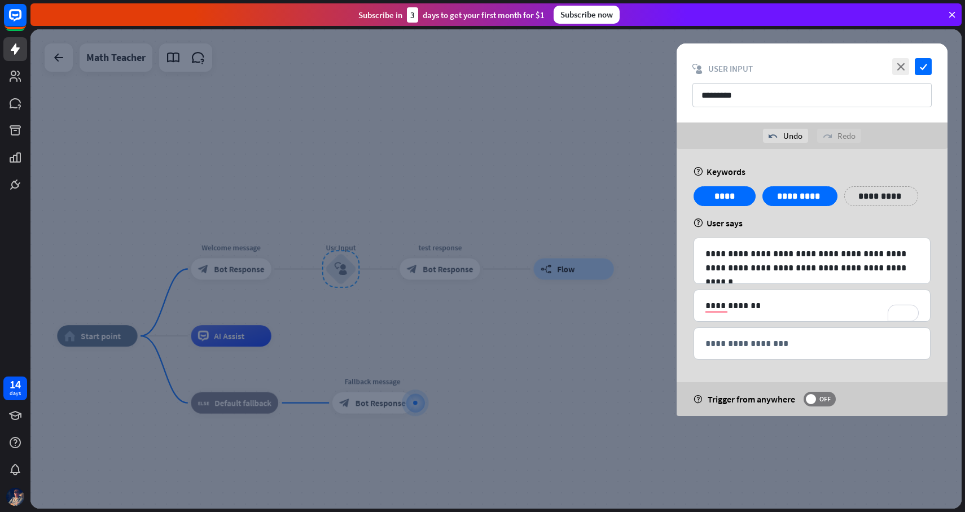
click at [869, 404] on div "help Trigger from anywhere OFF" at bounding box center [811, 399] width 271 height 34
click at [841, 139] on div "redo Redo" at bounding box center [839, 136] width 44 height 14
click at [924, 69] on icon "check" at bounding box center [922, 66] width 17 height 17
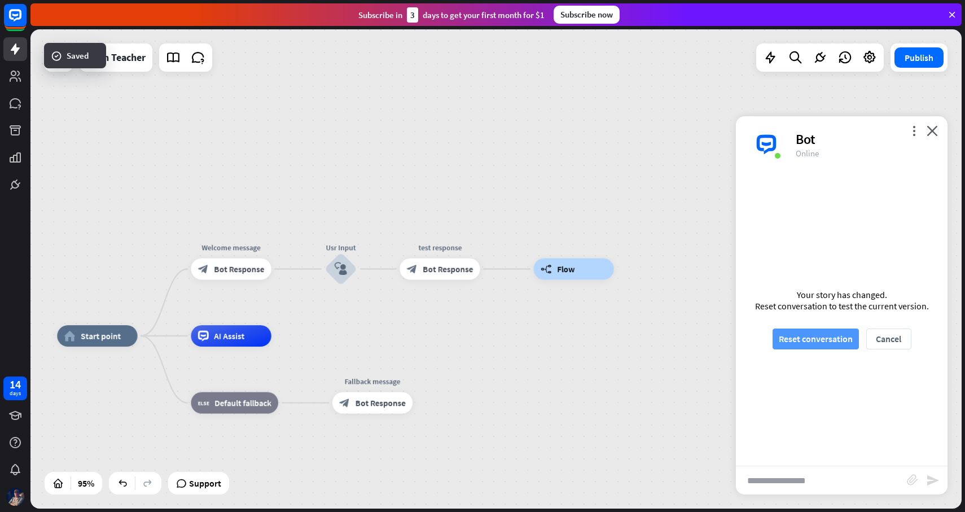
click at [801, 338] on button "Reset conversation" at bounding box center [815, 338] width 86 height 21
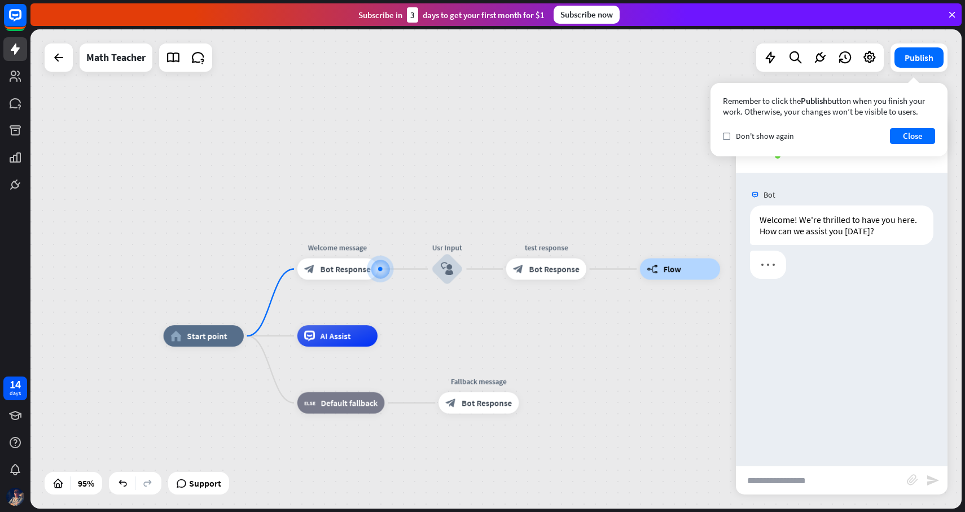
click at [796, 479] on input "text" at bounding box center [821, 480] width 171 height 28
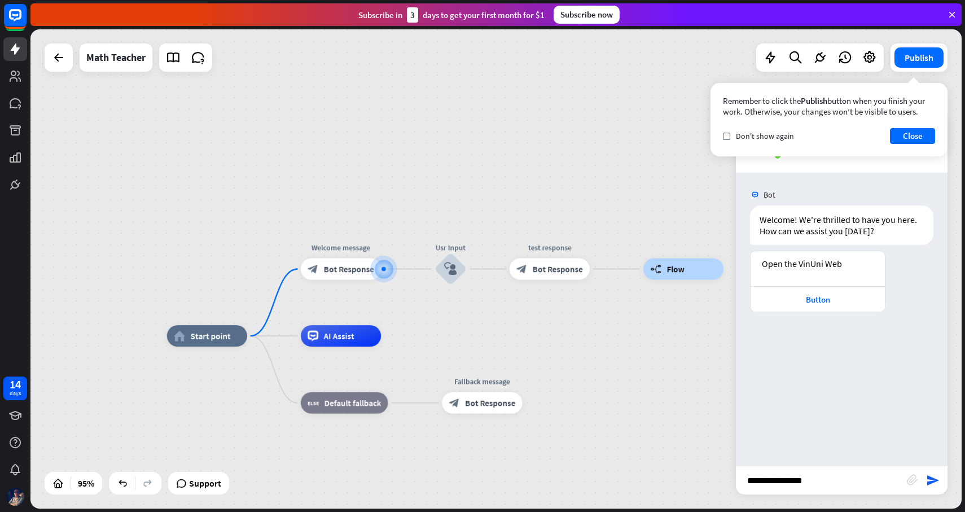
type input "**********"
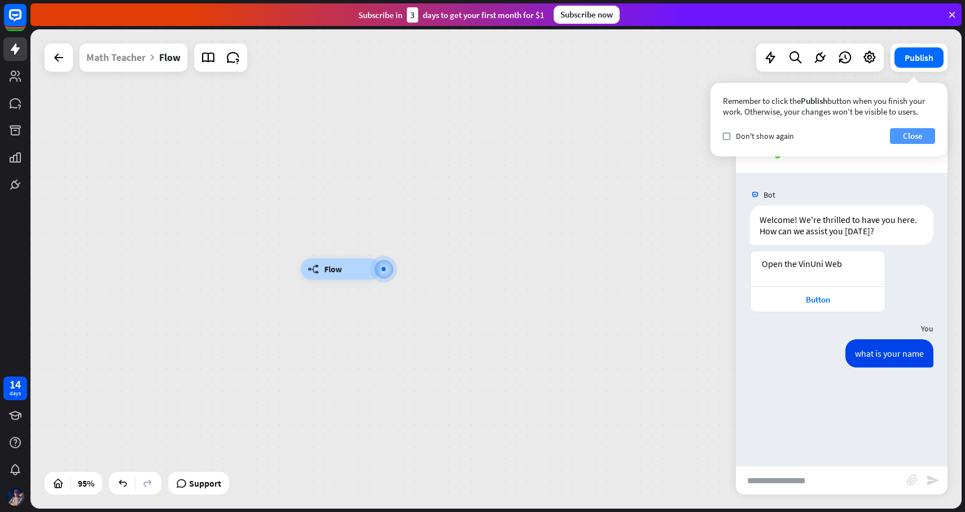
click at [921, 140] on button "Close" at bounding box center [912, 136] width 45 height 16
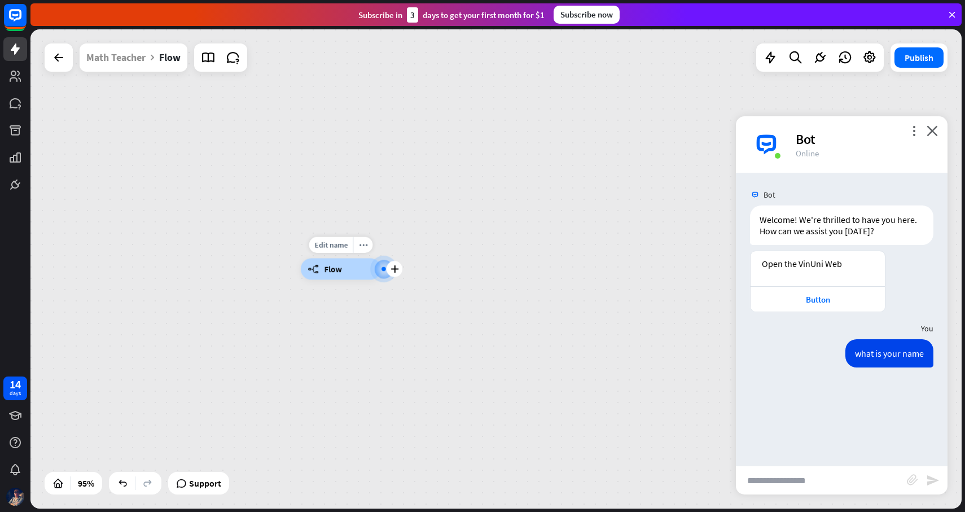
click at [327, 272] on span "Flow" at bounding box center [332, 268] width 17 height 11
click at [522, 322] on div "builder_tree Flow" at bounding box center [742, 496] width 883 height 454
click at [128, 61] on div "Math Teacher" at bounding box center [115, 57] width 59 height 28
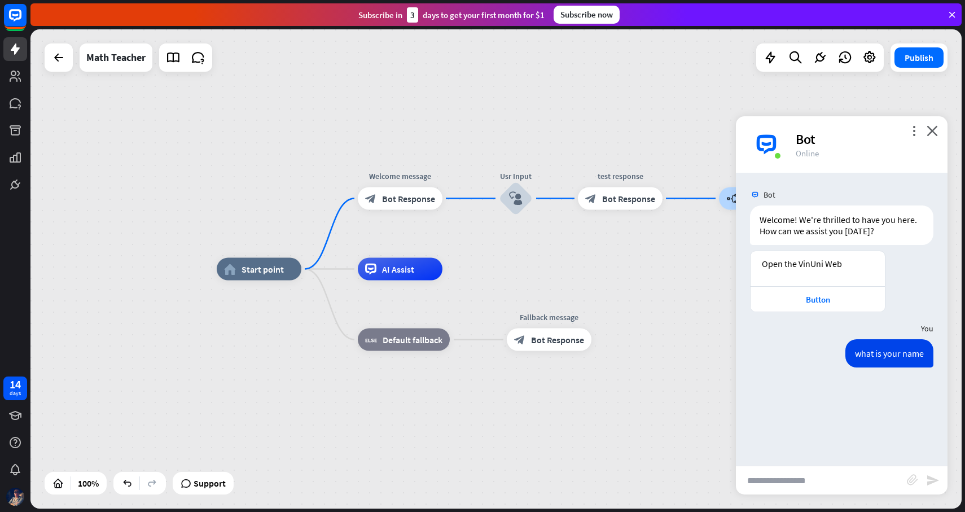
drag, startPoint x: 848, startPoint y: 133, endPoint x: 906, endPoint y: 116, distance: 60.7
click at [906, 116] on div "more_vert close Bot Online" at bounding box center [842, 144] width 212 height 56
click at [934, 129] on icon "close" at bounding box center [931, 130] width 11 height 11
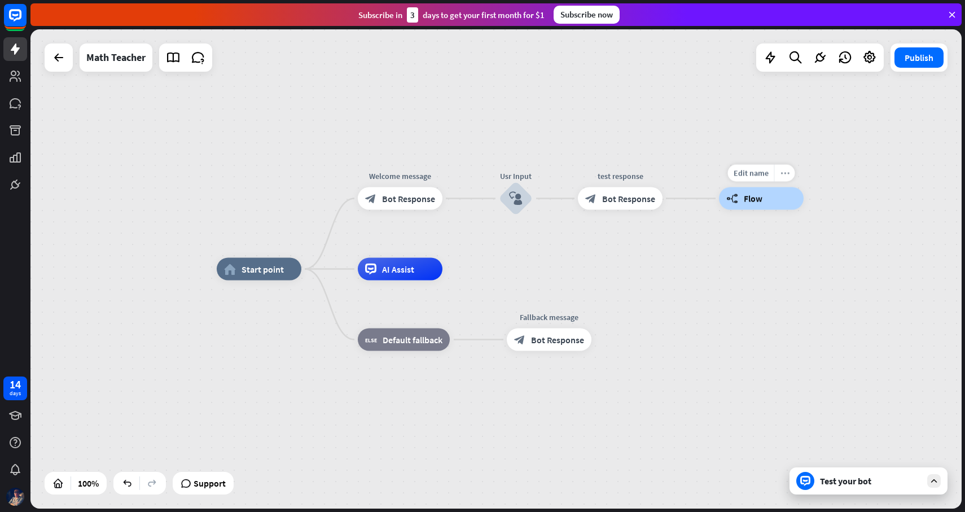
click at [783, 173] on icon "more_horiz" at bounding box center [784, 173] width 9 height 8
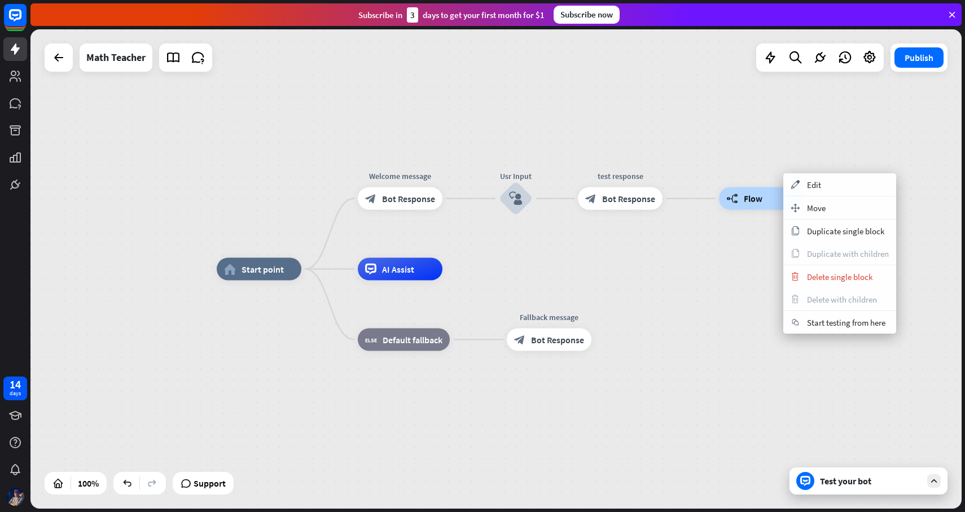
click at [762, 276] on div "home_2 Start point Welcome message block_bot_response Bot Response Usr Input bl…" at bounding box center [682, 508] width 931 height 479
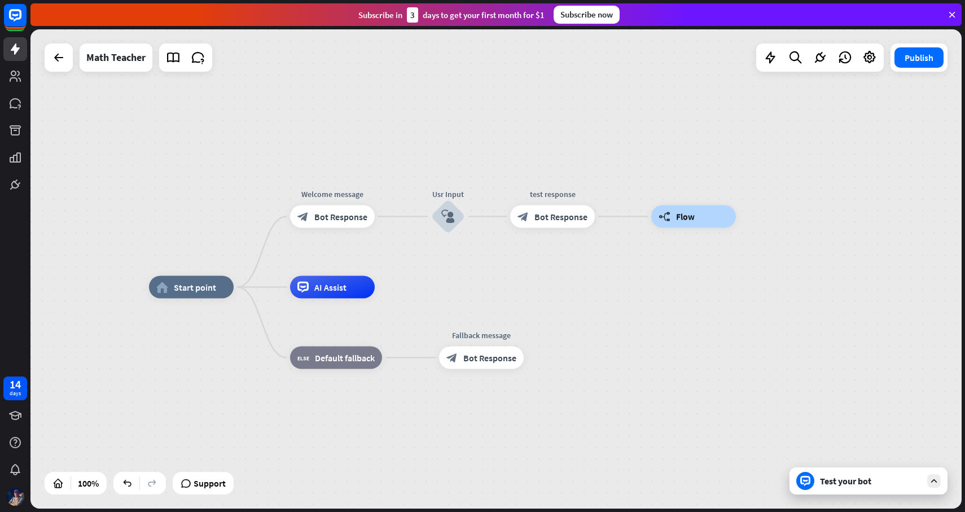
drag, startPoint x: 802, startPoint y: 250, endPoint x: 729, endPoint y: 265, distance: 73.7
click at [729, 265] on div "home_2 Start point Welcome message block_bot_response Bot Response Usr Input bl…" at bounding box center [495, 268] width 931 height 479
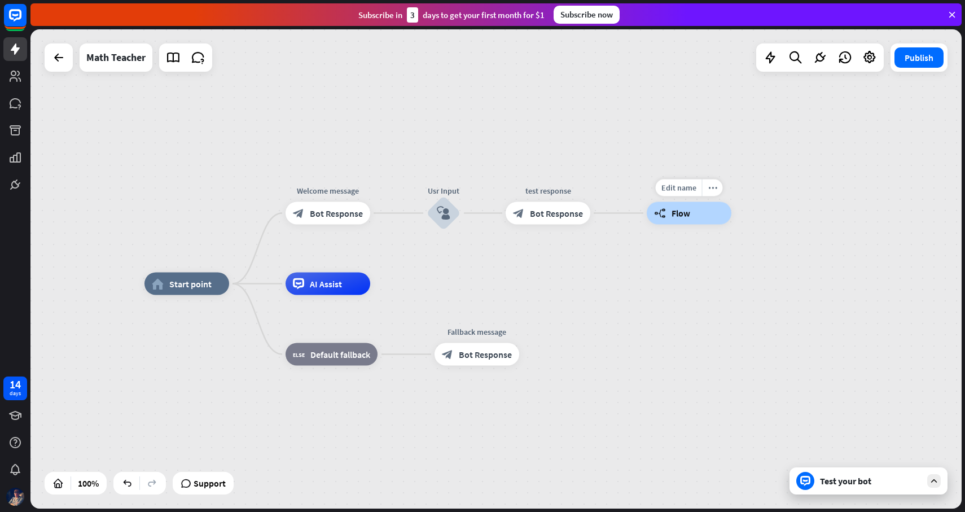
click at [693, 222] on div "builder_tree Flow" at bounding box center [689, 213] width 85 height 23
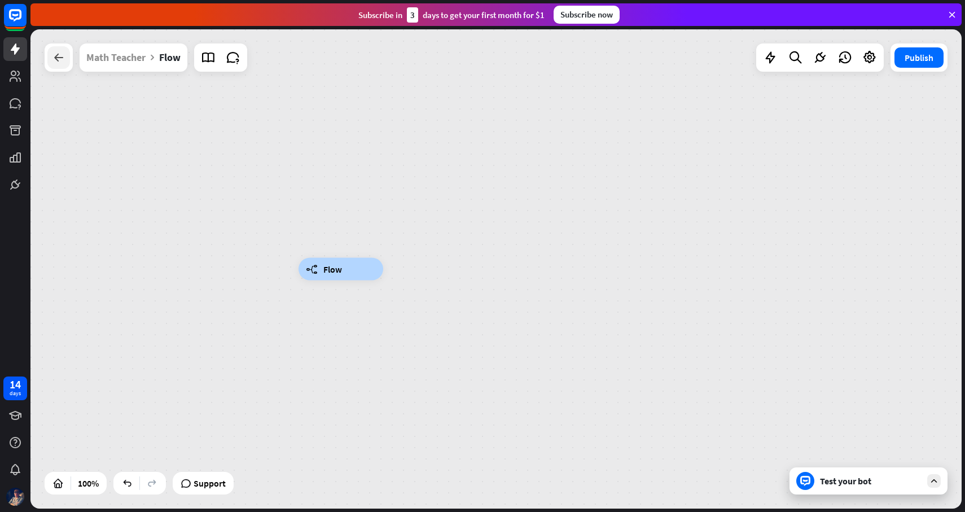
click at [54, 65] on div at bounding box center [58, 57] width 23 height 23
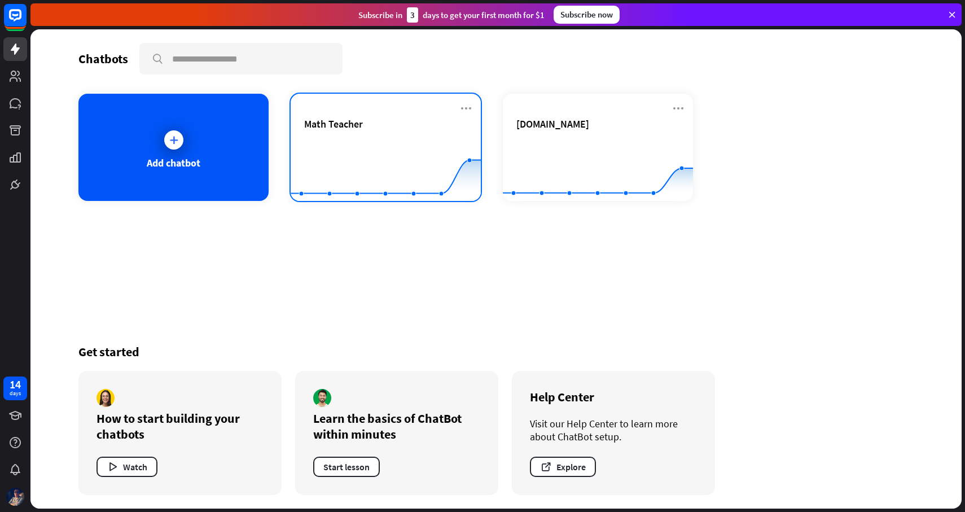
click at [322, 128] on span "Math Teacher" at bounding box center [333, 123] width 59 height 13
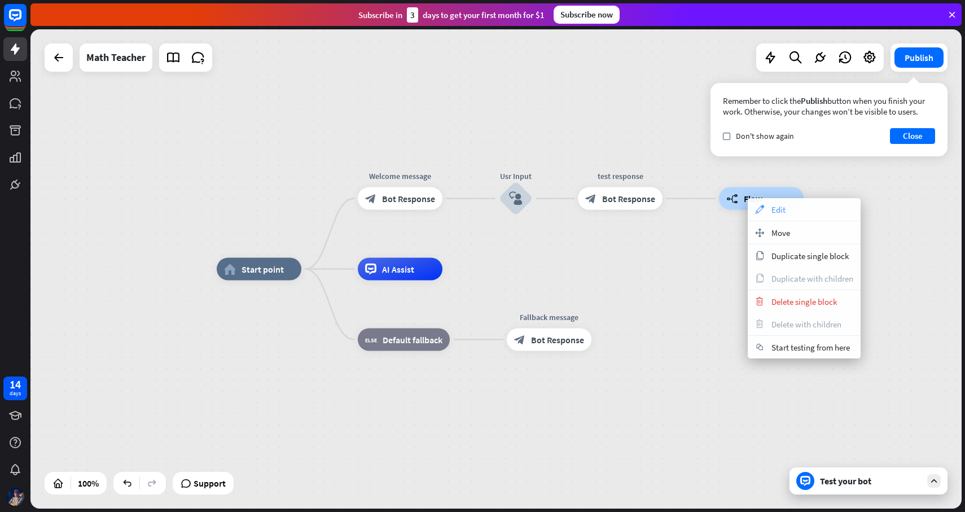
click at [763, 206] on icon "appearance" at bounding box center [759, 209] width 12 height 9
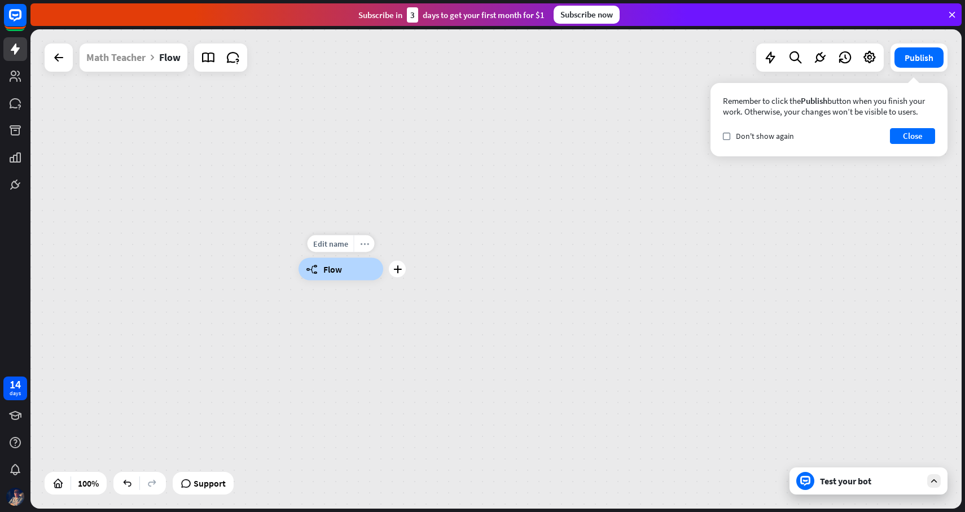
click at [363, 239] on icon "more_horiz" at bounding box center [364, 243] width 9 height 8
click at [526, 121] on div "builder_tree Flow" at bounding box center [495, 268] width 931 height 479
click at [920, 129] on button "Close" at bounding box center [912, 136] width 45 height 16
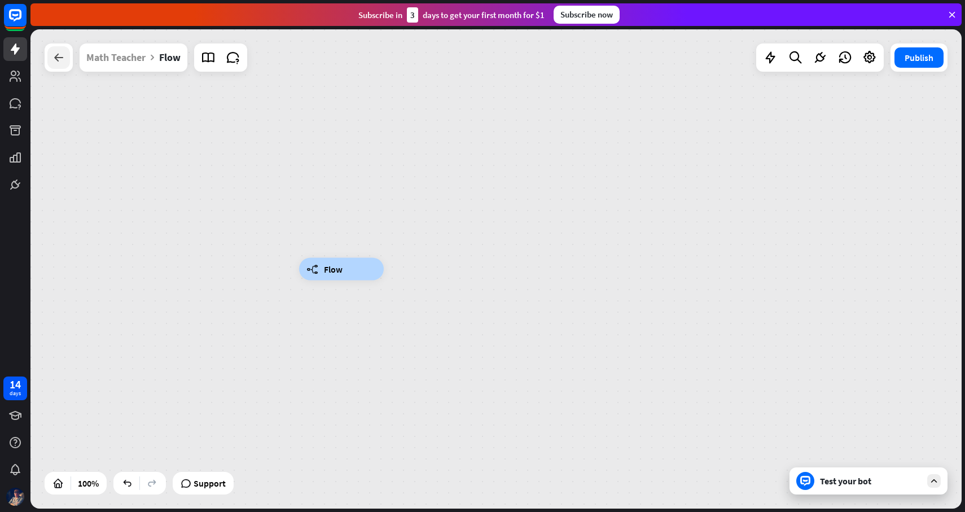
click at [61, 64] on icon at bounding box center [59, 58] width 14 height 14
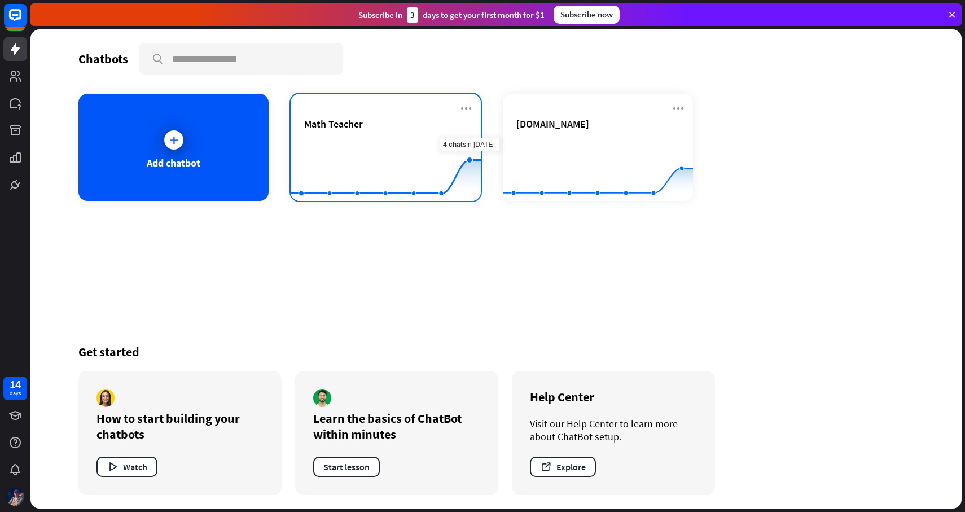
click at [475, 161] on icon at bounding box center [386, 176] width 224 height 33
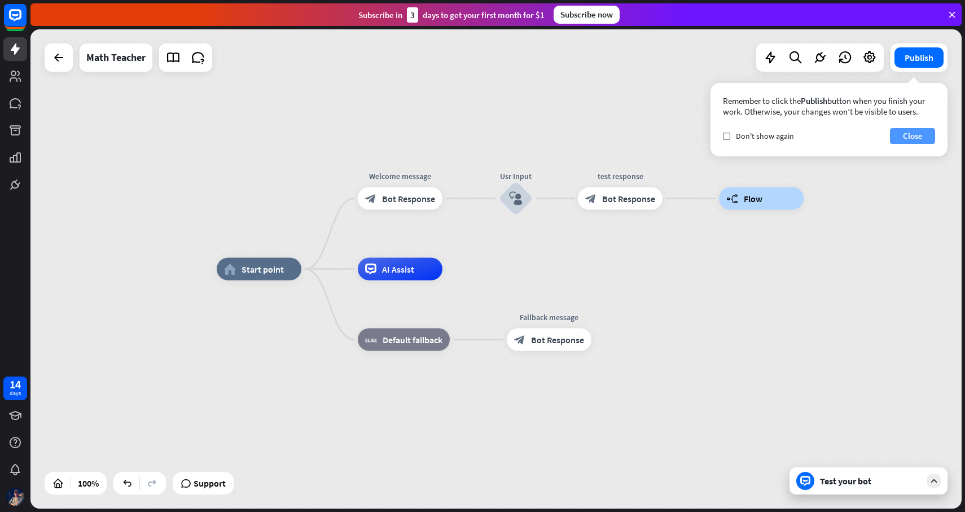
click at [908, 135] on button "Close" at bounding box center [912, 136] width 45 height 16
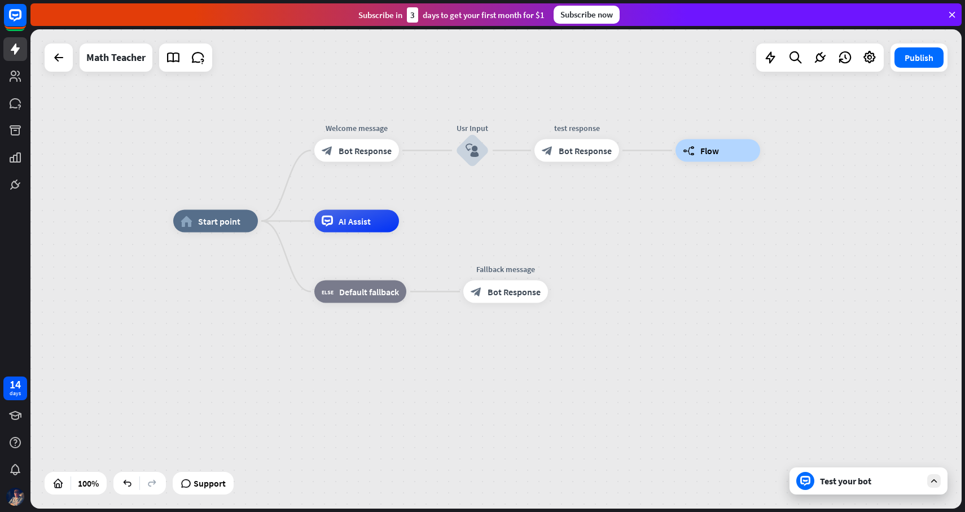
drag, startPoint x: 809, startPoint y: 263, endPoint x: 769, endPoint y: 235, distance: 49.3
click at [769, 235] on div "home_2 Start point Welcome message block_bot_response Bot Response Usr Input bl…" at bounding box center [495, 268] width 931 height 479
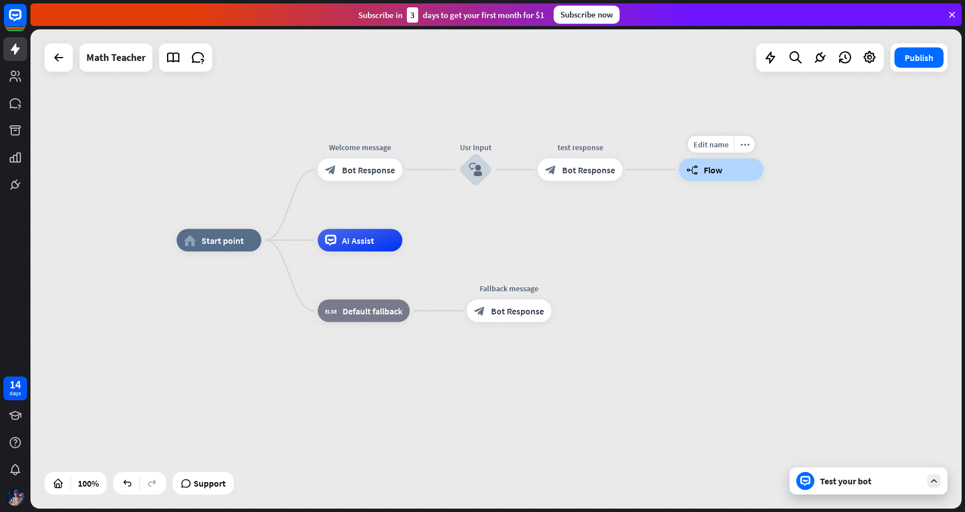
click at [679, 170] on div "Edit name more_horiz builder_tree Flow" at bounding box center [721, 170] width 85 height 23
click at [762, 164] on div "builder_tree Flow" at bounding box center [721, 170] width 85 height 23
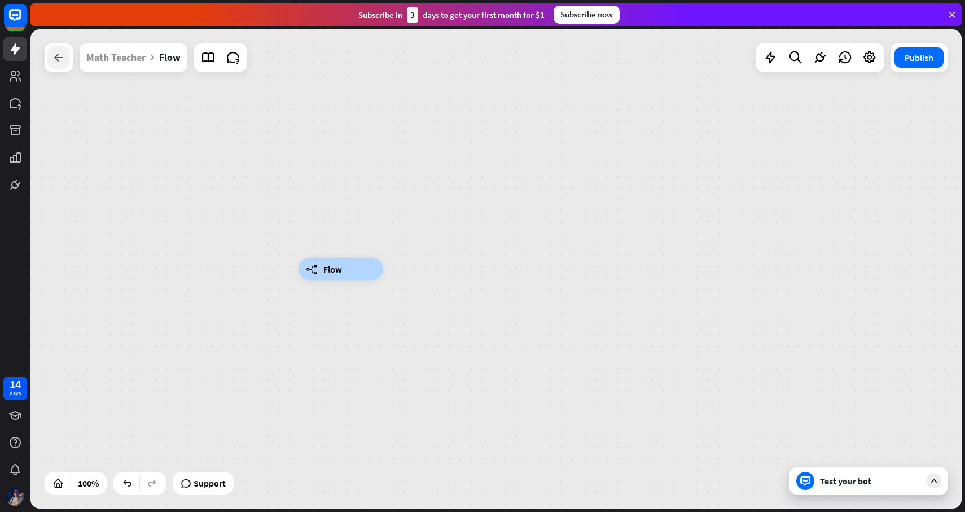
click at [68, 51] on div at bounding box center [58, 57] width 23 height 23
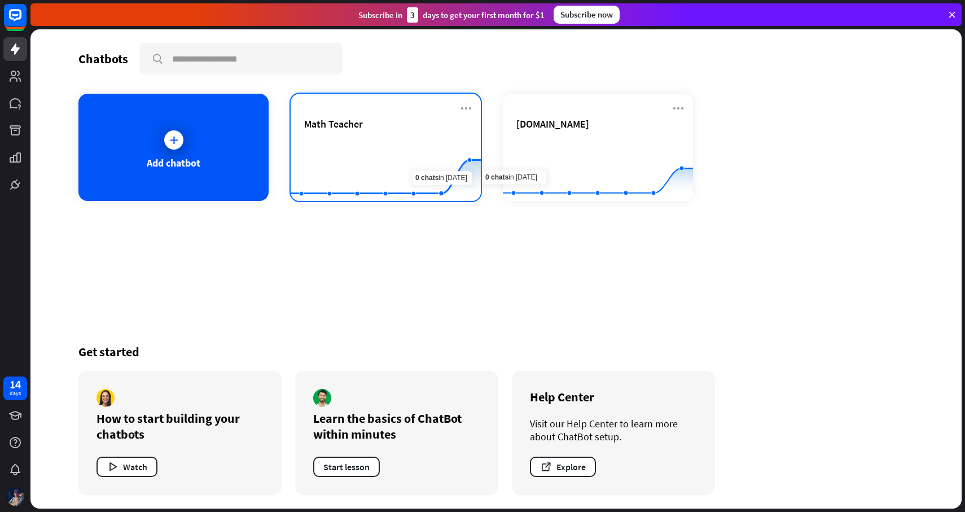
click at [420, 137] on div "Math Teacher" at bounding box center [385, 136] width 163 height 39
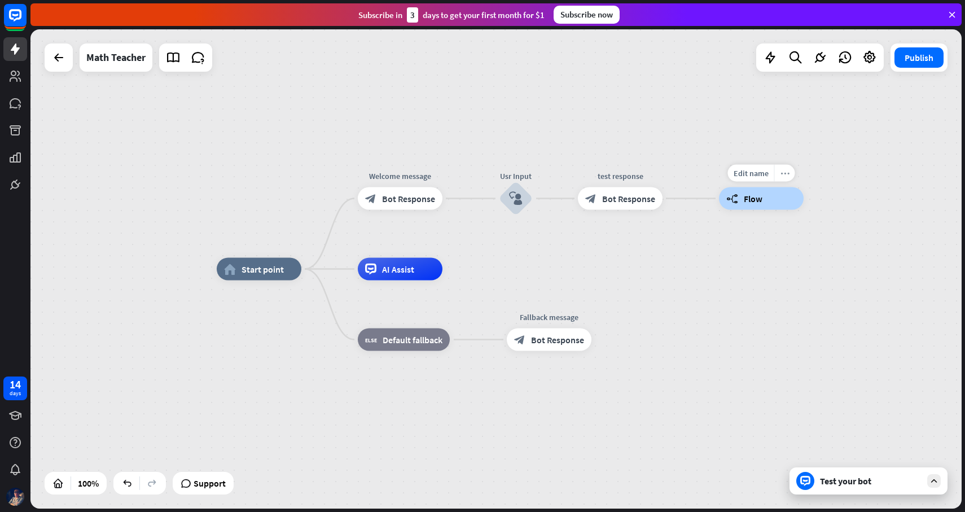
click at [789, 177] on div "more_horiz" at bounding box center [784, 173] width 21 height 17
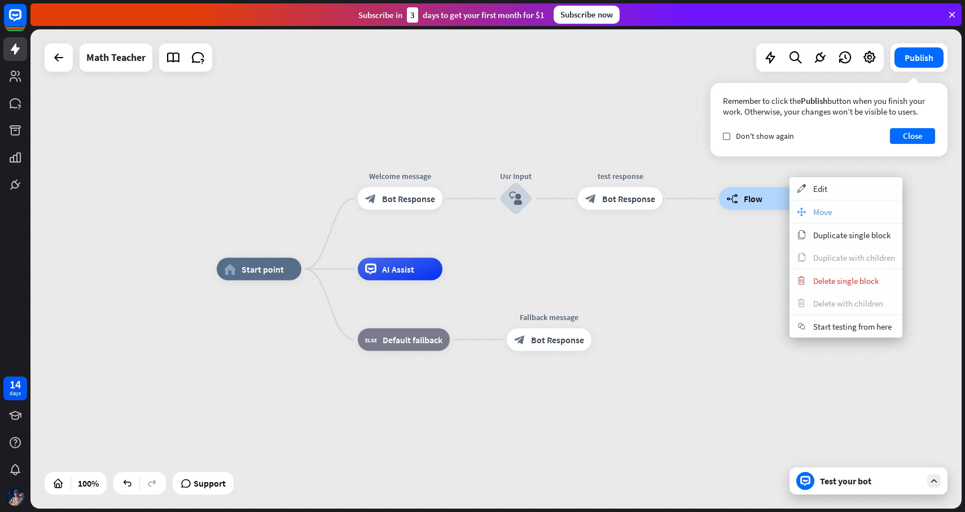
drag, startPoint x: 820, startPoint y: 210, endPoint x: 831, endPoint y: 216, distance: 12.1
click at [831, 216] on span "Move" at bounding box center [822, 211] width 19 height 11
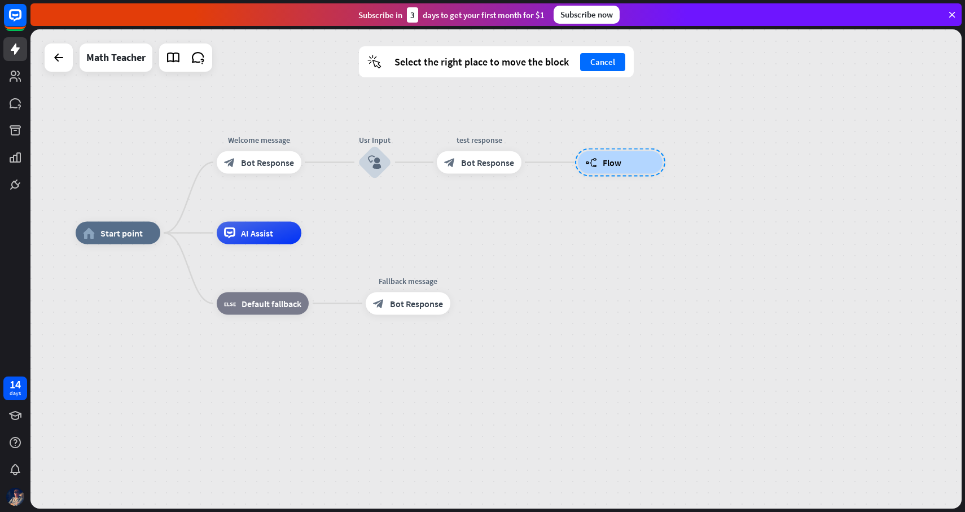
drag, startPoint x: 770, startPoint y: 210, endPoint x: 627, endPoint y: 174, distance: 147.4
click at [627, 174] on div at bounding box center [620, 162] width 90 height 28
click at [616, 157] on div at bounding box center [618, 161] width 90 height 28
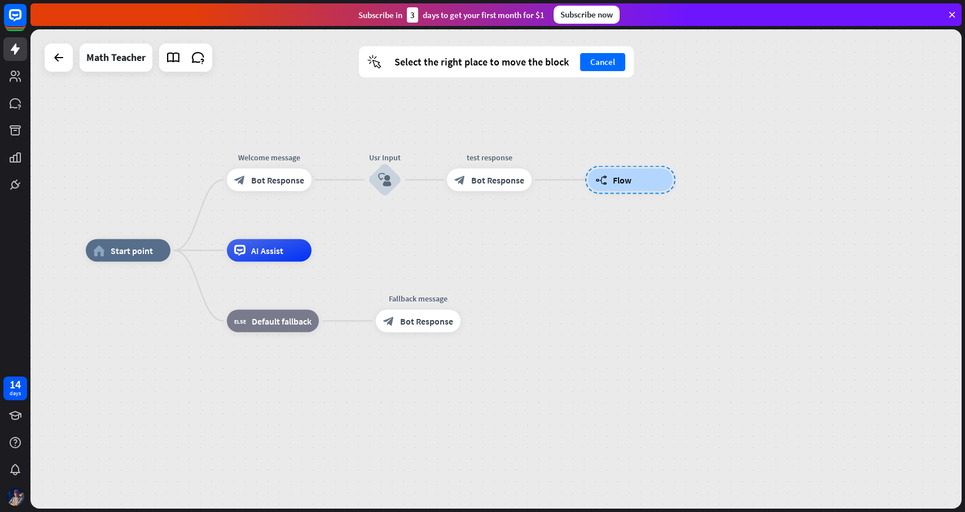
drag, startPoint x: 616, startPoint y: 157, endPoint x: 628, endPoint y: 175, distance: 21.1
click at [628, 177] on div at bounding box center [630, 180] width 90 height 28
click at [628, 175] on div at bounding box center [630, 180] width 90 height 28
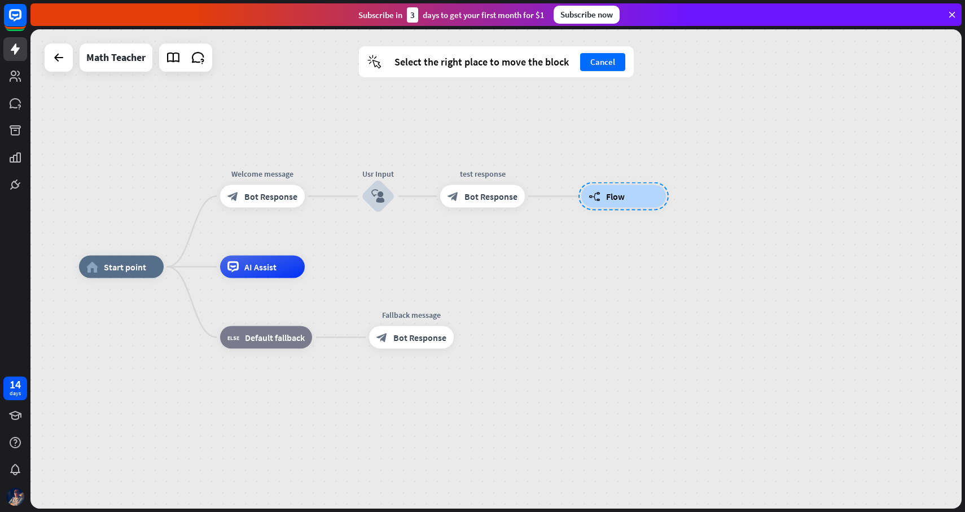
drag, startPoint x: 587, startPoint y: 181, endPoint x: 571, endPoint y: 186, distance: 16.1
click at [578, 192] on div at bounding box center [623, 196] width 90 height 28
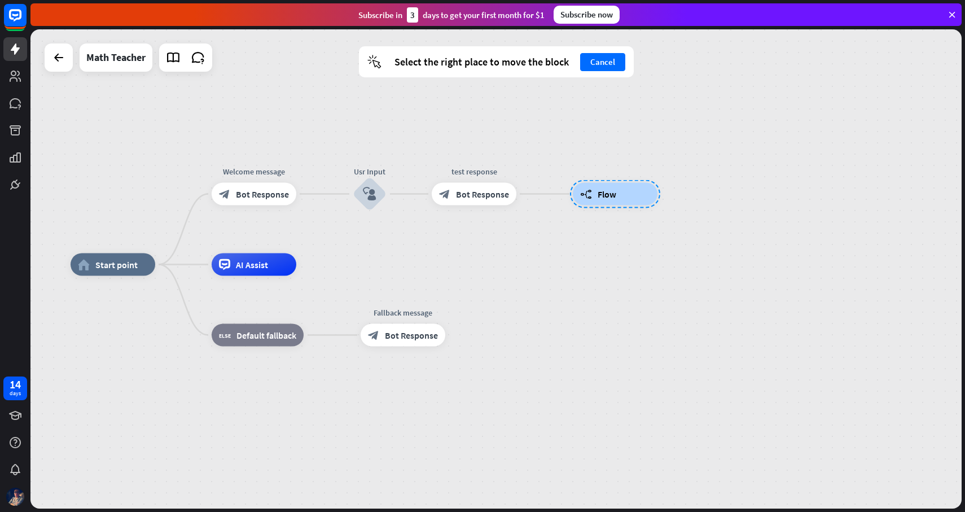
click at [642, 143] on div "home_2 Start point Welcome message block_bot_response Bot Response Usr Input bl…" at bounding box center [495, 268] width 931 height 479
click at [607, 64] on button "Cancel" at bounding box center [602, 62] width 45 height 18
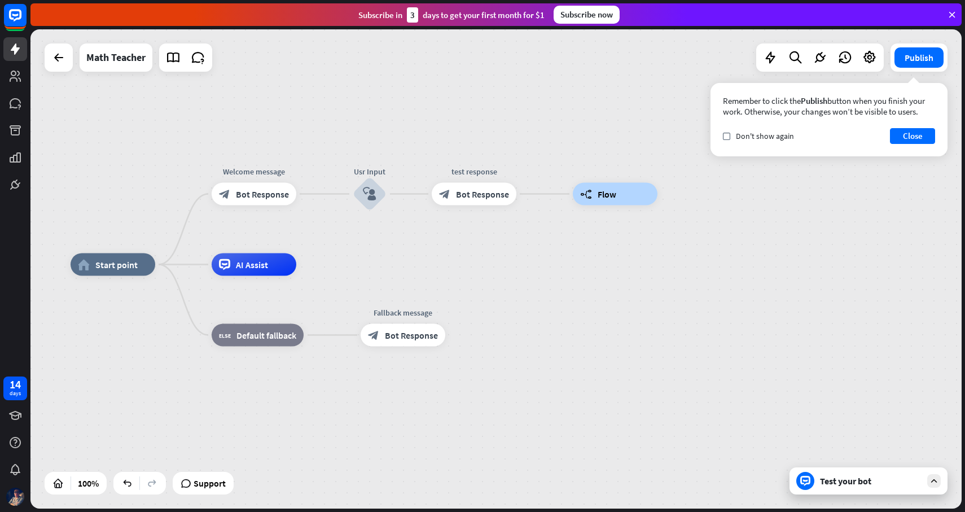
click at [916, 150] on div "Remember to click the Publish button when you finish your work. Otherwise, your…" at bounding box center [828, 119] width 237 height 73
click at [917, 139] on button "Close" at bounding box center [912, 136] width 45 height 16
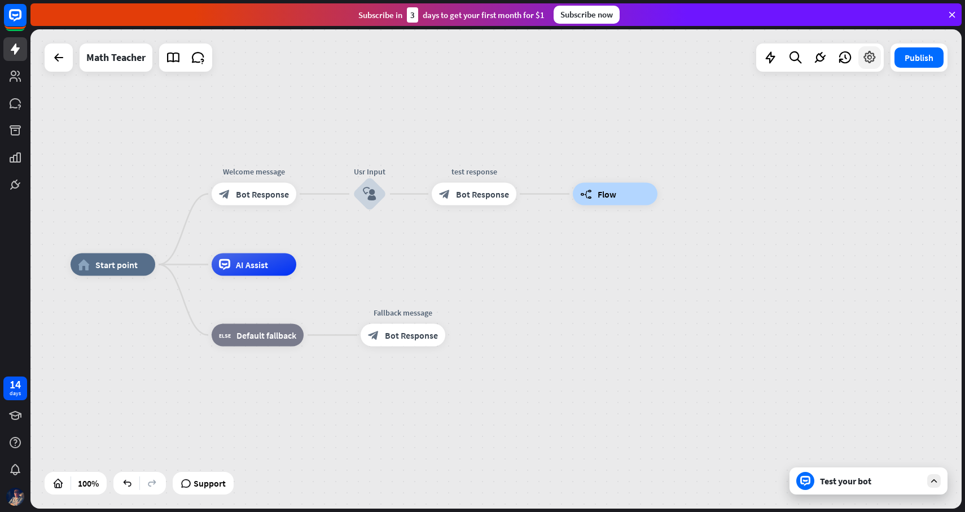
click at [871, 59] on icon at bounding box center [869, 57] width 15 height 15
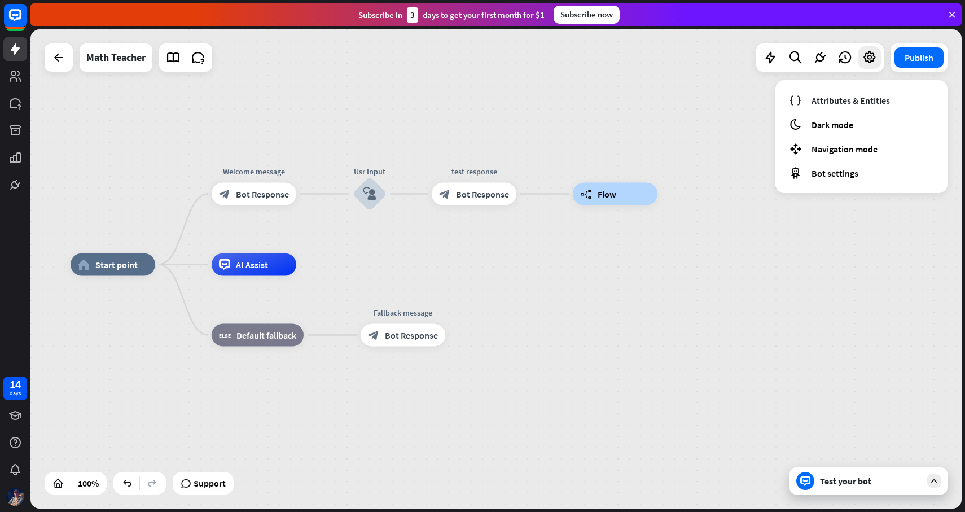
drag, startPoint x: 694, startPoint y: 168, endPoint x: 662, endPoint y: 177, distance: 33.8
click at [694, 168] on div "home_2 Start point Welcome message block_bot_response Bot Response Usr Input bl…" at bounding box center [495, 268] width 931 height 479
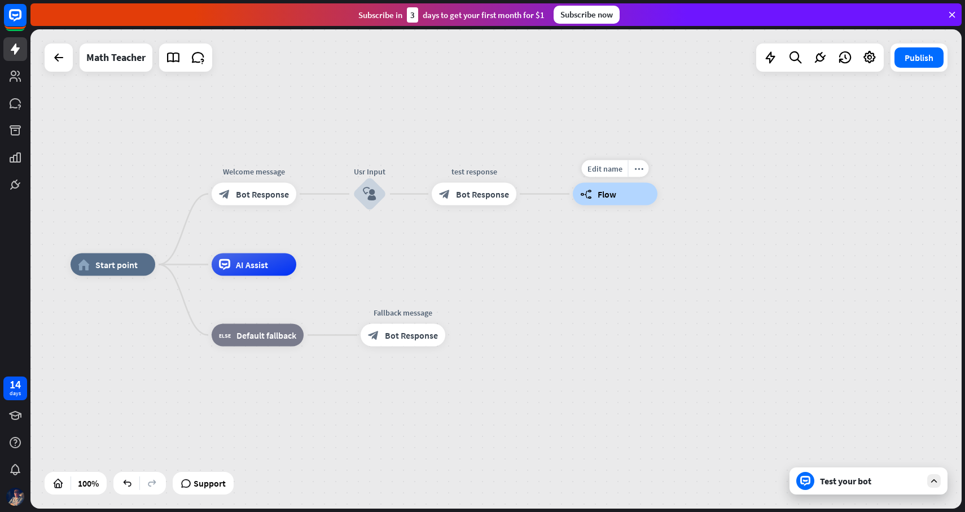
click at [645, 191] on div "builder_tree Flow" at bounding box center [615, 194] width 85 height 23
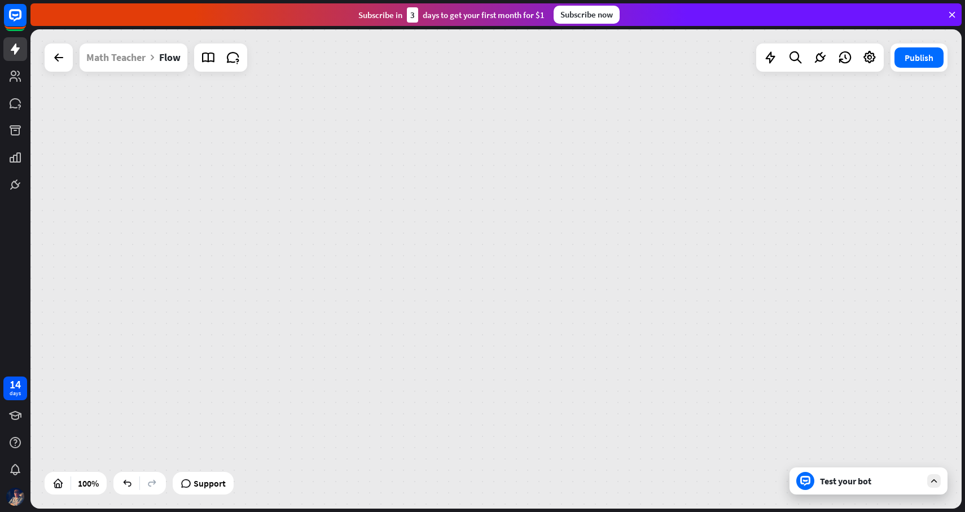
click at [645, 191] on div "builder_tree Flow" at bounding box center [495, 268] width 931 height 479
click at [327, 268] on span "Flow" at bounding box center [332, 268] width 19 height 11
drag, startPoint x: 337, startPoint y: 276, endPoint x: 341, endPoint y: 272, distance: 6.0
click at [337, 276] on div "builder_tree Flow" at bounding box center [340, 269] width 85 height 23
click at [349, 267] on div "builder_tree Flow" at bounding box center [340, 269] width 85 height 23
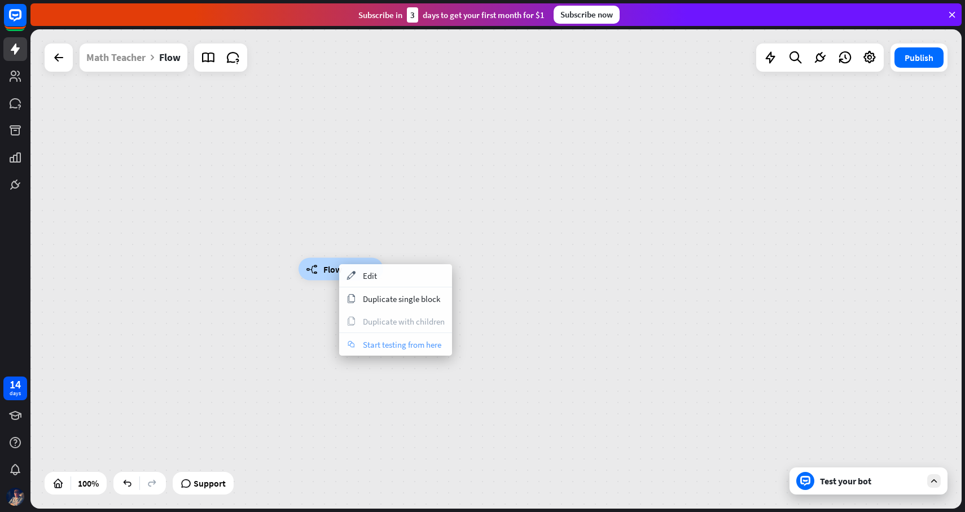
click at [384, 346] on span "Start testing from here" at bounding box center [402, 344] width 78 height 11
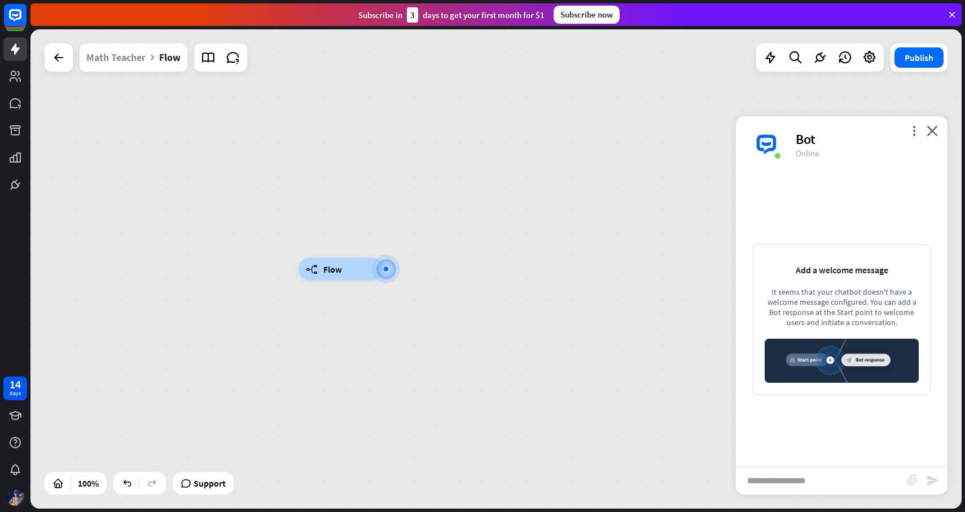
click at [938, 138] on div "more_vert close Bot Online" at bounding box center [842, 144] width 212 height 56
drag, startPoint x: 935, startPoint y: 134, endPoint x: 859, endPoint y: 140, distance: 77.0
click at [935, 134] on icon "close" at bounding box center [931, 130] width 11 height 11
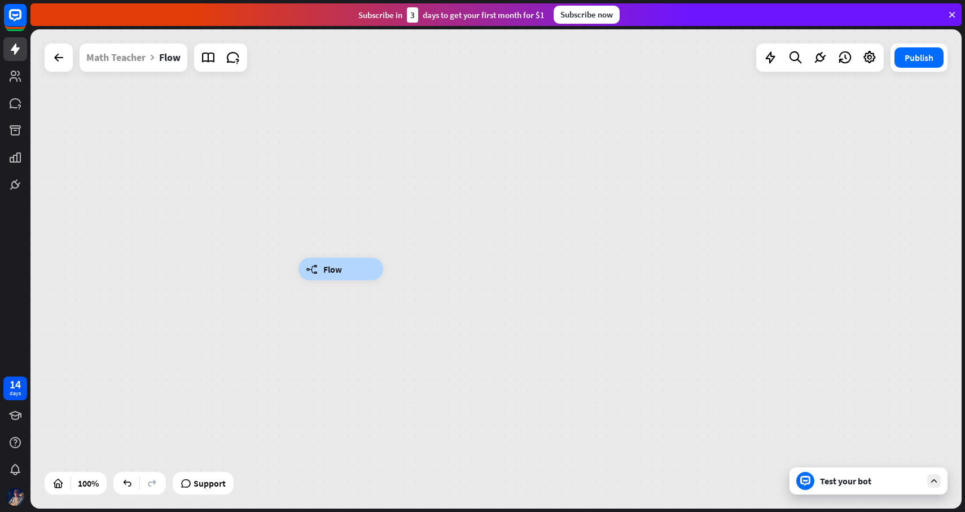
drag, startPoint x: 441, startPoint y: 228, endPoint x: 454, endPoint y: 236, distance: 14.9
click at [441, 228] on div "builder_tree Flow" at bounding box center [495, 268] width 931 height 479
drag, startPoint x: 391, startPoint y: 284, endPoint x: 493, endPoint y: 305, distance: 104.2
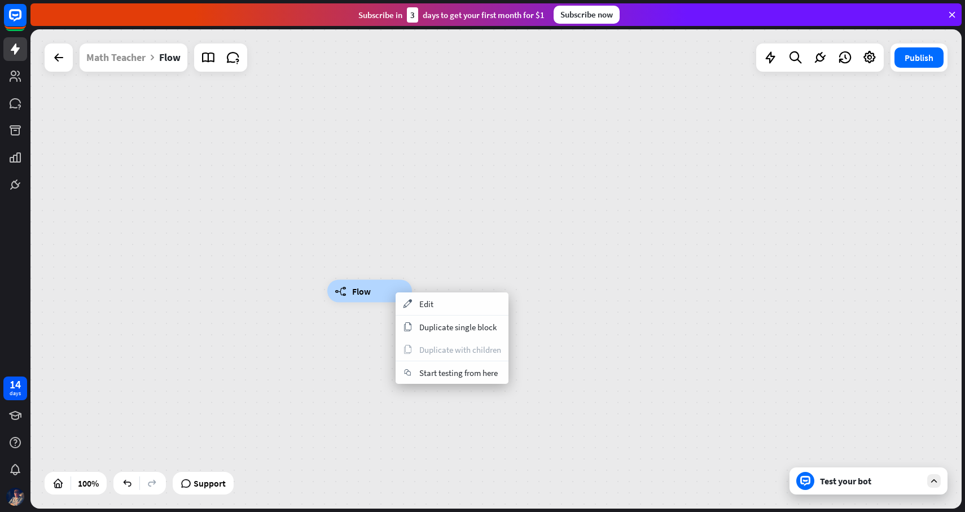
click at [648, 251] on div "builder_tree Flow" at bounding box center [495, 268] width 931 height 479
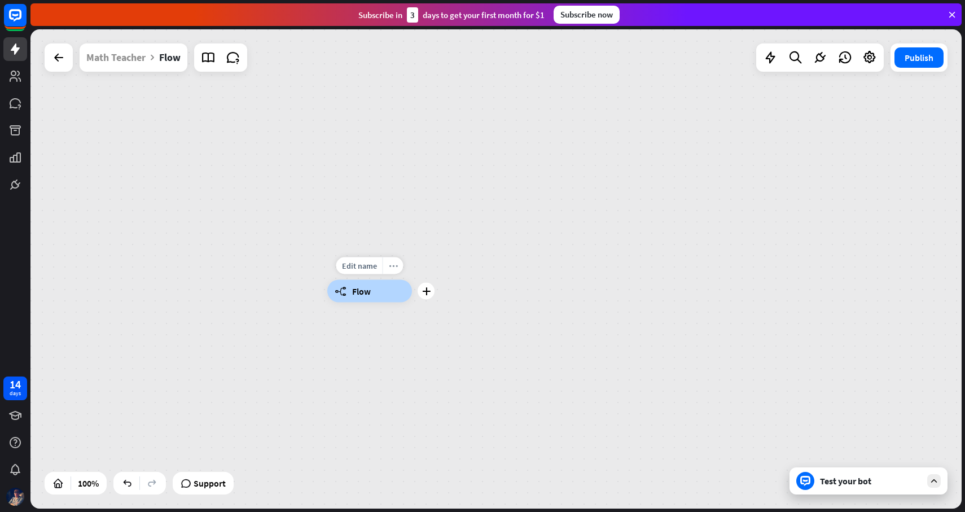
click at [392, 267] on icon "more_horiz" at bounding box center [393, 265] width 9 height 8
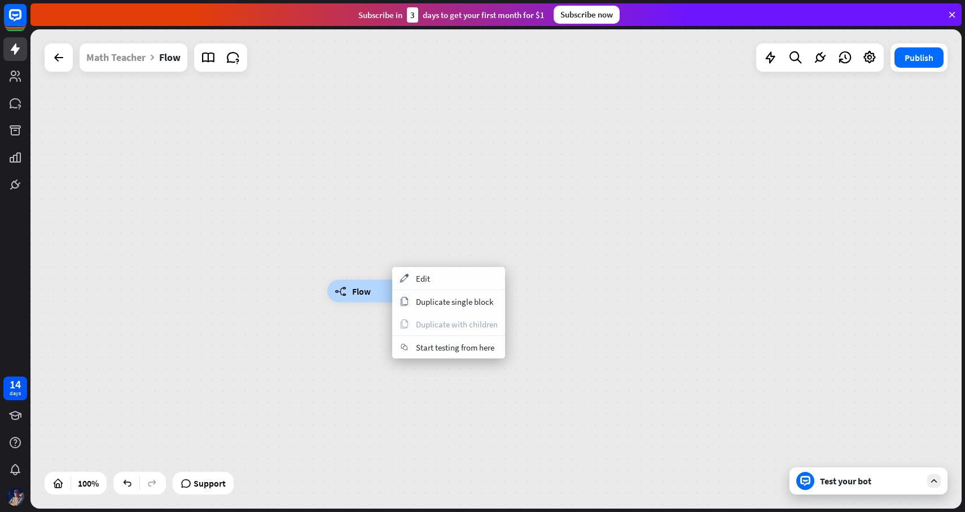
click at [602, 252] on div "builder_tree Flow" at bounding box center [495, 268] width 931 height 479
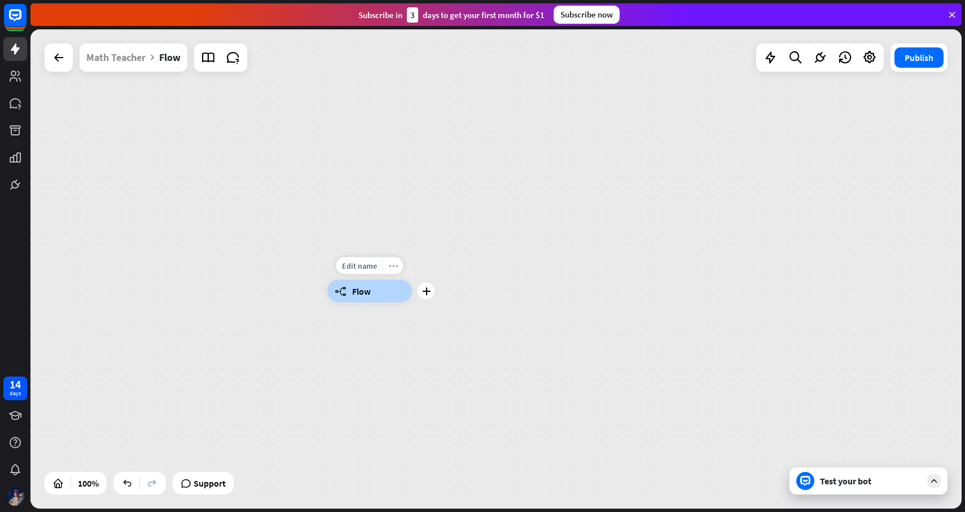
click at [397, 273] on div "more_horiz" at bounding box center [392, 265] width 21 height 17
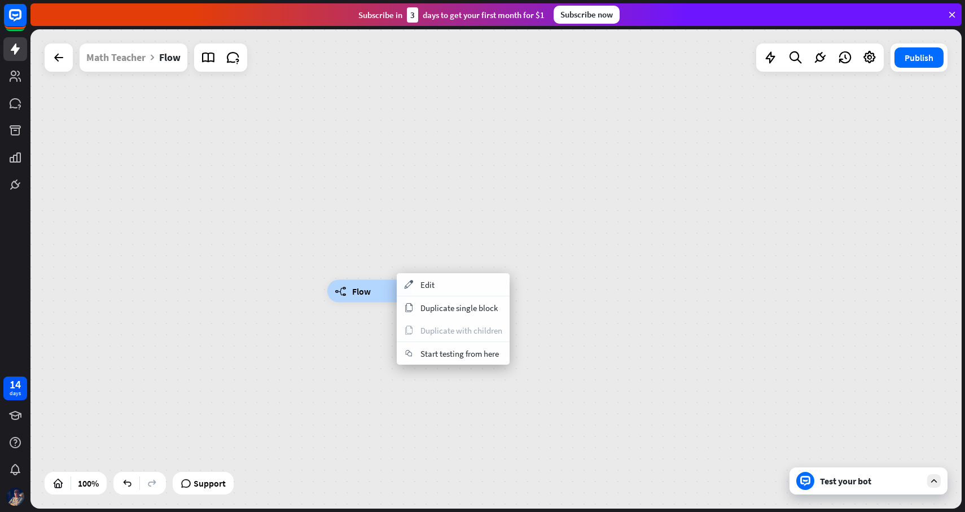
click at [423, 281] on span "Edit" at bounding box center [427, 284] width 14 height 11
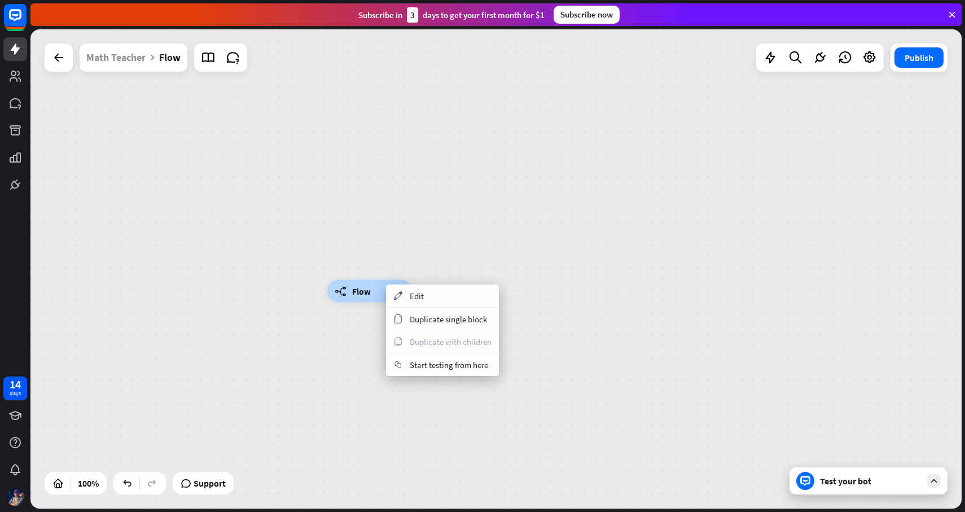
click at [416, 296] on span "Edit" at bounding box center [417, 296] width 14 height 11
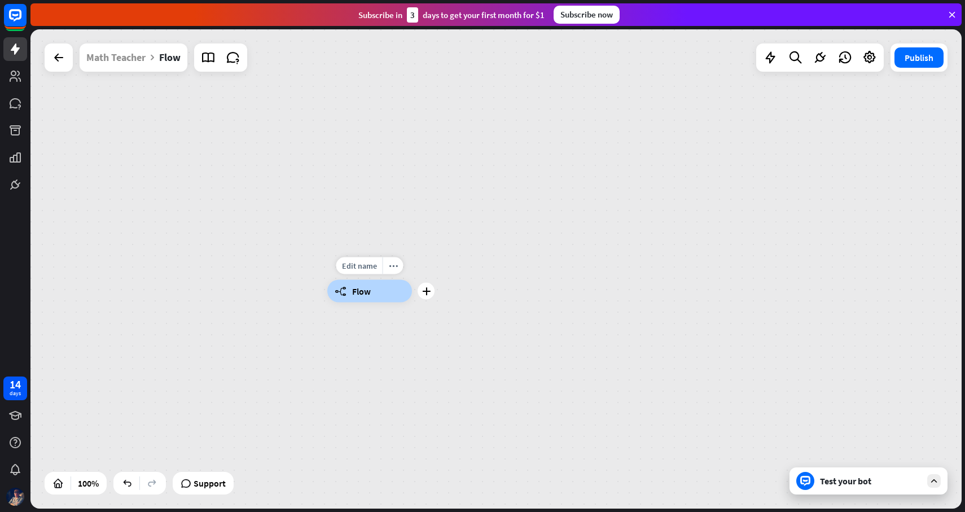
click at [369, 293] on span "Flow" at bounding box center [361, 290] width 19 height 11
click at [359, 288] on span "Flow" at bounding box center [361, 290] width 19 height 11
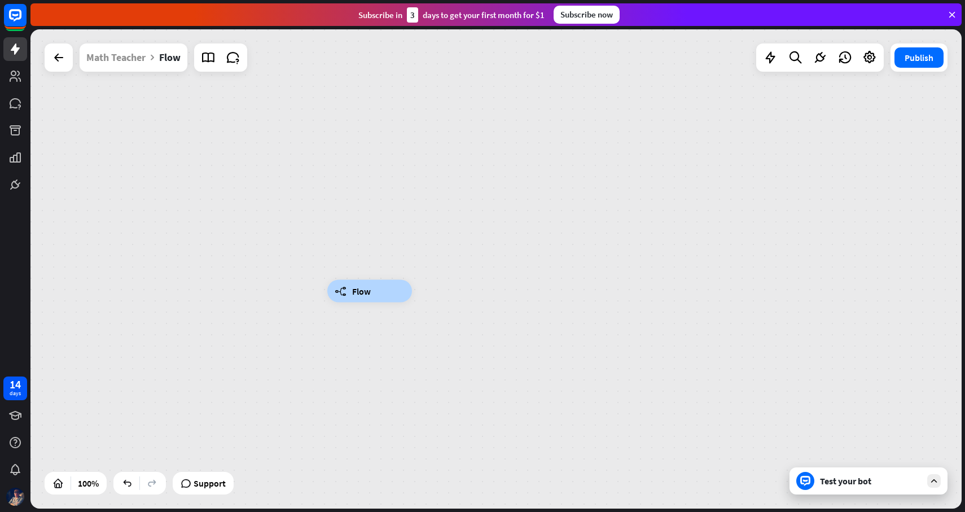
click at [353, 280] on div "builder_tree Flow" at bounding box center [369, 291] width 85 height 23
drag, startPoint x: 438, startPoint y: 262, endPoint x: 780, endPoint y: 342, distance: 351.0
click at [780, 343] on div "builder_tree Flow" at bounding box center [495, 268] width 931 height 479
drag, startPoint x: 616, startPoint y: 321, endPoint x: 344, endPoint y: 149, distance: 322.3
click at [591, 312] on div "builder_tree Flow" at bounding box center [495, 268] width 931 height 479
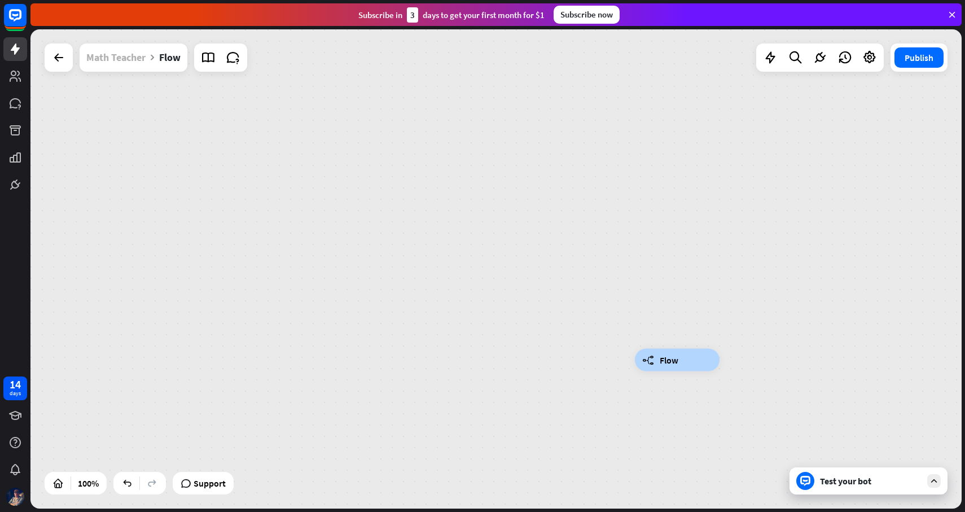
click at [97, 58] on div "Math Teacher" at bounding box center [115, 57] width 59 height 28
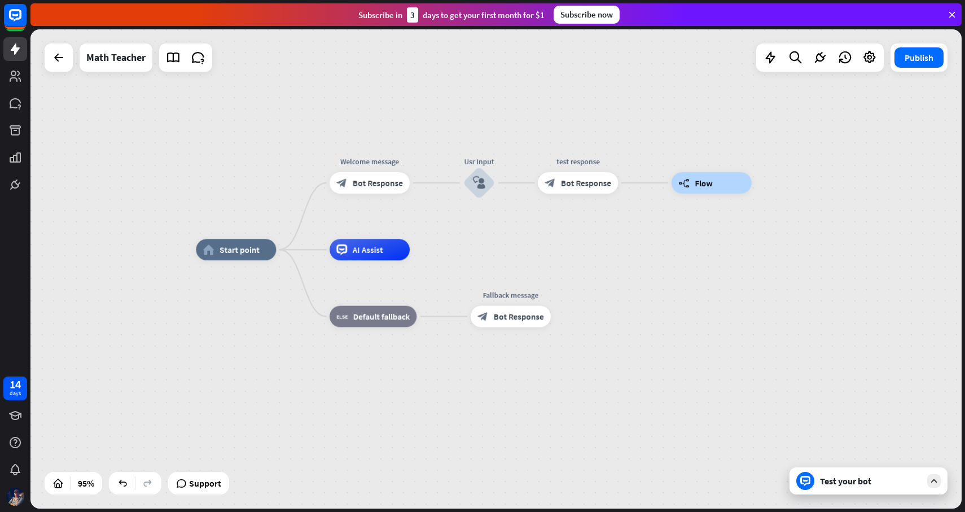
drag, startPoint x: 430, startPoint y: 160, endPoint x: 792, endPoint y: 77, distance: 370.9
click at [792, 77] on div "home_2 Start point Welcome message block_bot_response Bot Response Usr Input bl…" at bounding box center [495, 268] width 931 height 479
click at [632, 186] on div "plus" at bounding box center [631, 183] width 16 height 16
click at [654, 146] on div "home_2 Start point Welcome message block_bot_response Bot Response Usr Input bl…" at bounding box center [495, 268] width 931 height 479
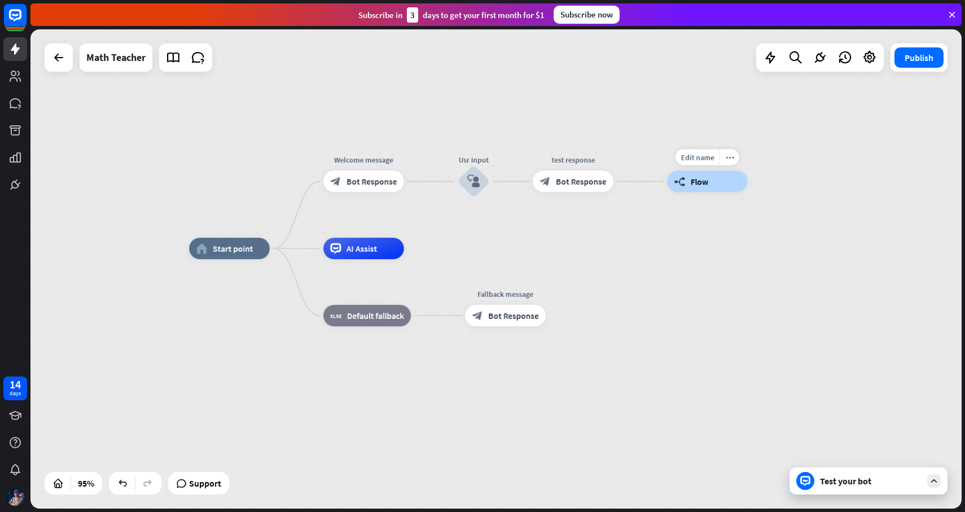
drag, startPoint x: 658, startPoint y: 187, endPoint x: 652, endPoint y: 185, distance: 6.6
click at [667, 185] on div "Edit name more_horiz builder_tree Flow" at bounding box center [707, 180] width 81 height 21
click at [641, 181] on div "home_2 Start point Welcome message block_bot_response Bot Response Usr Input bl…" at bounding box center [495, 268] width 931 height 479
click at [627, 179] on icon "plus" at bounding box center [626, 180] width 8 height 7
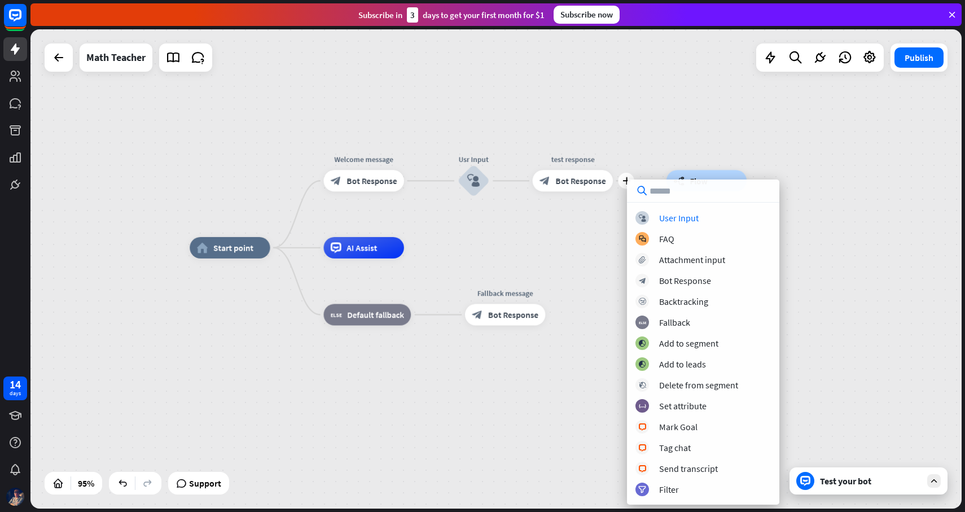
click at [654, 111] on div "home_2 Start point Welcome message block_bot_response Bot Response Usr Input bl…" at bounding box center [495, 268] width 931 height 479
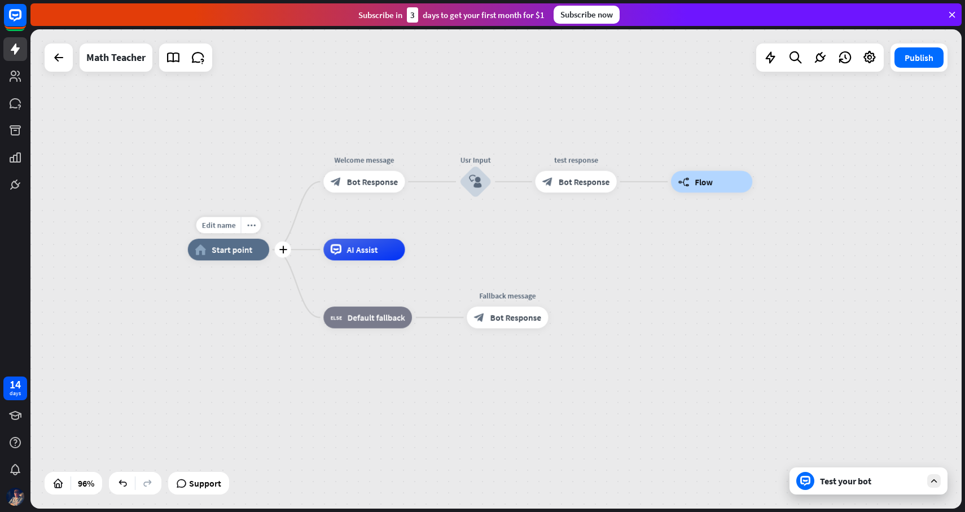
click at [213, 255] on div "home_2 Start point" at bounding box center [228, 249] width 81 height 21
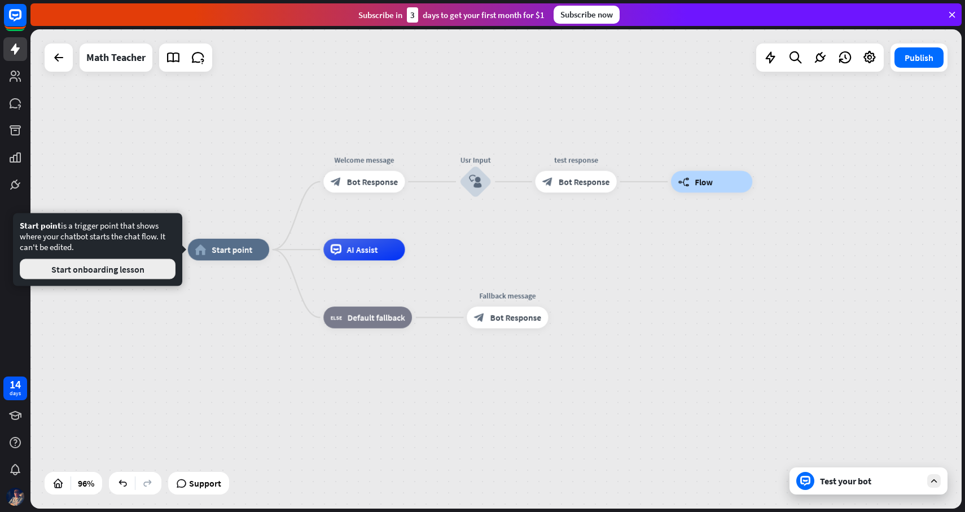
click at [153, 264] on button "Start onboarding lesson" at bounding box center [98, 269] width 156 height 20
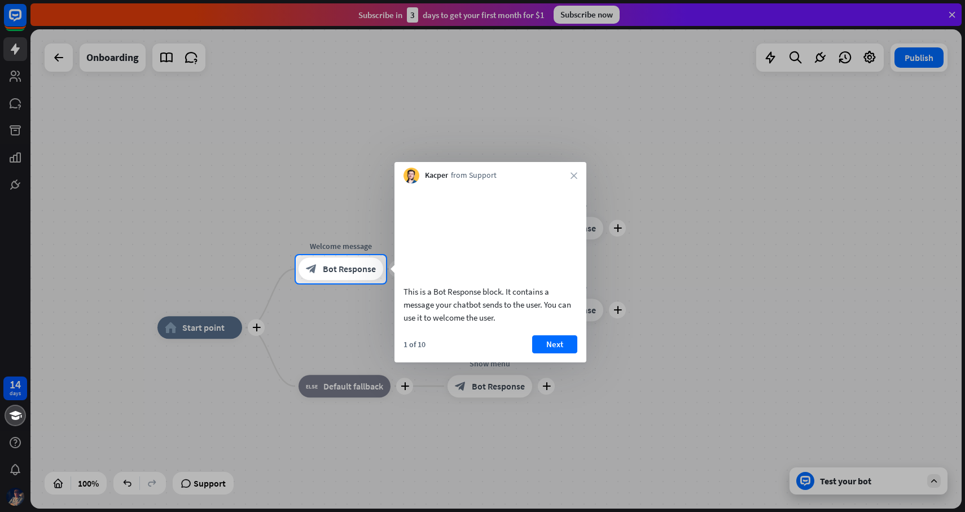
click at [638, 158] on div at bounding box center [482, 127] width 965 height 255
click at [560, 353] on button "Next" at bounding box center [554, 344] width 45 height 18
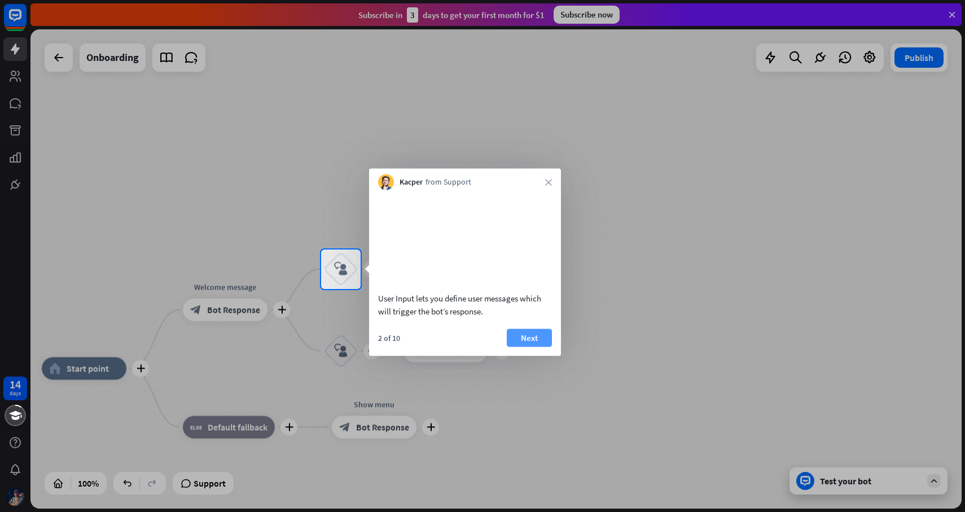
click at [539, 346] on button "Next" at bounding box center [529, 337] width 45 height 18
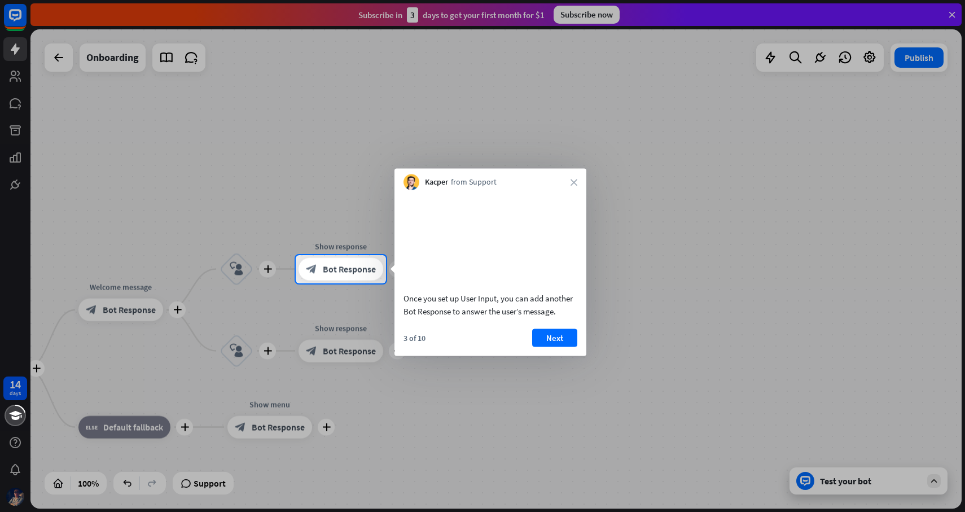
click at [539, 346] on button "Next" at bounding box center [554, 337] width 45 height 18
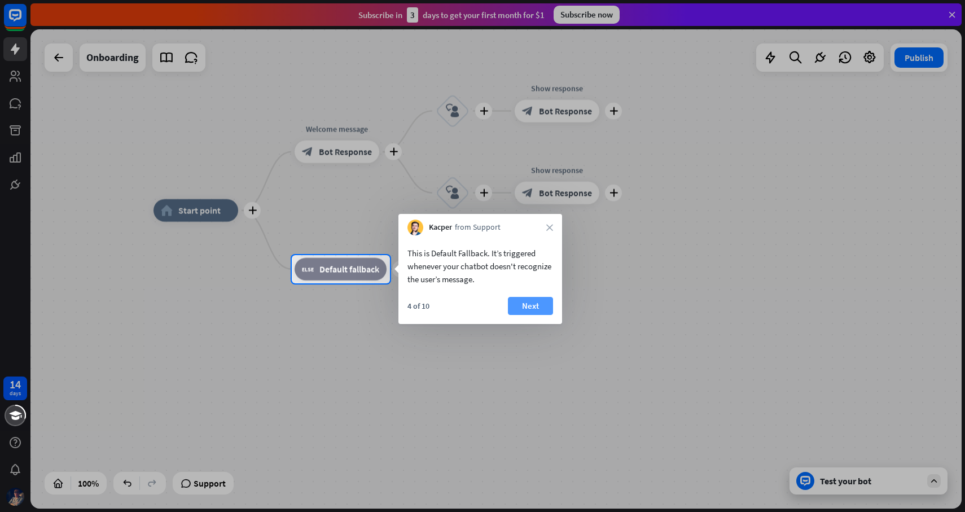
click at [537, 313] on button "Next" at bounding box center [530, 306] width 45 height 18
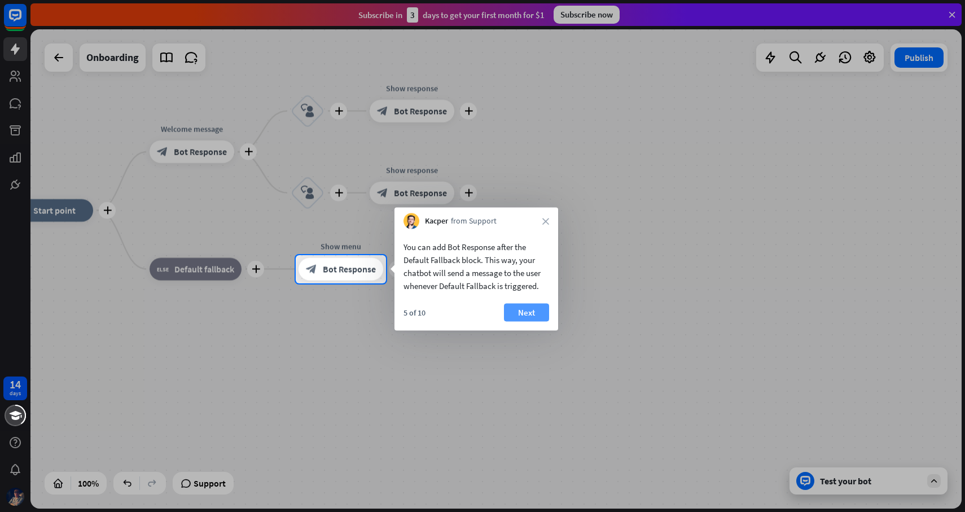
click at [536, 313] on button "Next" at bounding box center [526, 313] width 45 height 18
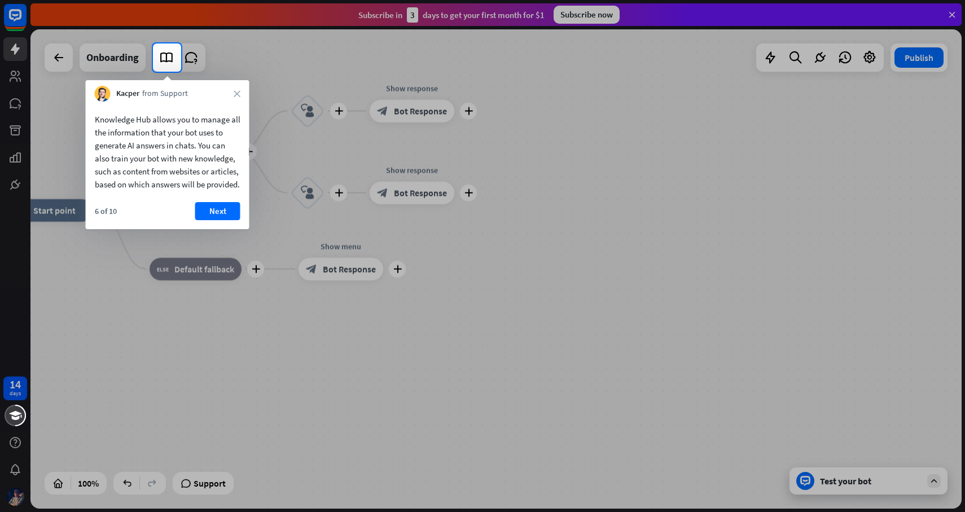
click at [536, 312] on div at bounding box center [482, 292] width 965 height 440
click at [217, 218] on button "Next" at bounding box center [217, 211] width 45 height 18
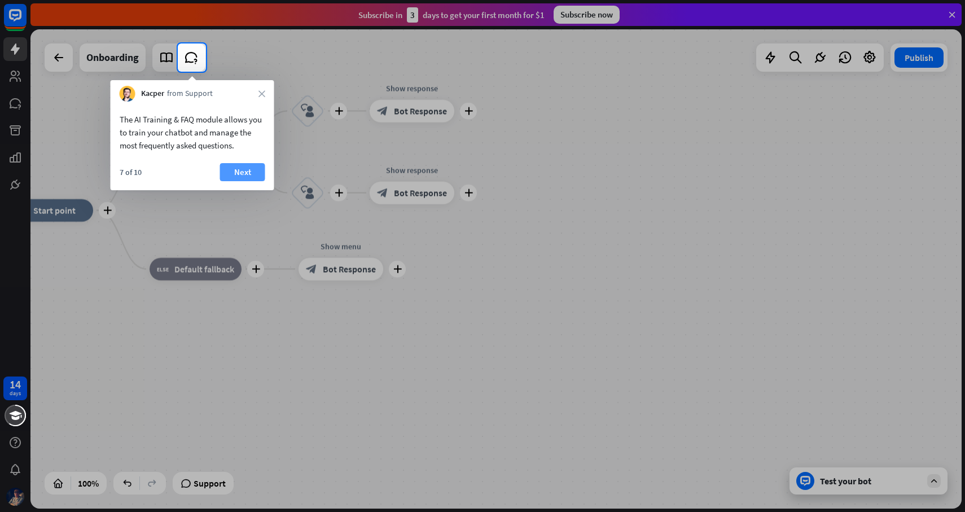
click at [248, 176] on button "Next" at bounding box center [242, 172] width 45 height 18
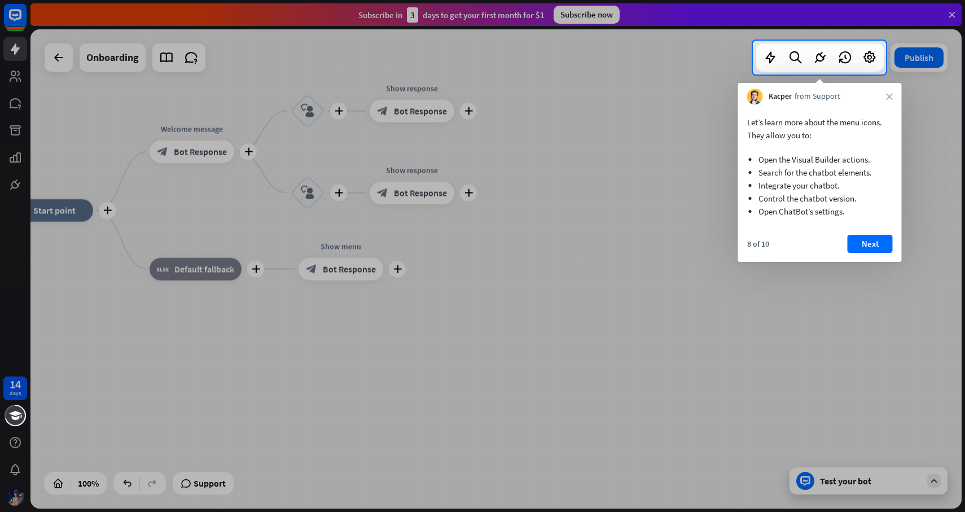
drag, startPoint x: 248, startPoint y: 176, endPoint x: 867, endPoint y: 183, distance: 618.9
click at [867, 183] on body "14 days close Product Help First steps Get started with ChatBot Help Center Fol…" at bounding box center [482, 256] width 965 height 512
click at [869, 239] on button "Next" at bounding box center [869, 244] width 45 height 18
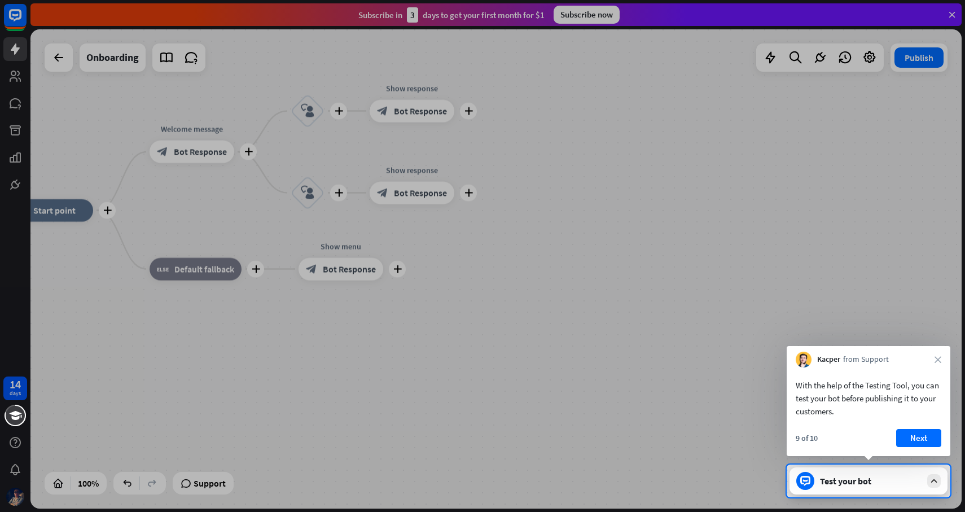
click at [873, 245] on div at bounding box center [482, 232] width 965 height 464
drag, startPoint x: 932, startPoint y: 421, endPoint x: 927, endPoint y: 429, distance: 8.6
click at [927, 428] on div "With the help of the Testing Tool, you can test your bot before publishing it t…" at bounding box center [868, 411] width 164 height 89
click at [929, 432] on button "Next" at bounding box center [918, 438] width 45 height 18
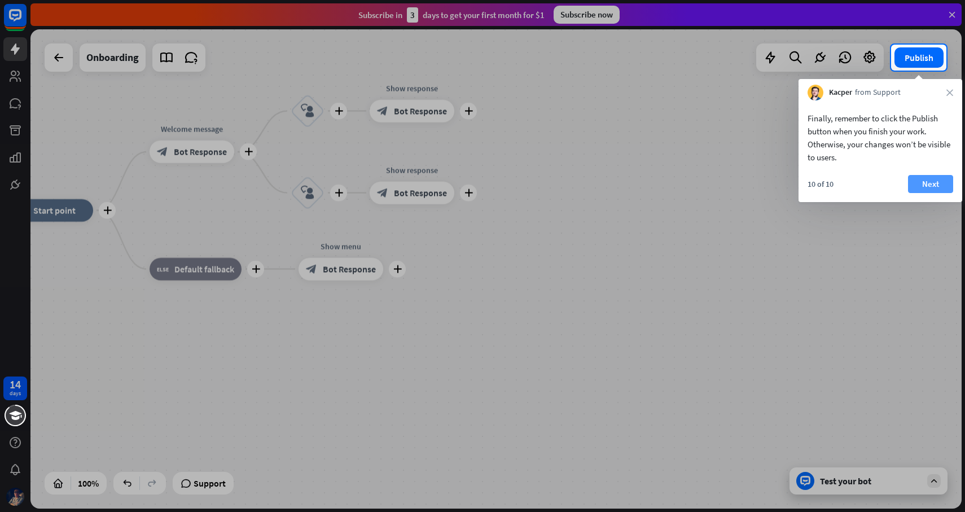
click at [928, 183] on button "Next" at bounding box center [930, 184] width 45 height 18
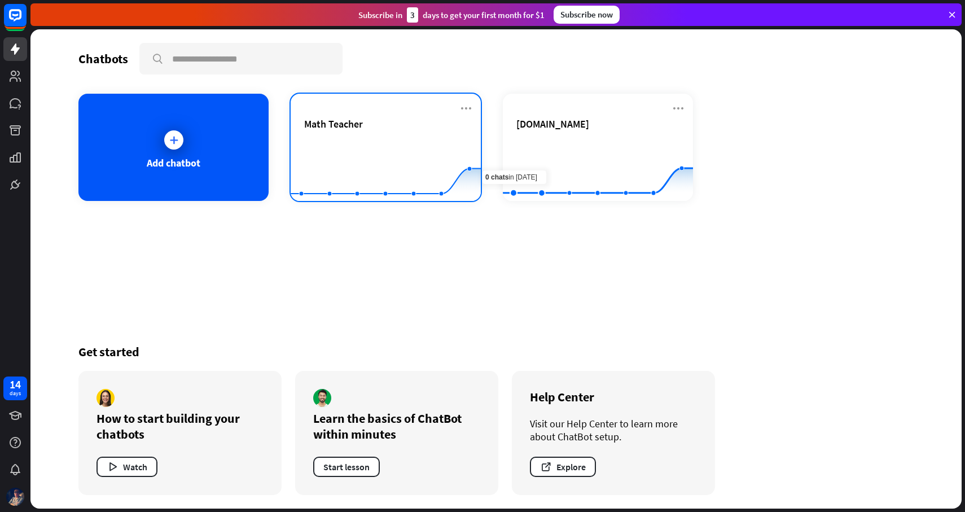
click at [461, 153] on rect at bounding box center [386, 173] width 190 height 71
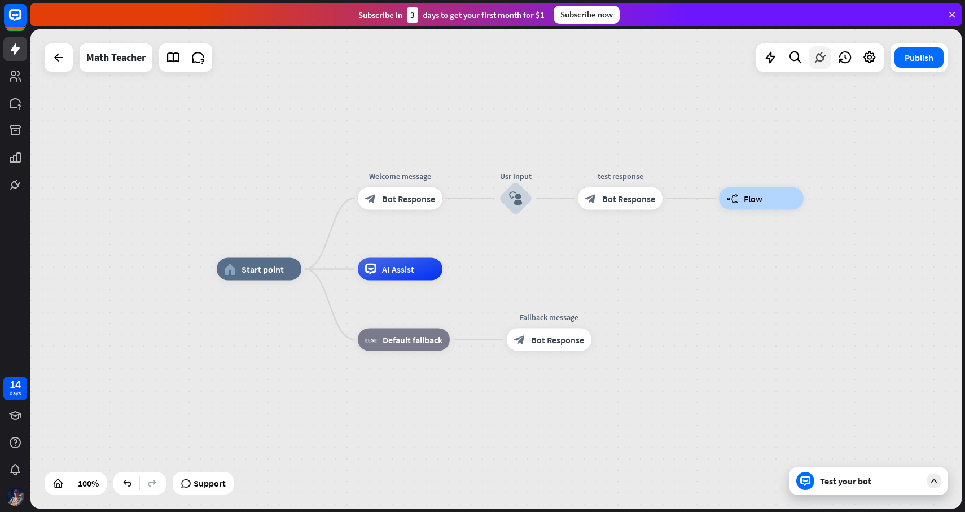
click at [816, 67] on div at bounding box center [819, 57] width 23 height 23
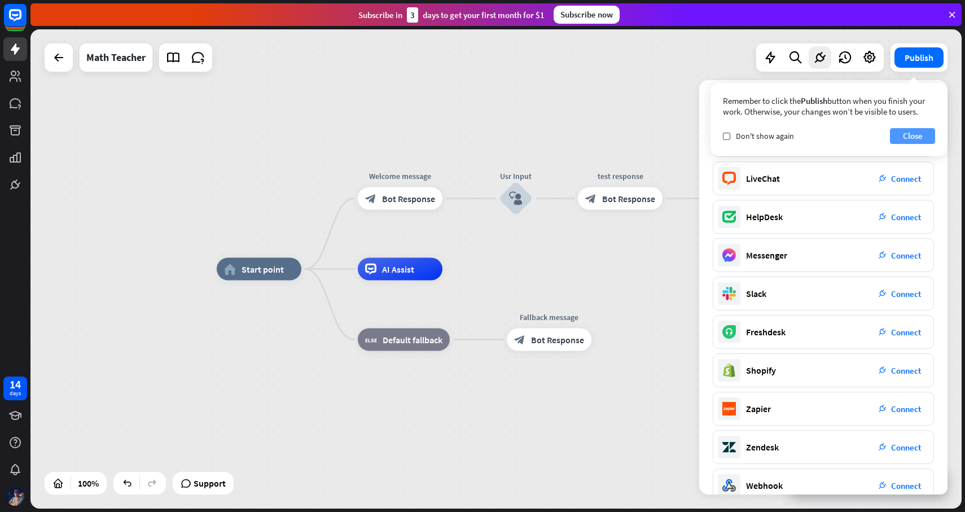
click at [909, 133] on button "Close" at bounding box center [912, 136] width 45 height 16
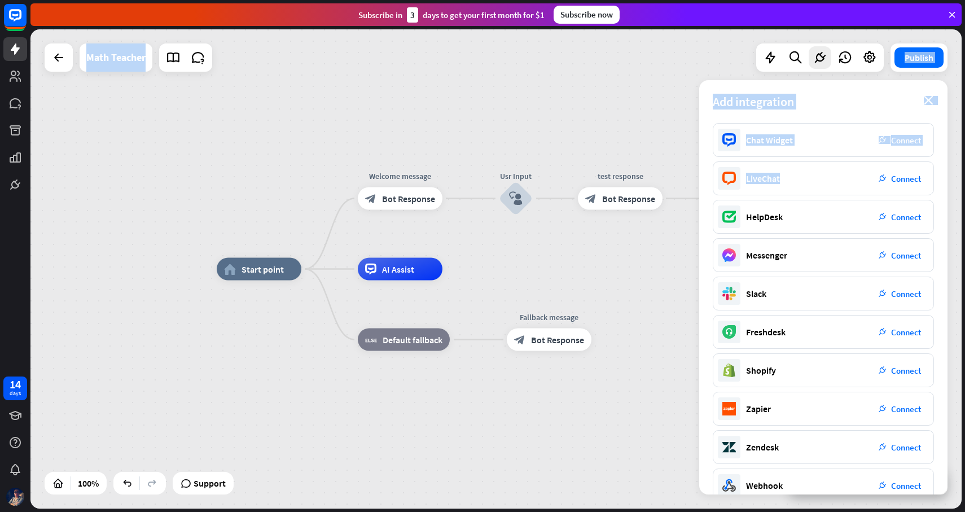
drag, startPoint x: 821, startPoint y: 173, endPoint x: 699, endPoint y: 196, distance: 124.6
click at [692, 201] on div "home_2 Start point Welcome message block_bot_response Bot Response Usr Input bl…" at bounding box center [495, 268] width 931 height 479
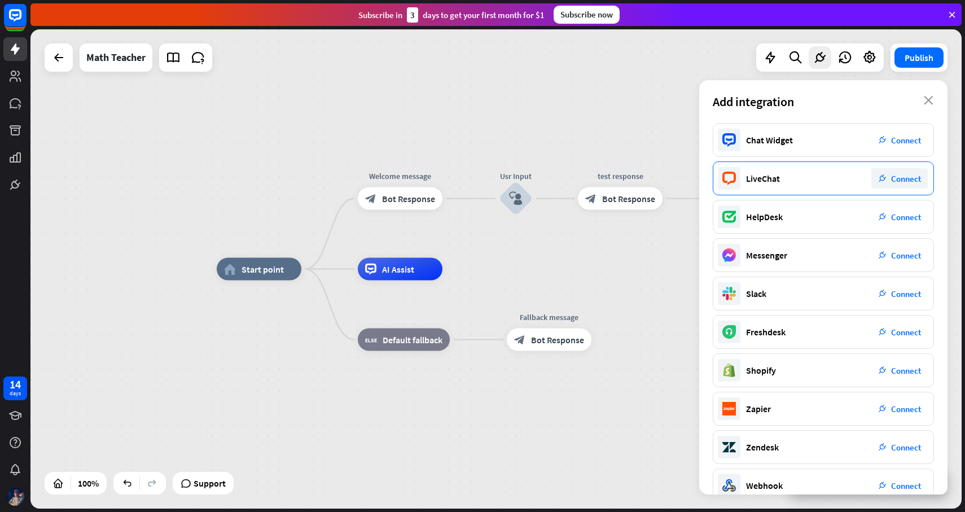
click at [734, 178] on icon at bounding box center [729, 179] width 14 height 14
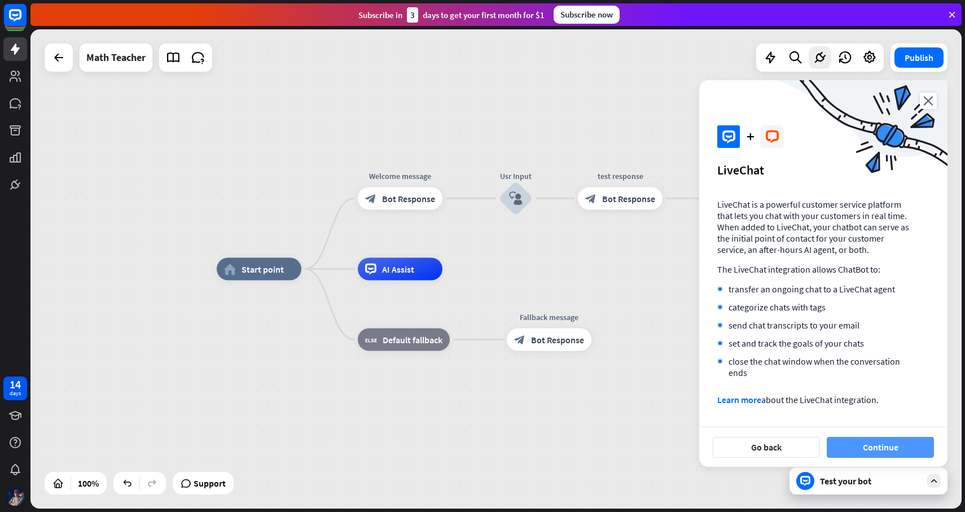
click at [881, 443] on button "Continue" at bounding box center [879, 447] width 107 height 21
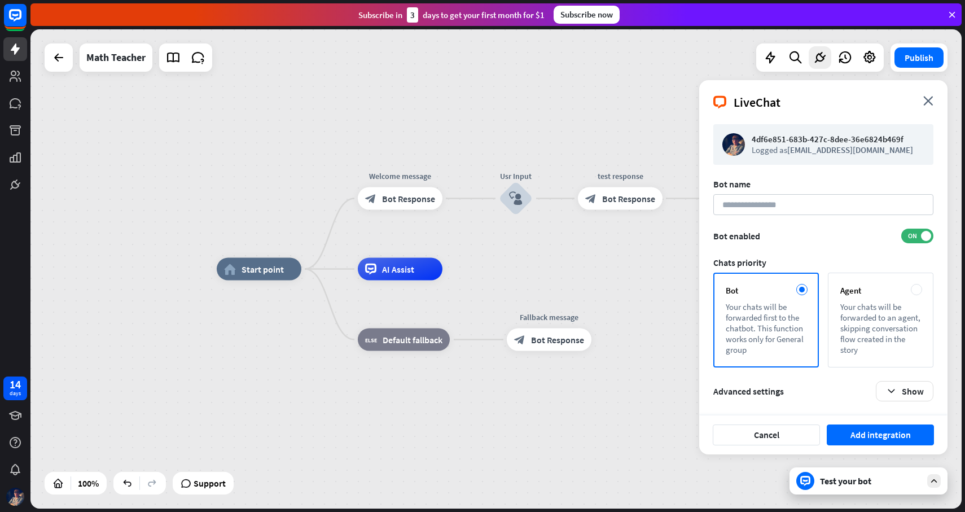
drag, startPoint x: 881, startPoint y: 443, endPoint x: 798, endPoint y: 403, distance: 92.9
click at [798, 403] on div "LiveChat close 4df6e851-683b-427c-8dee-36e6824b469f Logged as [EMAIL_ADDRESS][D…" at bounding box center [823, 267] width 248 height 374
click at [811, 196] on input at bounding box center [823, 204] width 220 height 21
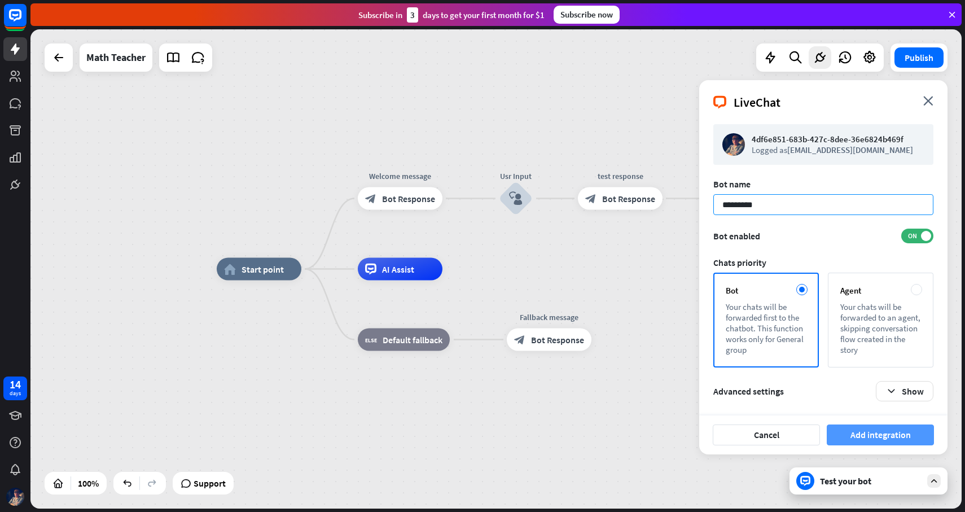
type input "*********"
click at [881, 438] on button "Add integration" at bounding box center [879, 434] width 107 height 21
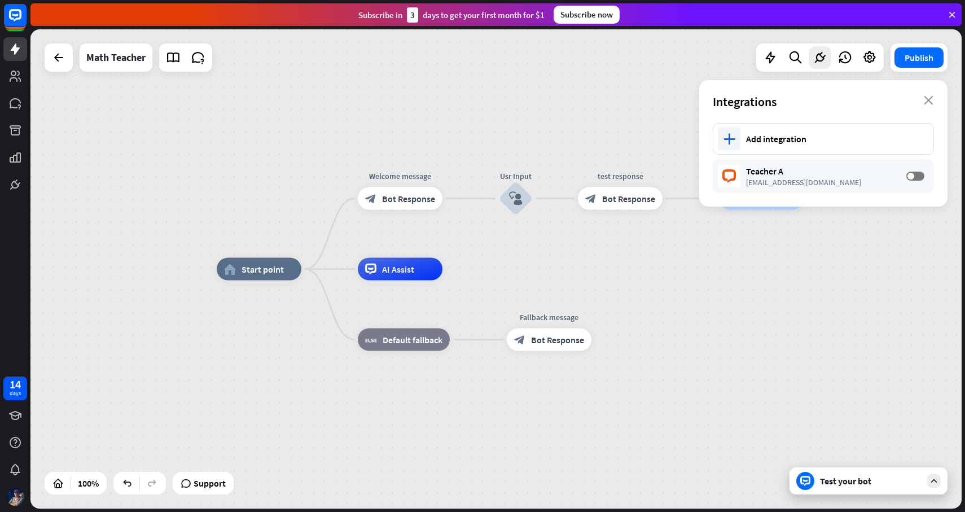
click at [933, 99] on div "Integrations close" at bounding box center [823, 101] width 248 height 43
click at [931, 99] on icon "close" at bounding box center [929, 100] width 10 height 9
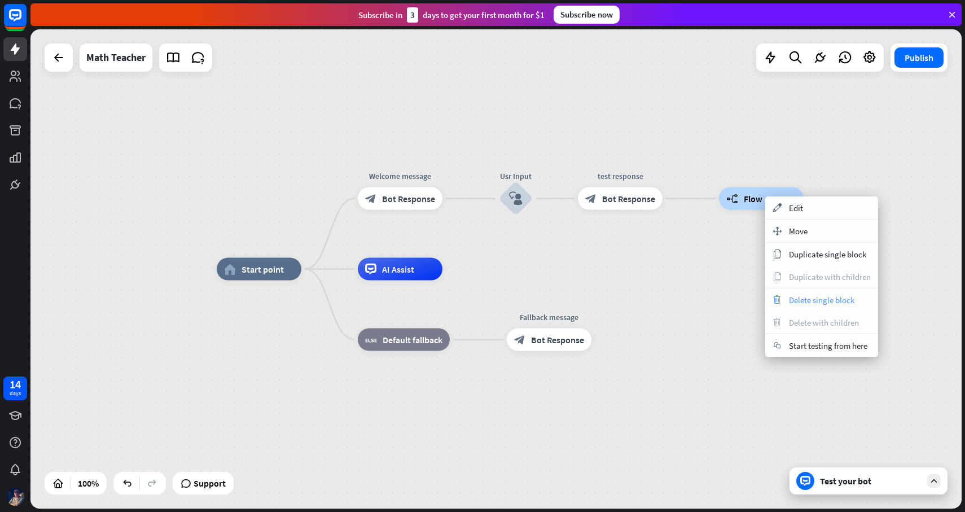
click at [847, 298] on span "Delete single block" at bounding box center [821, 299] width 65 height 11
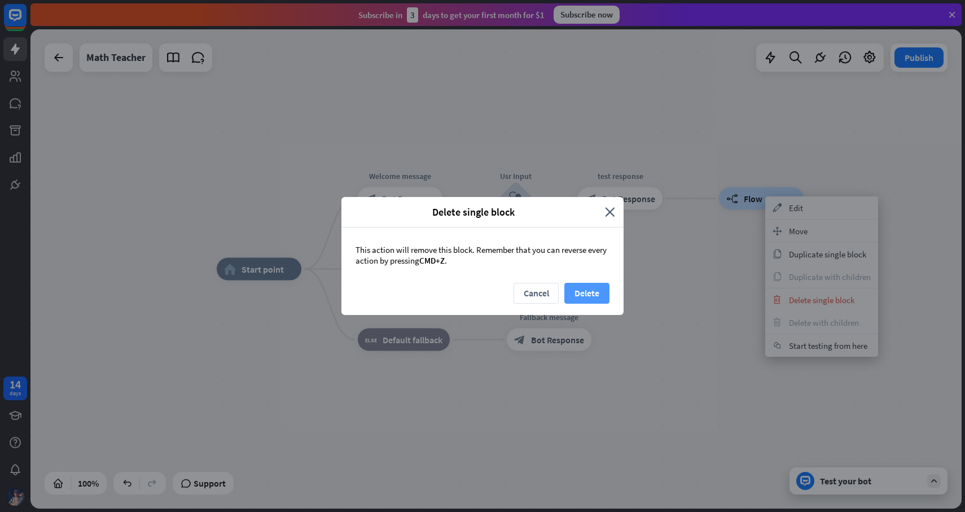
click at [593, 290] on button "Delete" at bounding box center [586, 293] width 45 height 21
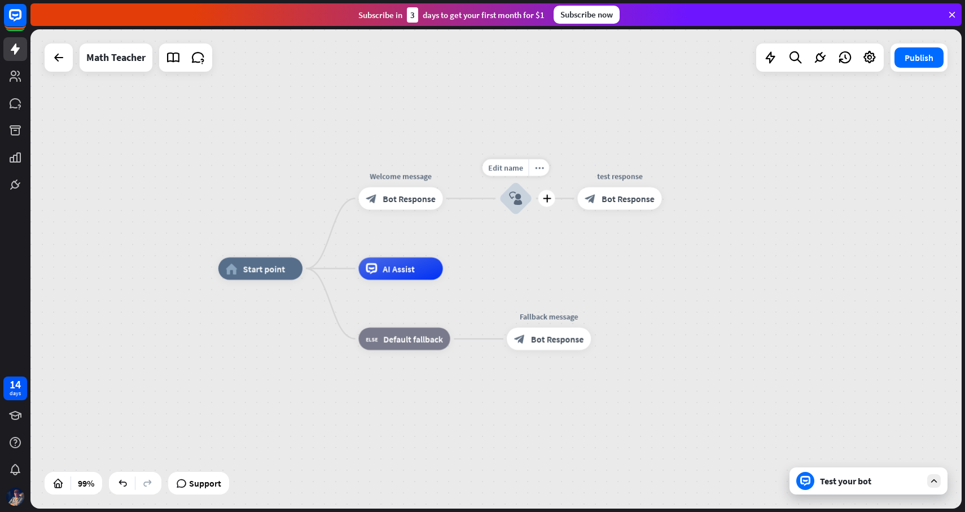
click at [511, 200] on icon "block_user_input" at bounding box center [516, 199] width 14 height 14
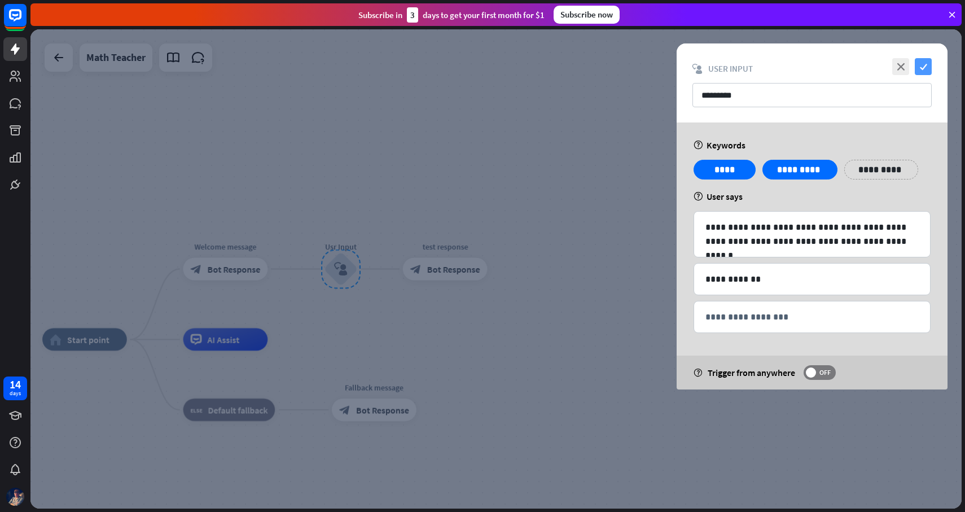
drag, startPoint x: 921, startPoint y: 71, endPoint x: 894, endPoint y: 78, distance: 28.2
click at [921, 71] on icon "check" at bounding box center [922, 66] width 17 height 17
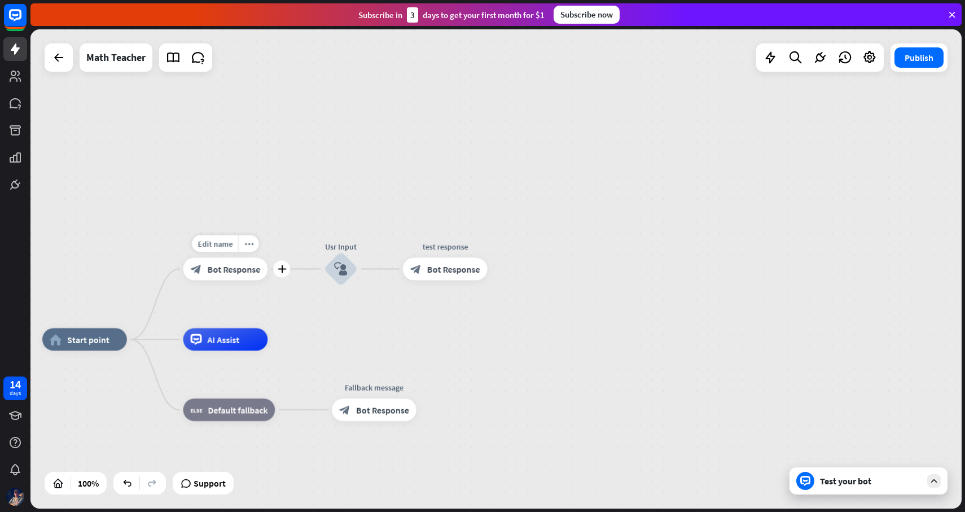
click at [223, 275] on div "block_bot_response Bot Response" at bounding box center [225, 269] width 85 height 23
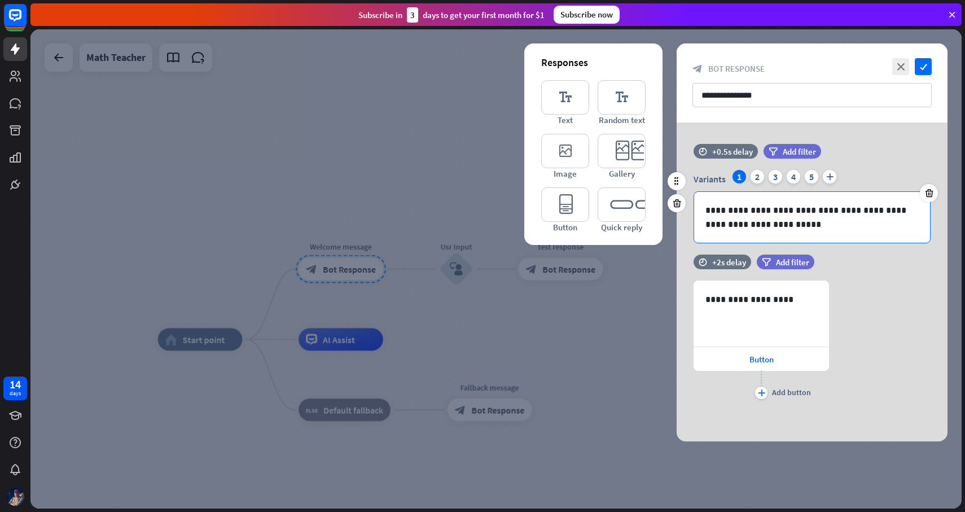
click at [785, 226] on p "**********" at bounding box center [811, 217] width 213 height 28
